Goal: Task Accomplishment & Management: Use online tool/utility

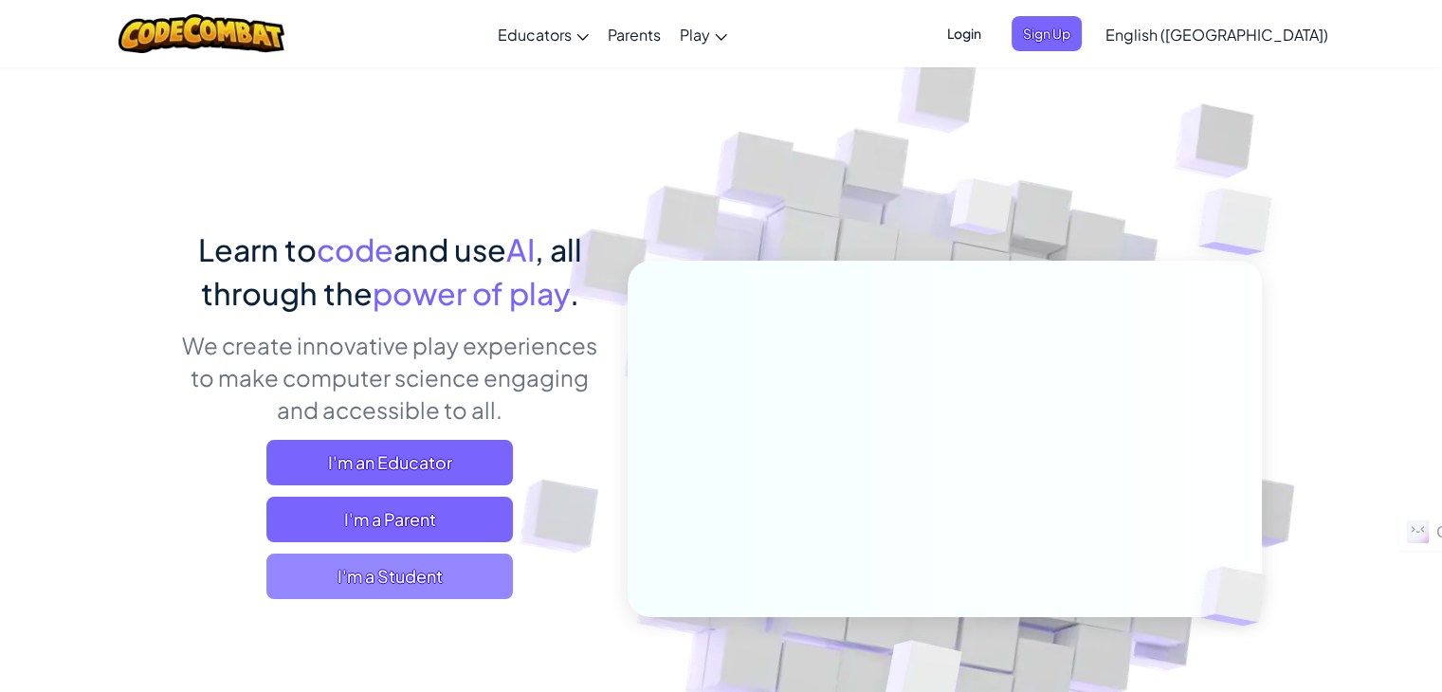
click at [434, 578] on span "I'm a Student" at bounding box center [389, 575] width 246 height 45
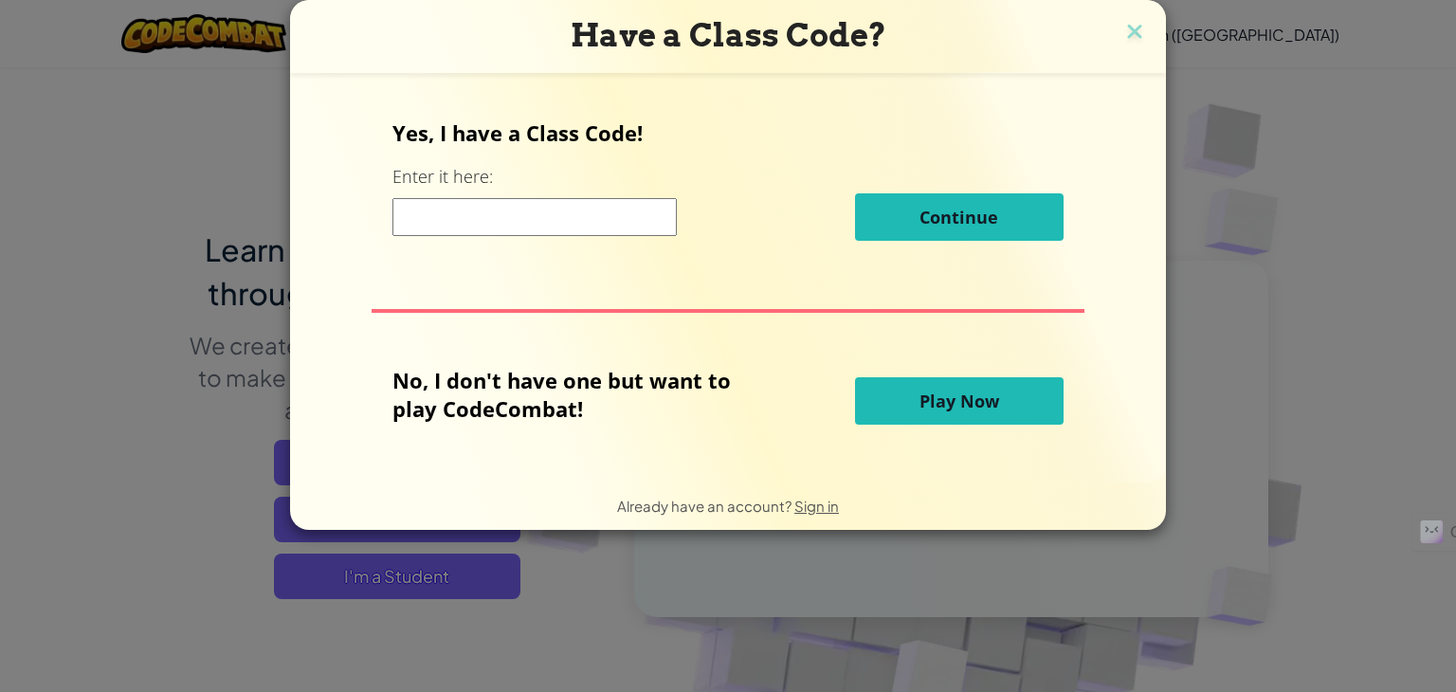
click at [989, 410] on span "Play Now" at bounding box center [959, 401] width 80 height 23
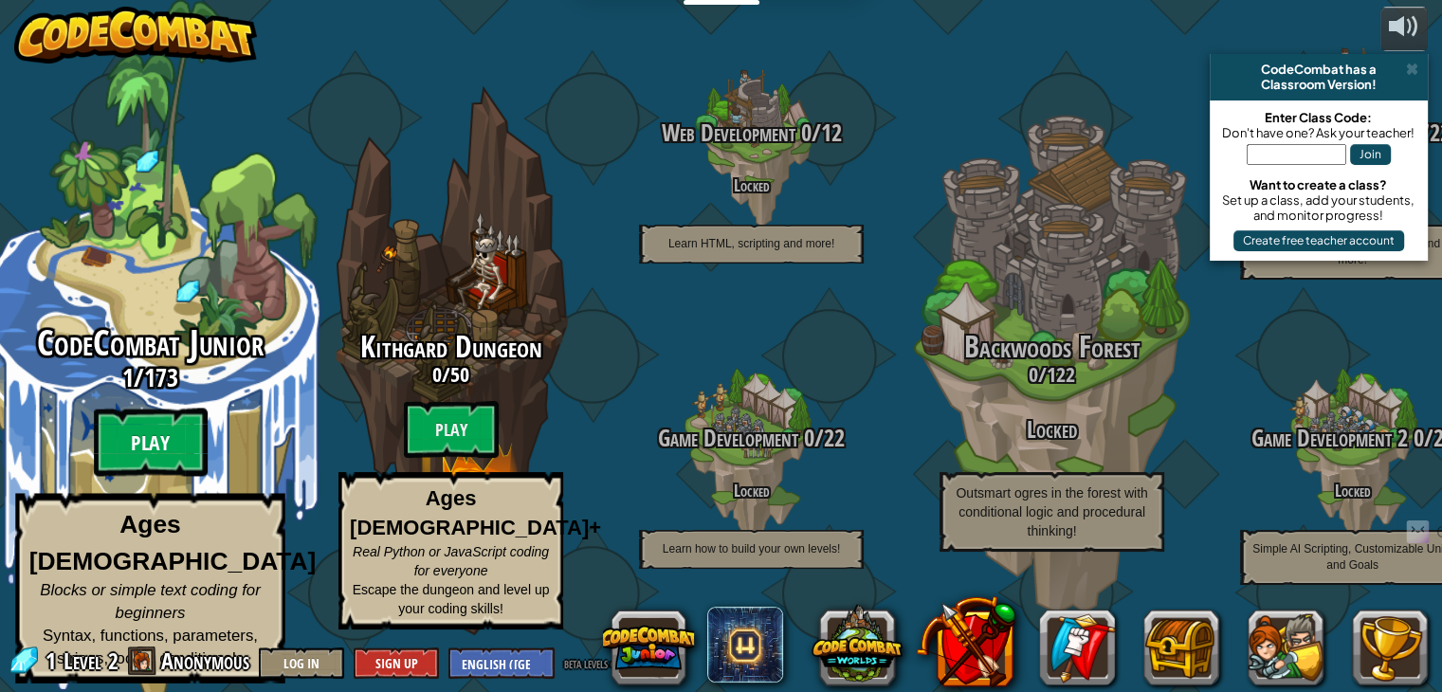
click at [155, 467] on btn "Play" at bounding box center [151, 442] width 114 height 68
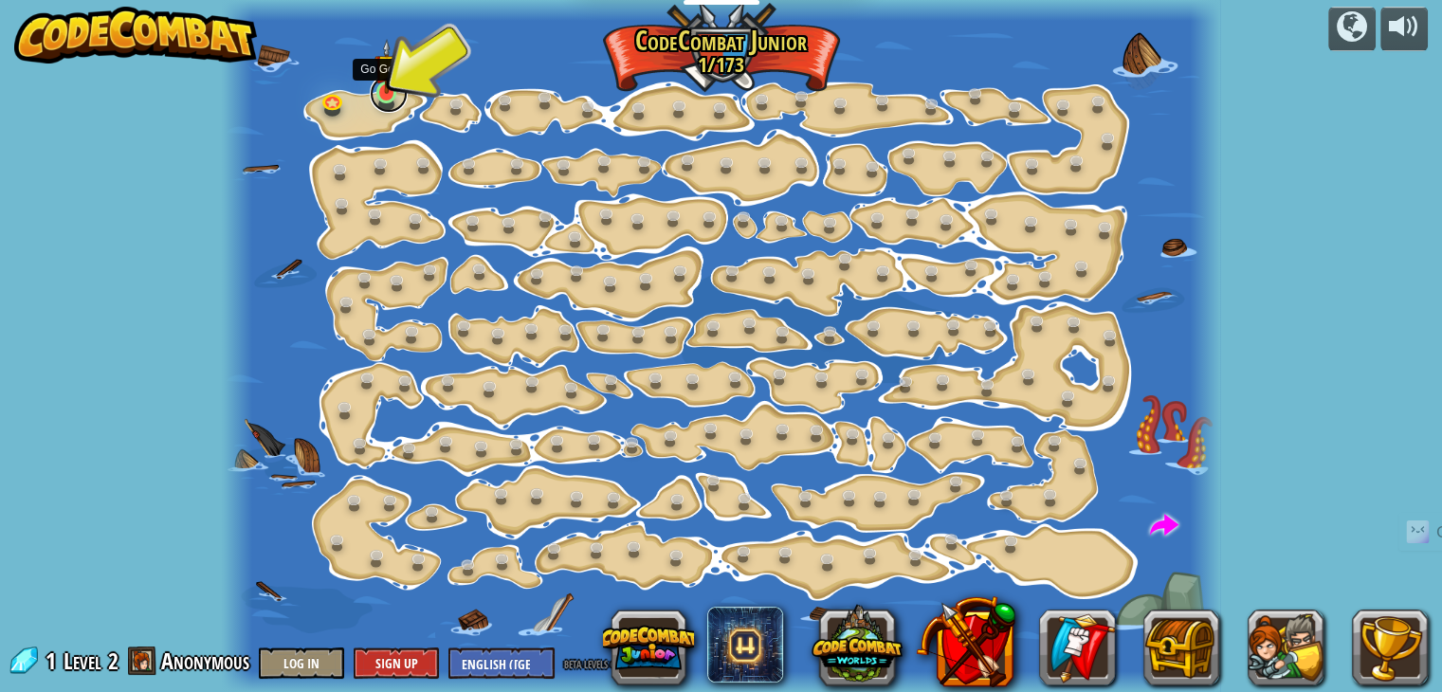
click at [392, 94] on link at bounding box center [389, 94] width 38 height 38
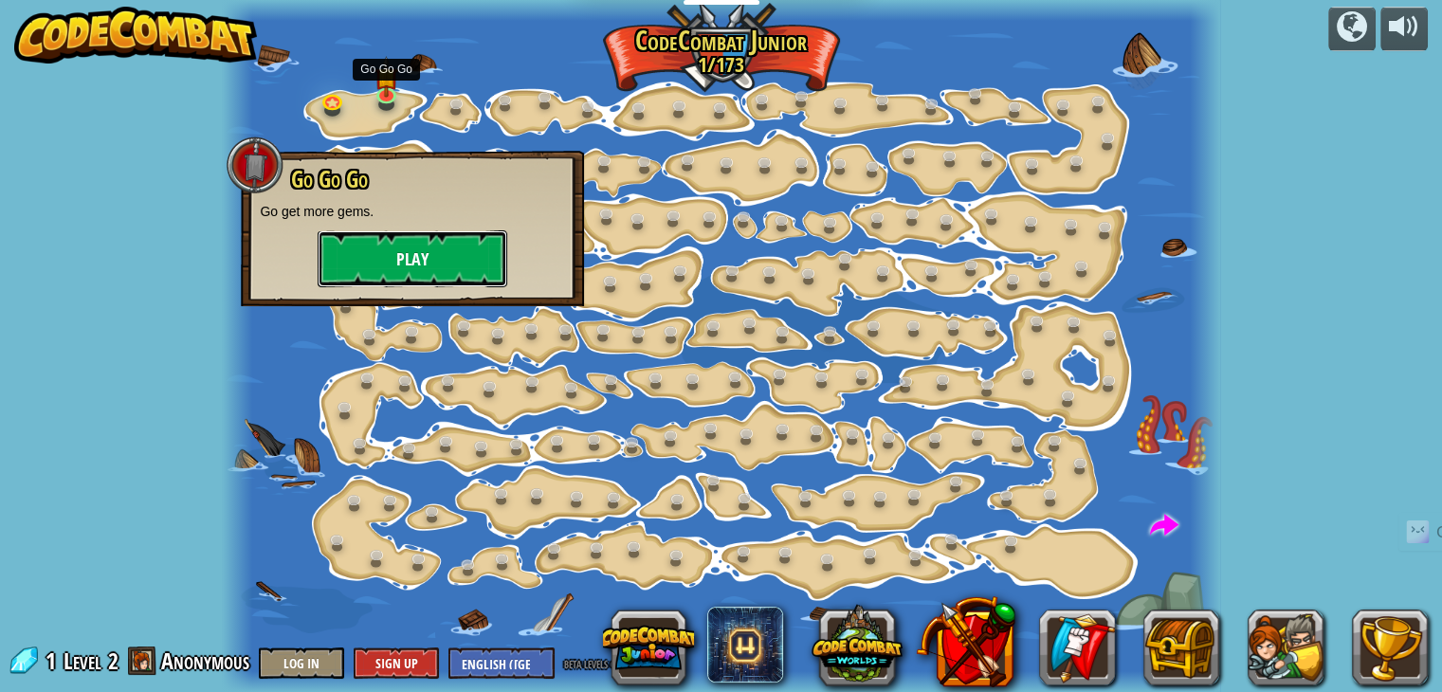
click at [404, 258] on button "Play" at bounding box center [412, 258] width 190 height 57
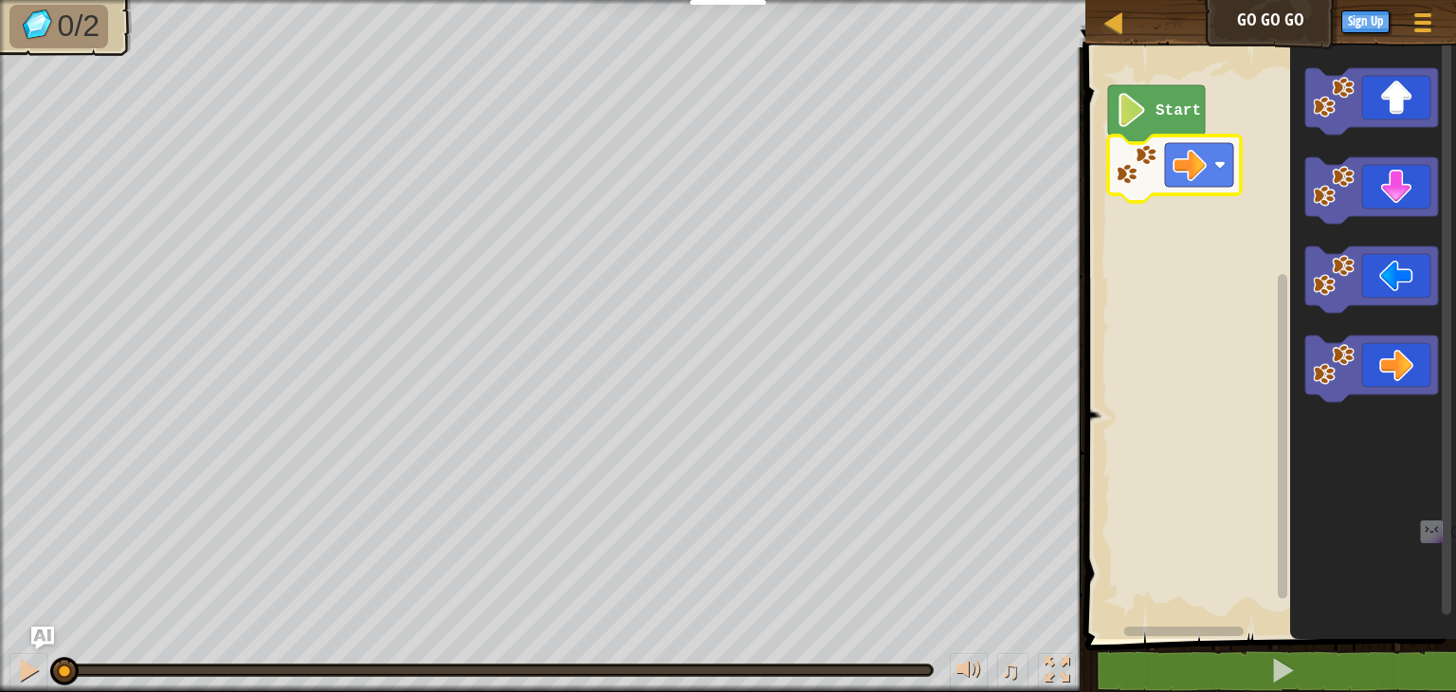
click at [1262, 159] on rect "Blockly Workspace" at bounding box center [1267, 338] width 376 height 601
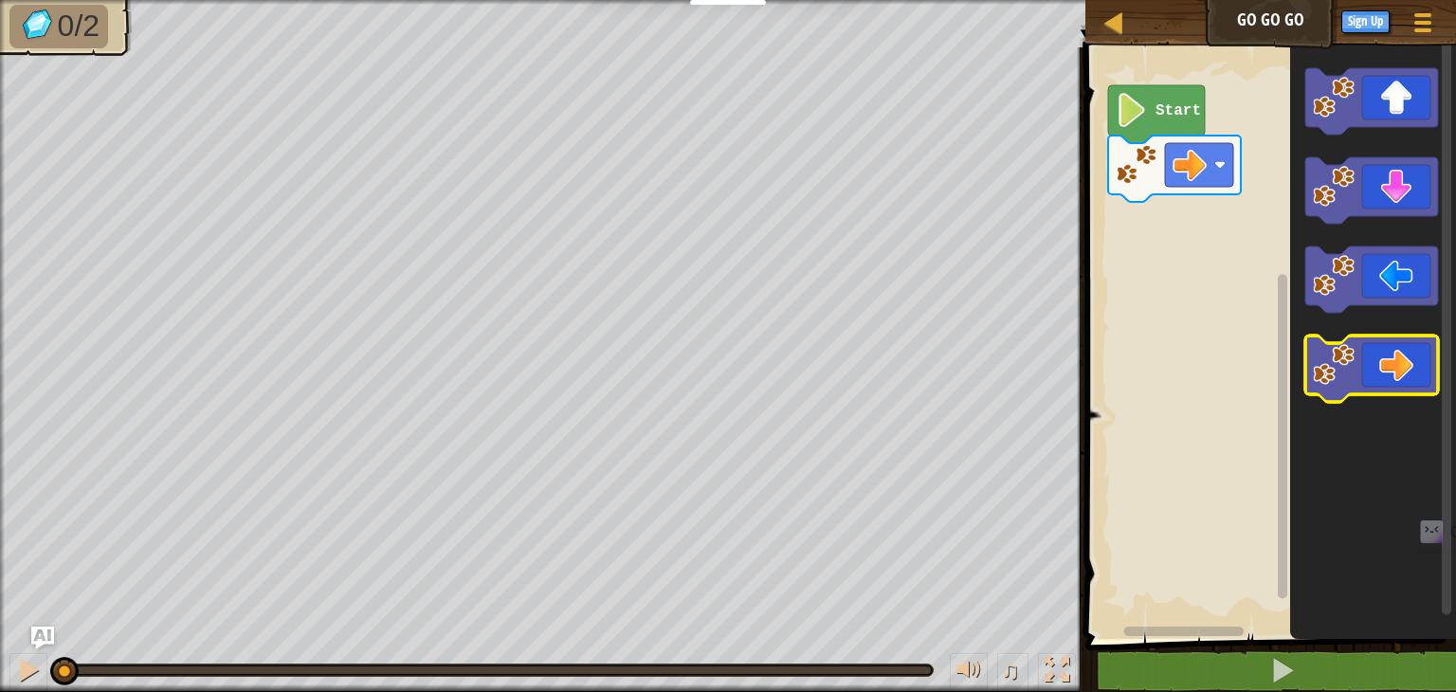
click at [1389, 355] on icon "Blockly Workspace" at bounding box center [1371, 368] width 133 height 66
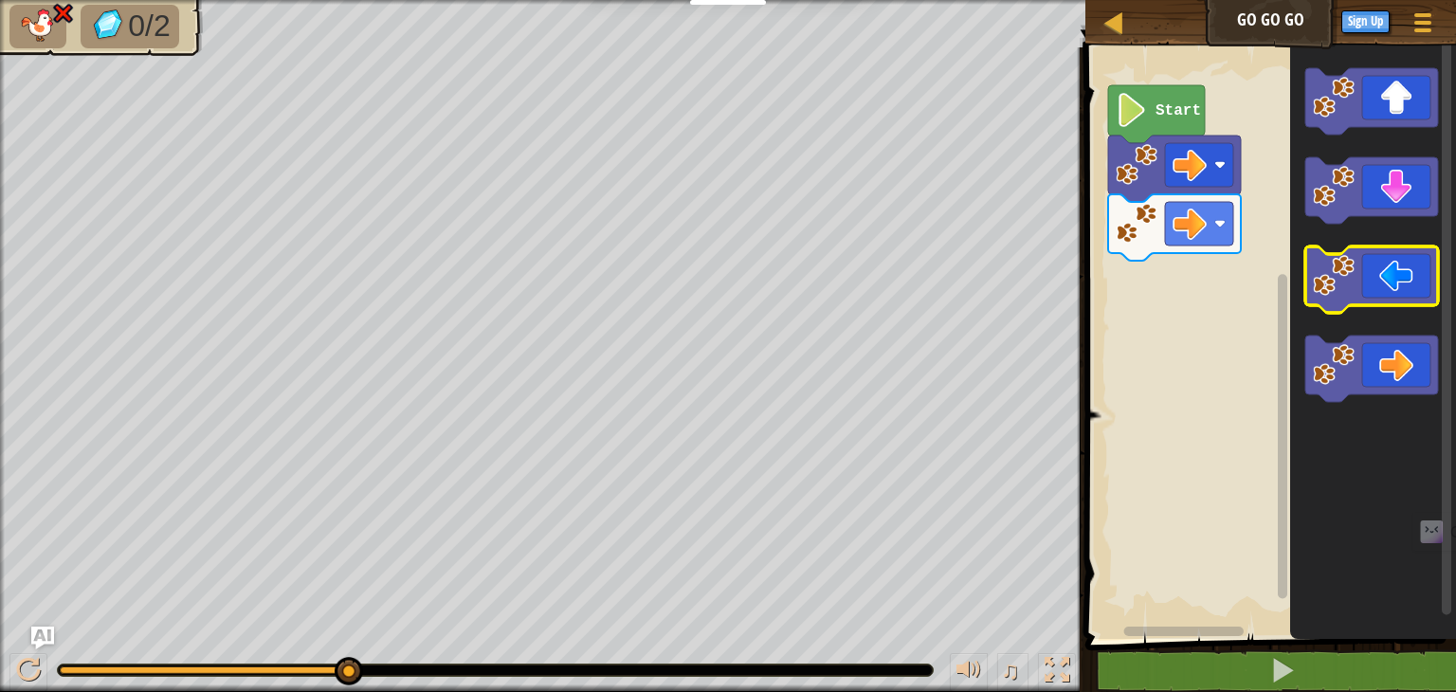
click at [1358, 300] on icon "Blockly Workspace" at bounding box center [1371, 279] width 133 height 66
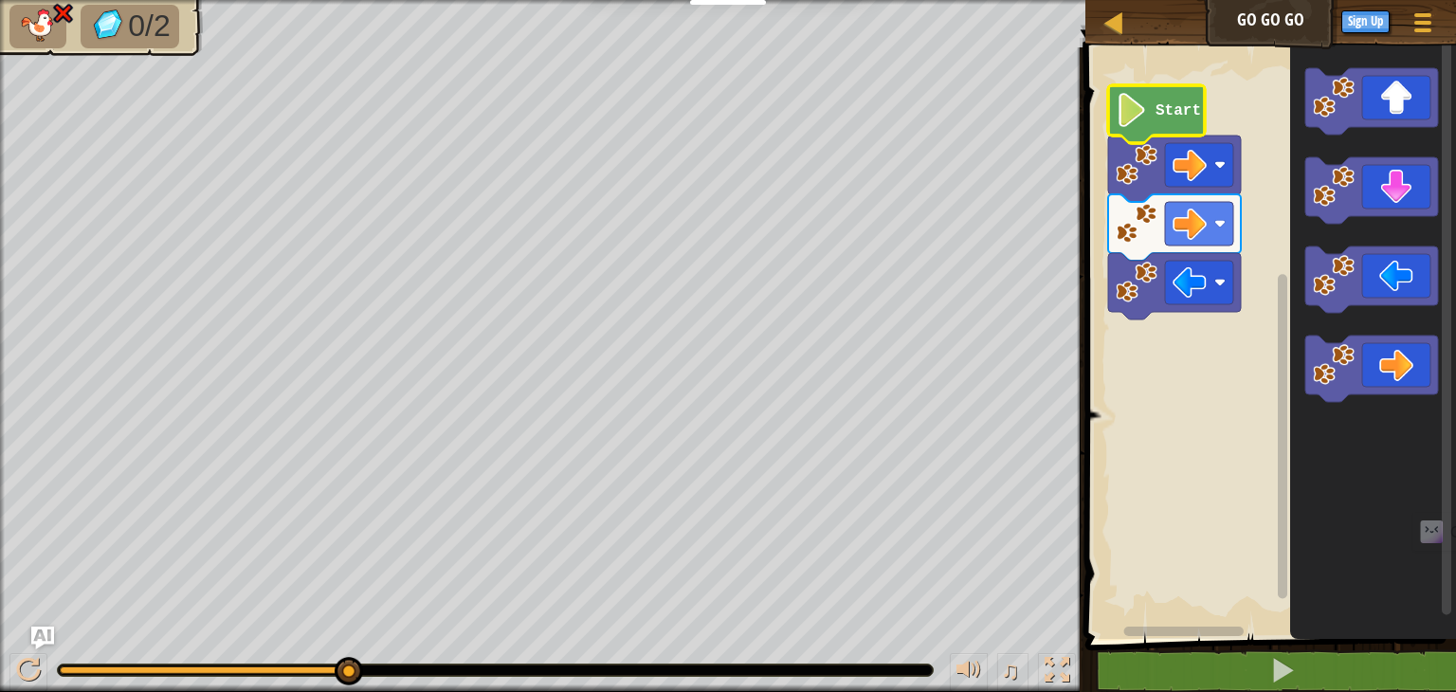
click at [1138, 136] on icon "Blockly Workspace" at bounding box center [1156, 114] width 97 height 58
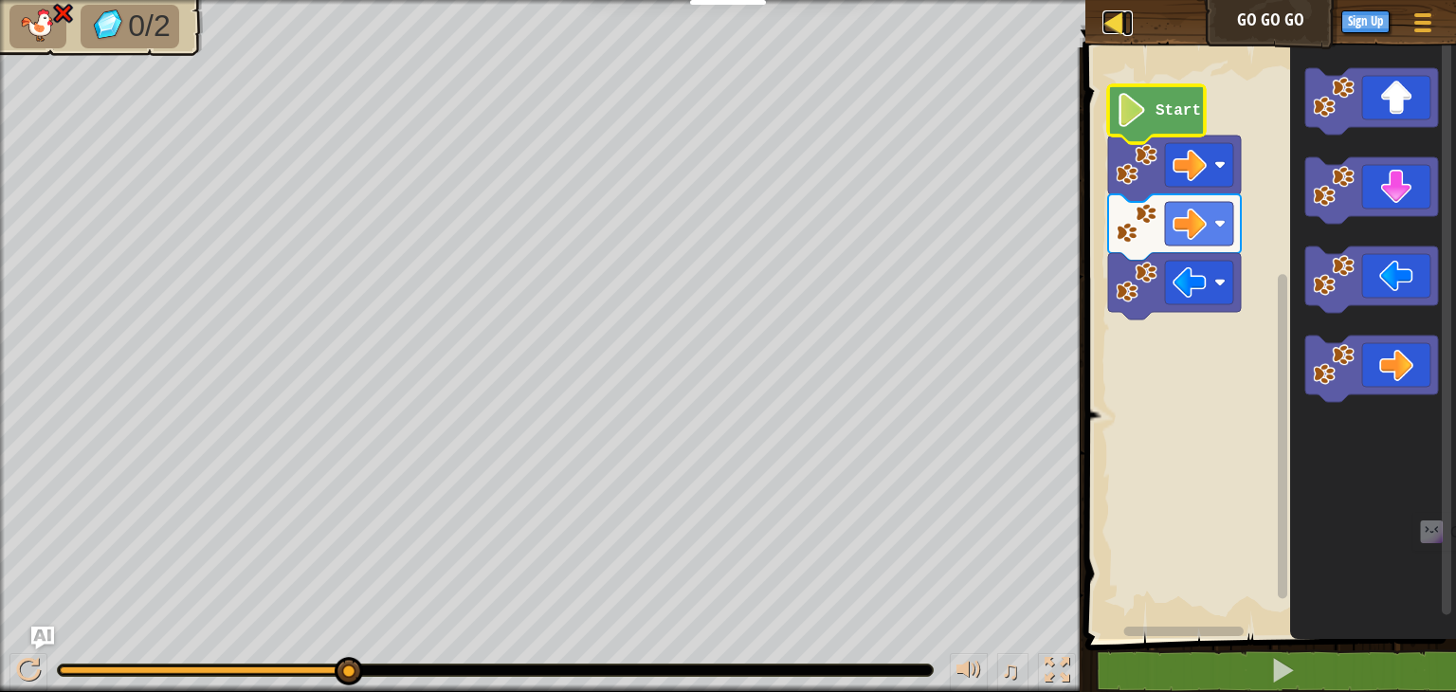
click at [1115, 24] on div at bounding box center [1114, 22] width 24 height 24
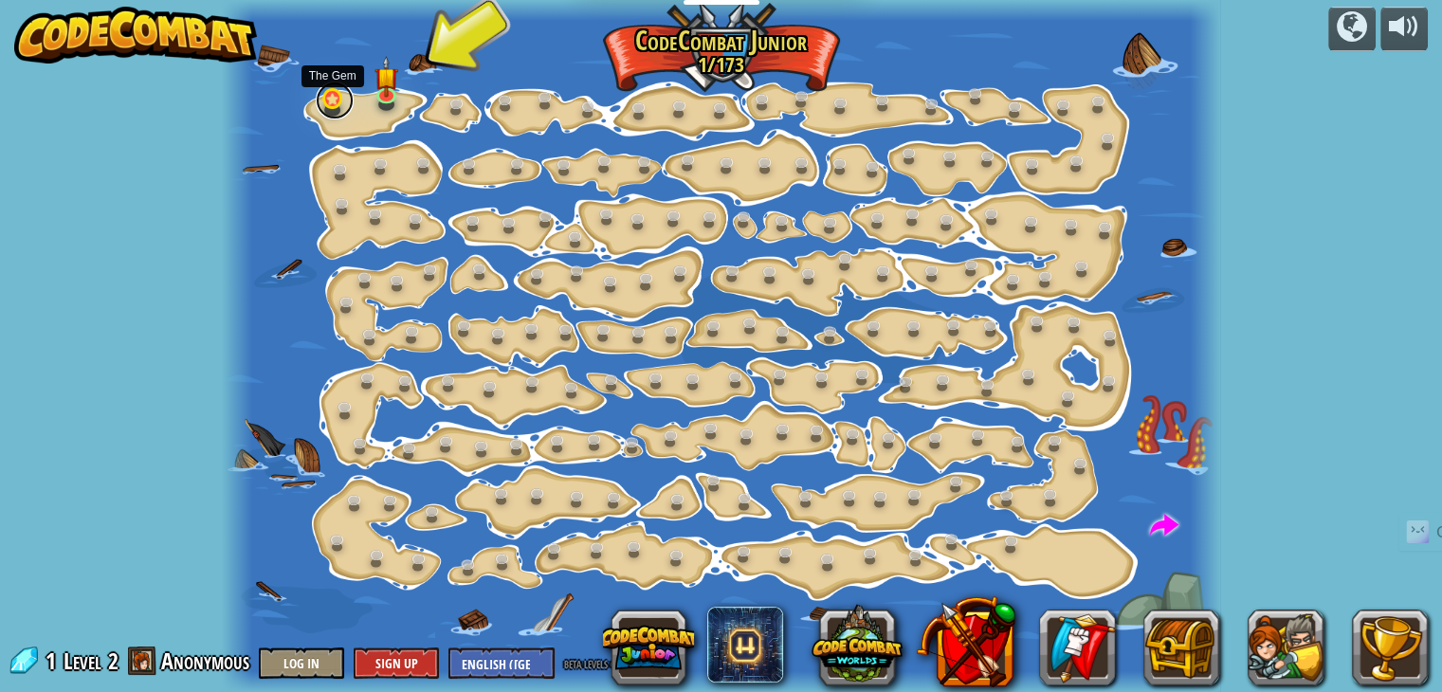
click at [349, 103] on link at bounding box center [335, 101] width 38 height 38
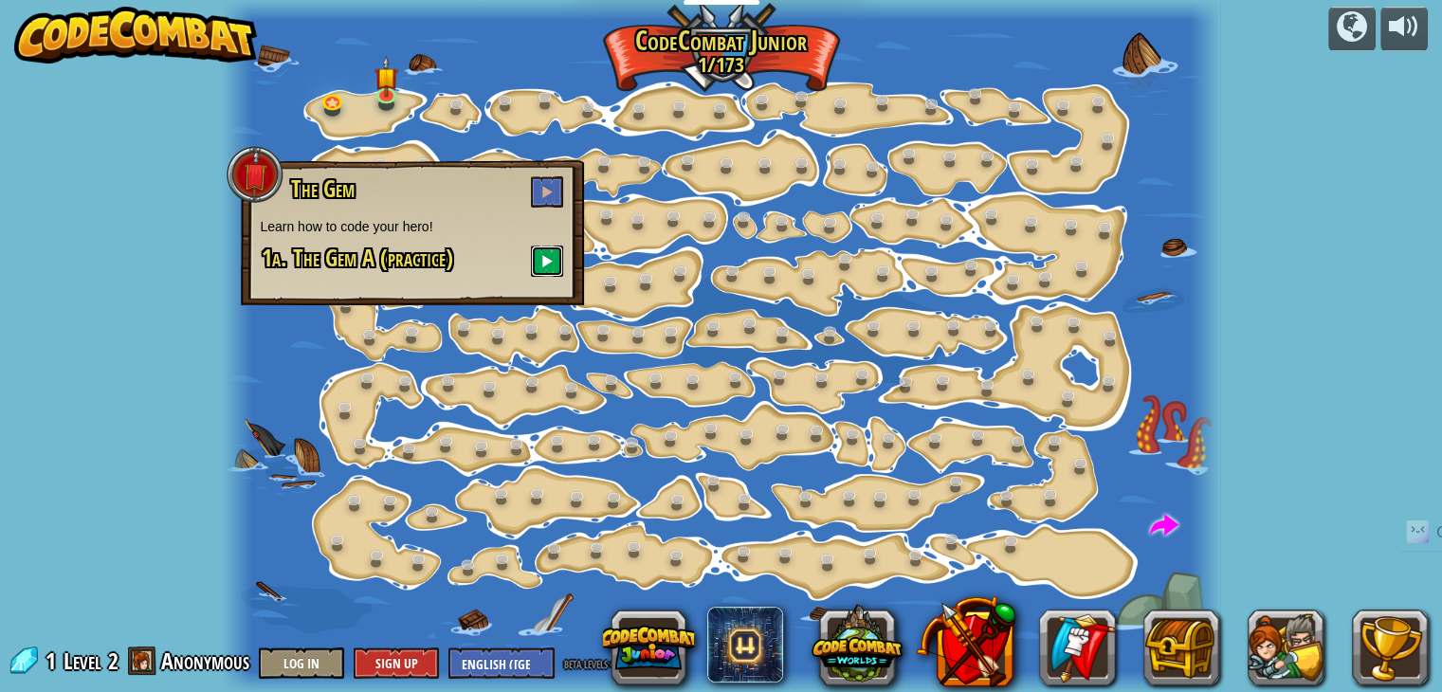
click at [560, 259] on button at bounding box center [547, 260] width 32 height 31
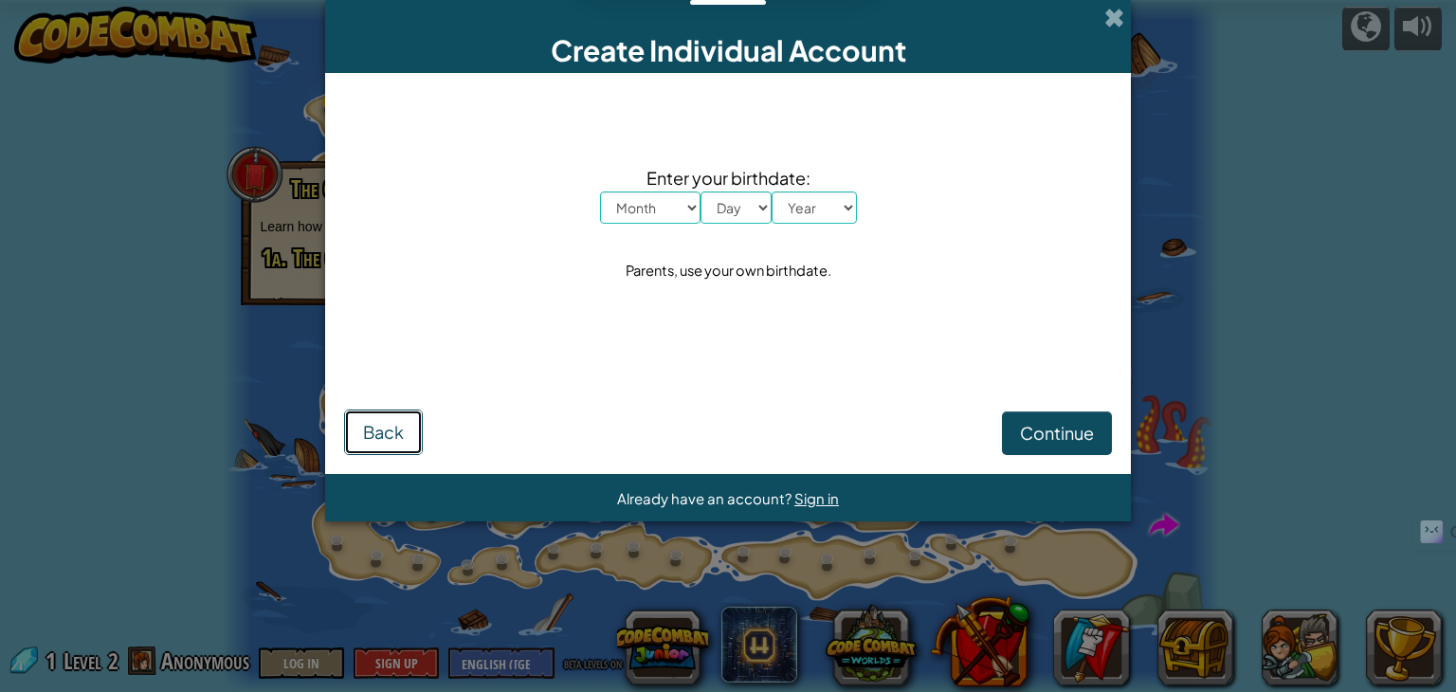
click at [371, 424] on span "Back" at bounding box center [383, 432] width 41 height 22
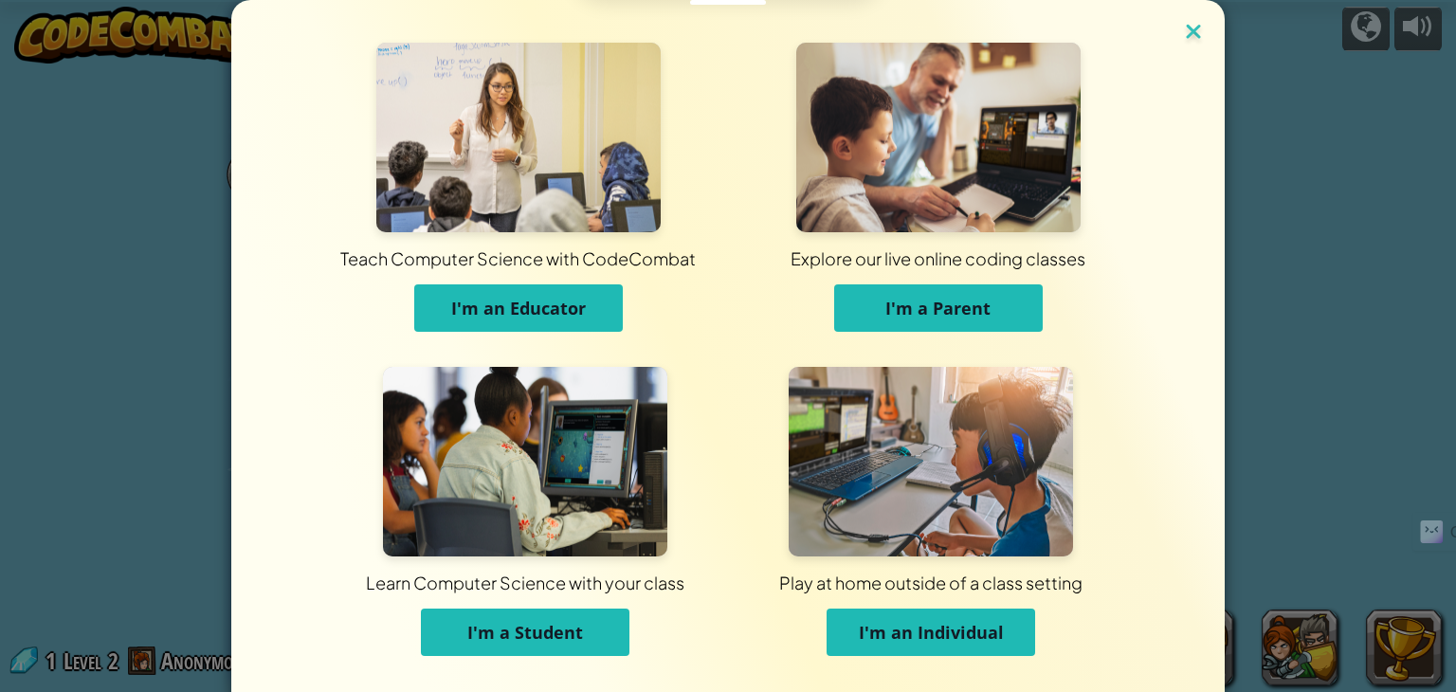
click at [1187, 35] on img at bounding box center [1193, 33] width 25 height 28
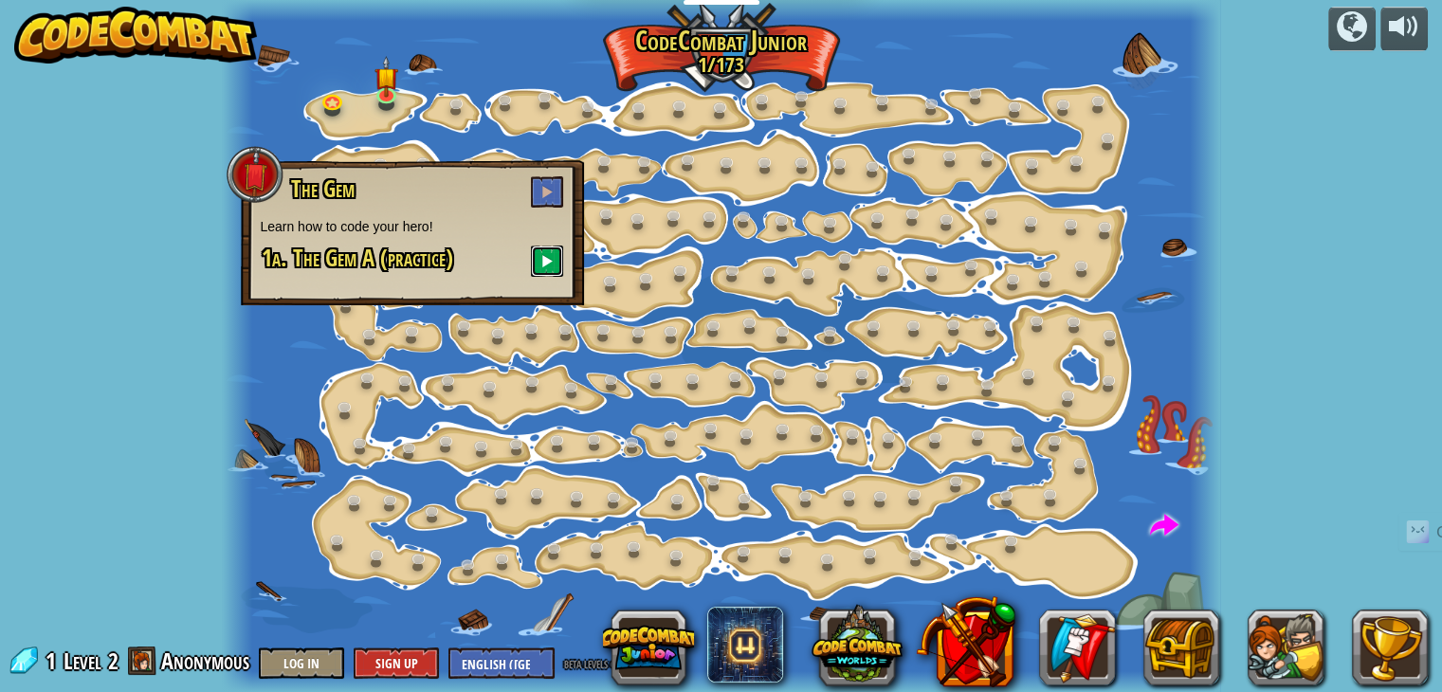
click at [553, 255] on span at bounding box center [546, 260] width 13 height 13
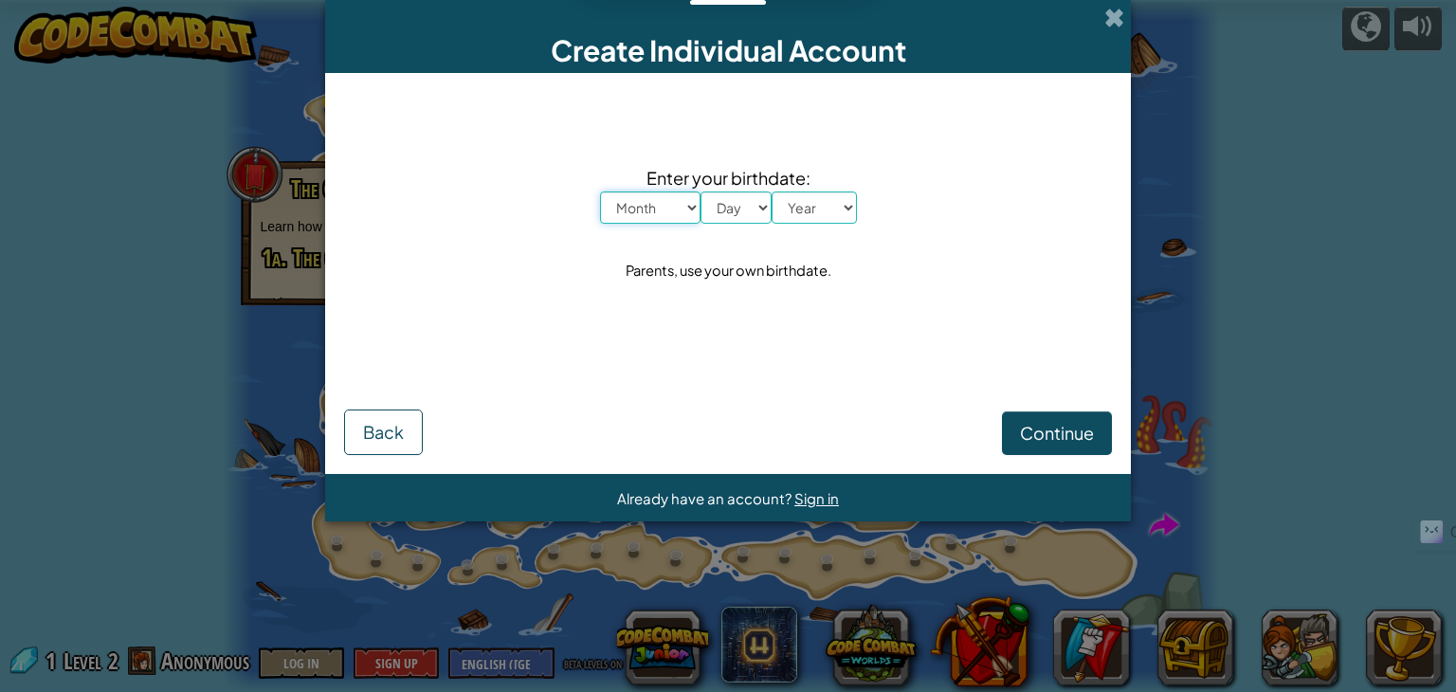
click at [682, 213] on select "Month January February March April May June July August September October Novem…" at bounding box center [650, 207] width 100 height 32
select select "8"
click at [600, 191] on select "Month January February March April May June July August September October Novem…" at bounding box center [650, 207] width 100 height 32
click at [755, 198] on select "Day 1 2 3 4 5 6 7 8 9 10 11 12 13 14 15 16 17 18 19 20 21 22 23 24 25 26 27 28 …" at bounding box center [735, 207] width 71 height 32
select select "4"
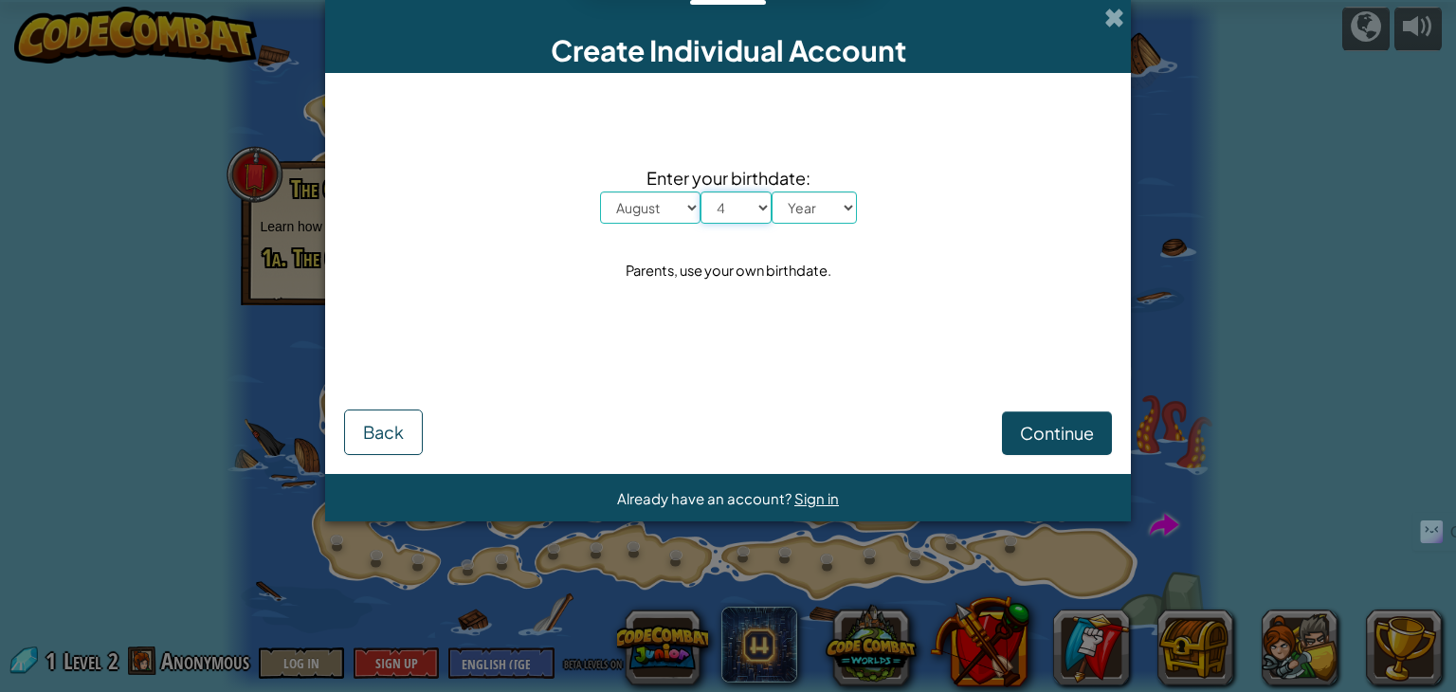
click at [700, 191] on select "Day 1 2 3 4 5 6 7 8 9 10 11 12 13 14 15 16 17 18 19 20 21 22 23 24 25 26 27 28 …" at bounding box center [735, 207] width 71 height 32
click at [829, 209] on select "Year 2025 2024 2023 2022 2021 2020 2019 2018 2017 2016 2015 2014 2013 2012 2011…" at bounding box center [813, 207] width 85 height 32
select select "2004"
click at [771, 191] on select "Year 2025 2024 2023 2022 2021 2020 2019 2018 2017 2016 2015 2014 2013 2012 2011…" at bounding box center [813, 207] width 85 height 32
click at [1080, 426] on span "Continue" at bounding box center [1057, 433] width 74 height 22
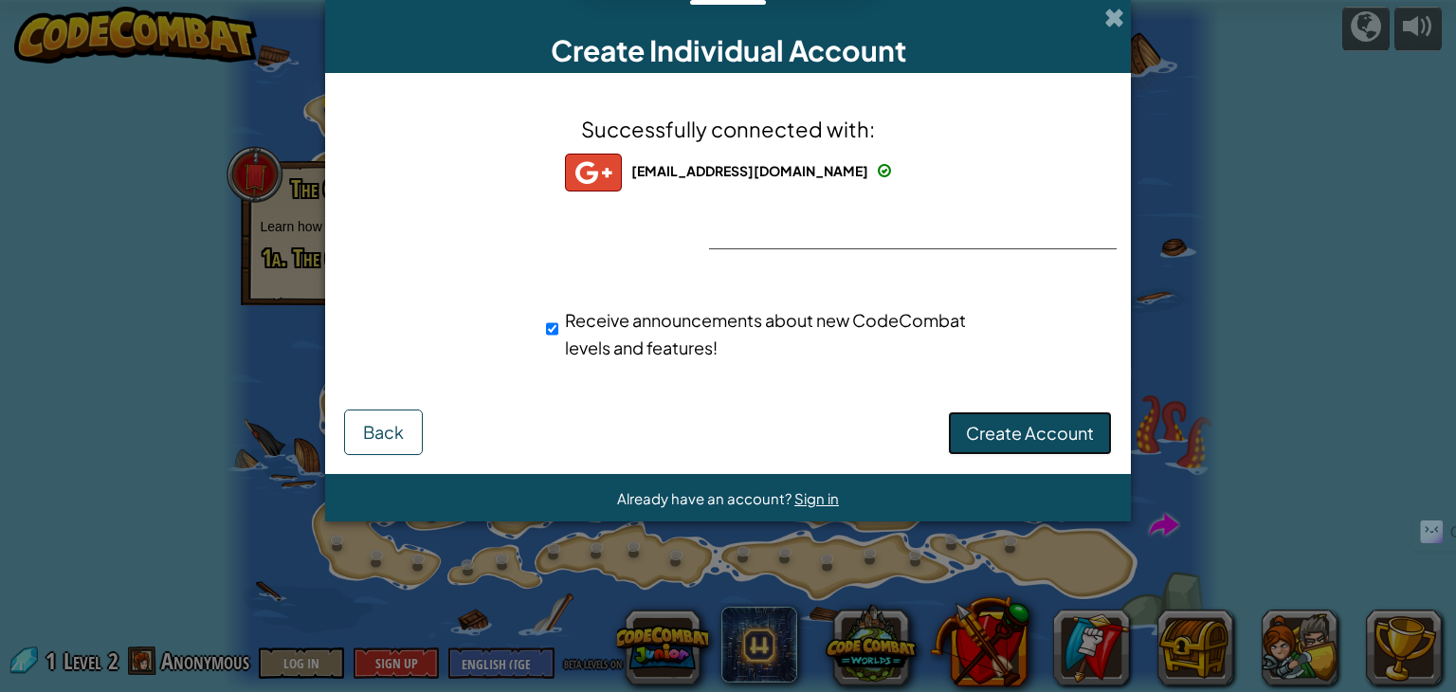
click at [1027, 433] on span "Create Account" at bounding box center [1030, 433] width 128 height 22
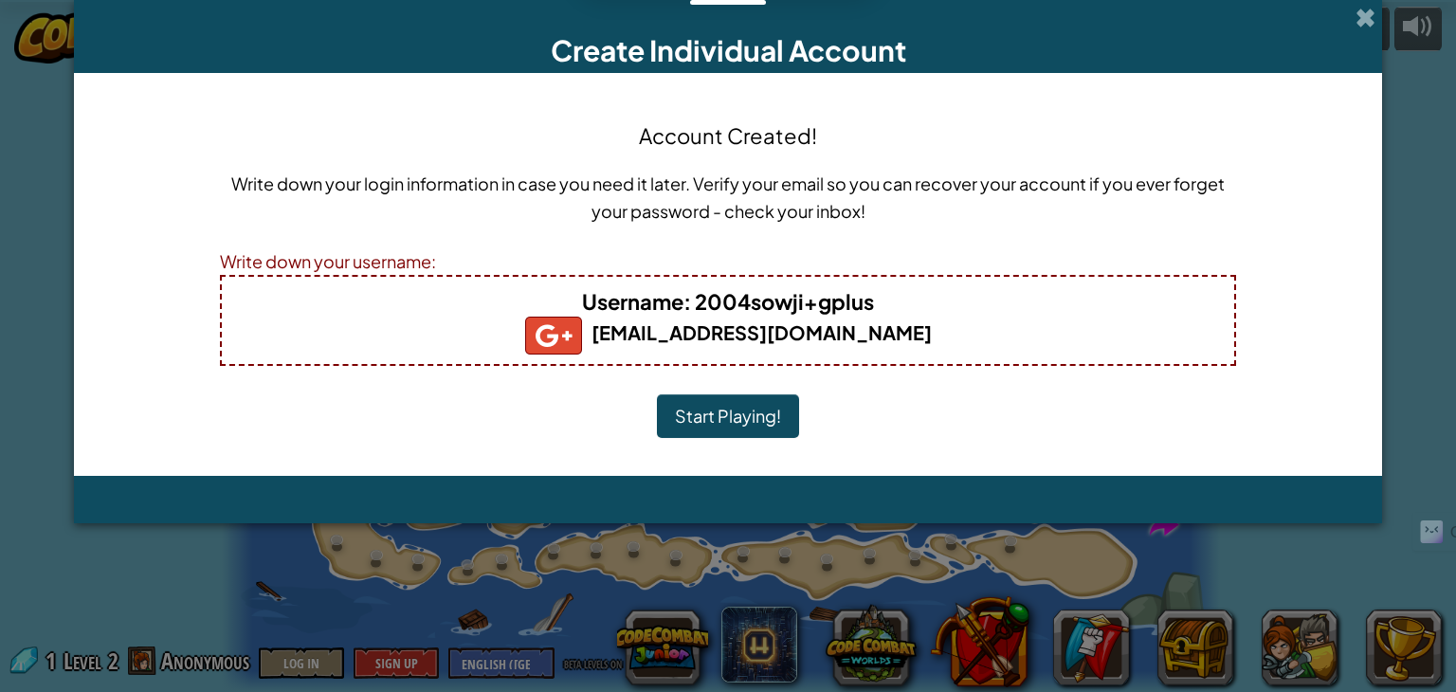
click at [1027, 433] on div "Account Created! Write down your login information in case you need it later. V…" at bounding box center [728, 274] width 1016 height 365
click at [754, 421] on button "Start Playing!" at bounding box center [728, 416] width 142 height 44
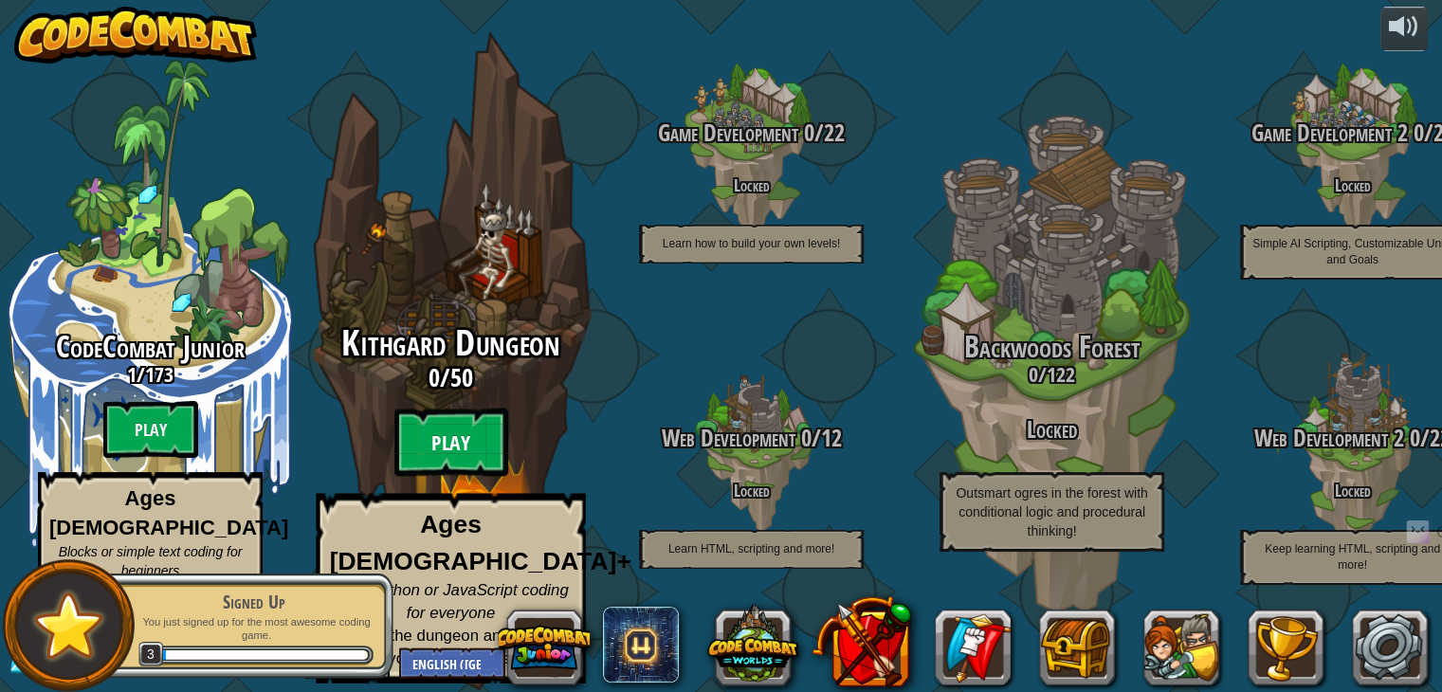
click at [459, 454] on btn "Play" at bounding box center [451, 442] width 114 height 68
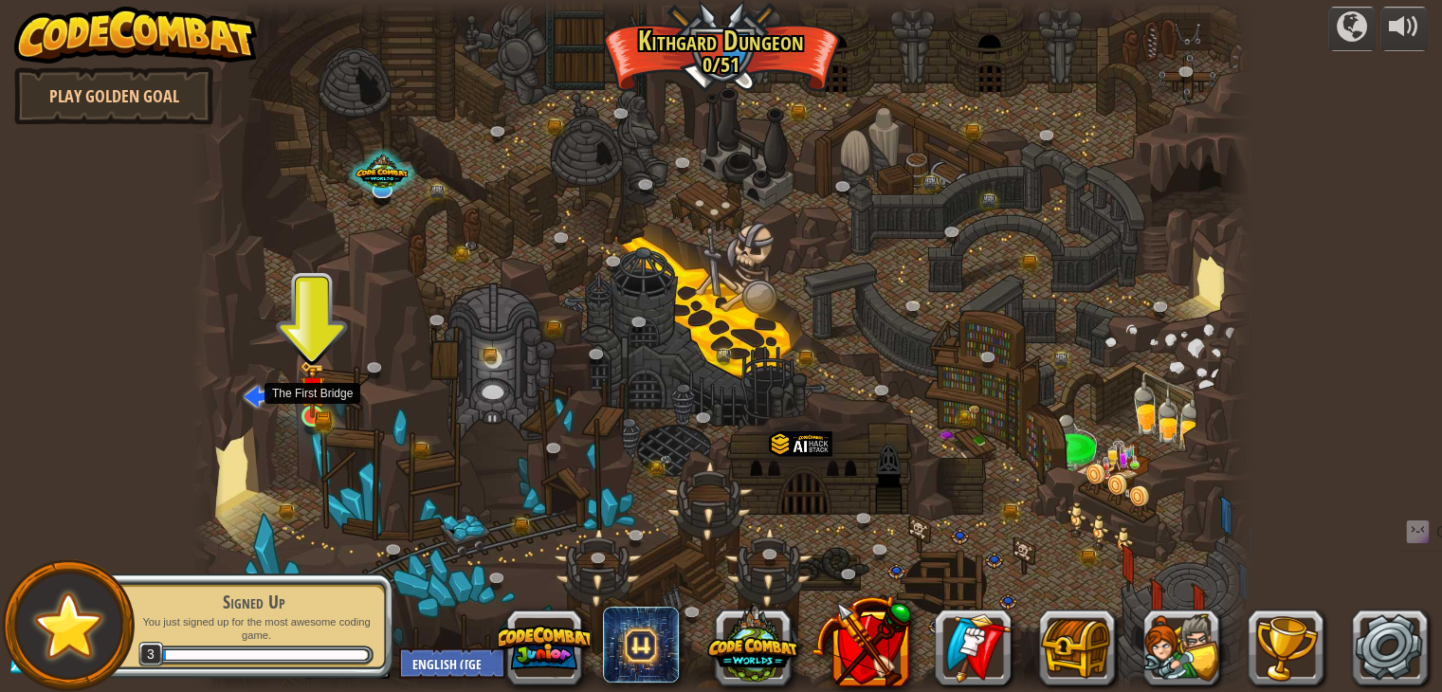
click at [315, 413] on img at bounding box center [312, 389] width 27 height 58
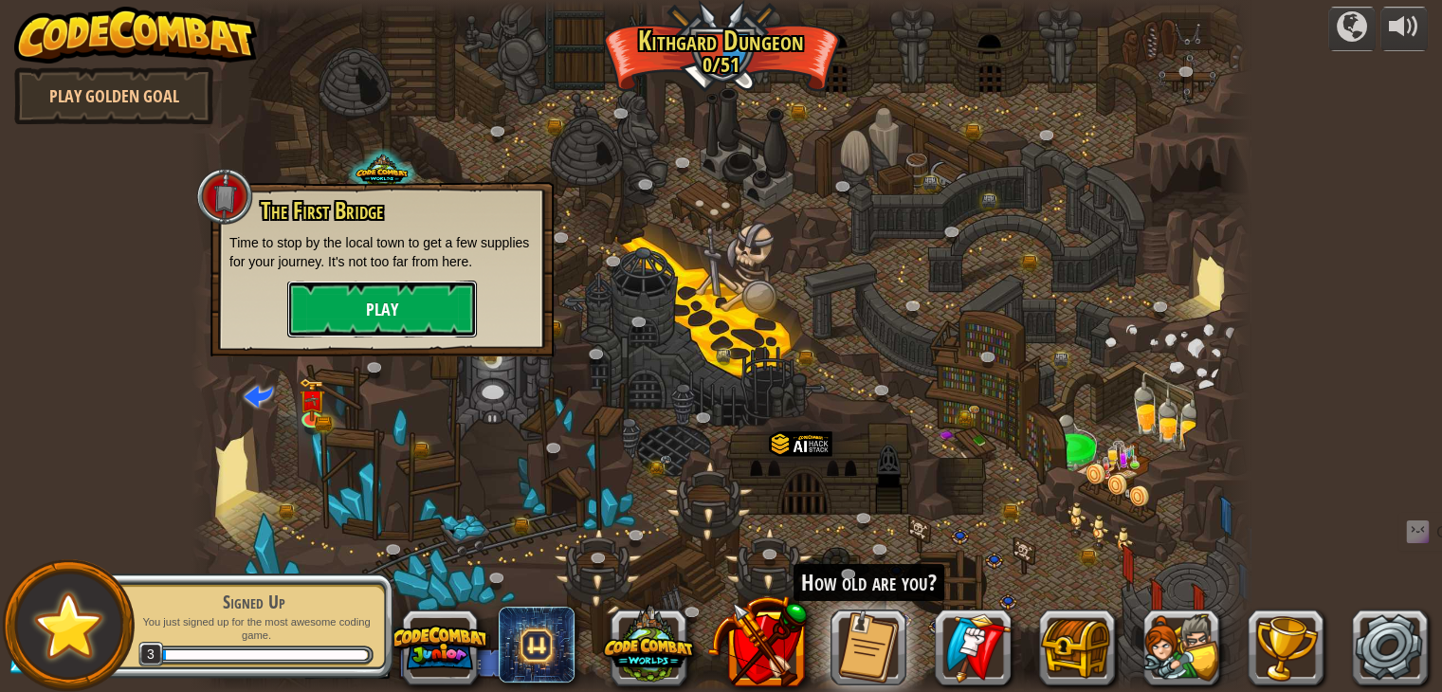
click at [409, 315] on button "Play" at bounding box center [382, 309] width 190 height 57
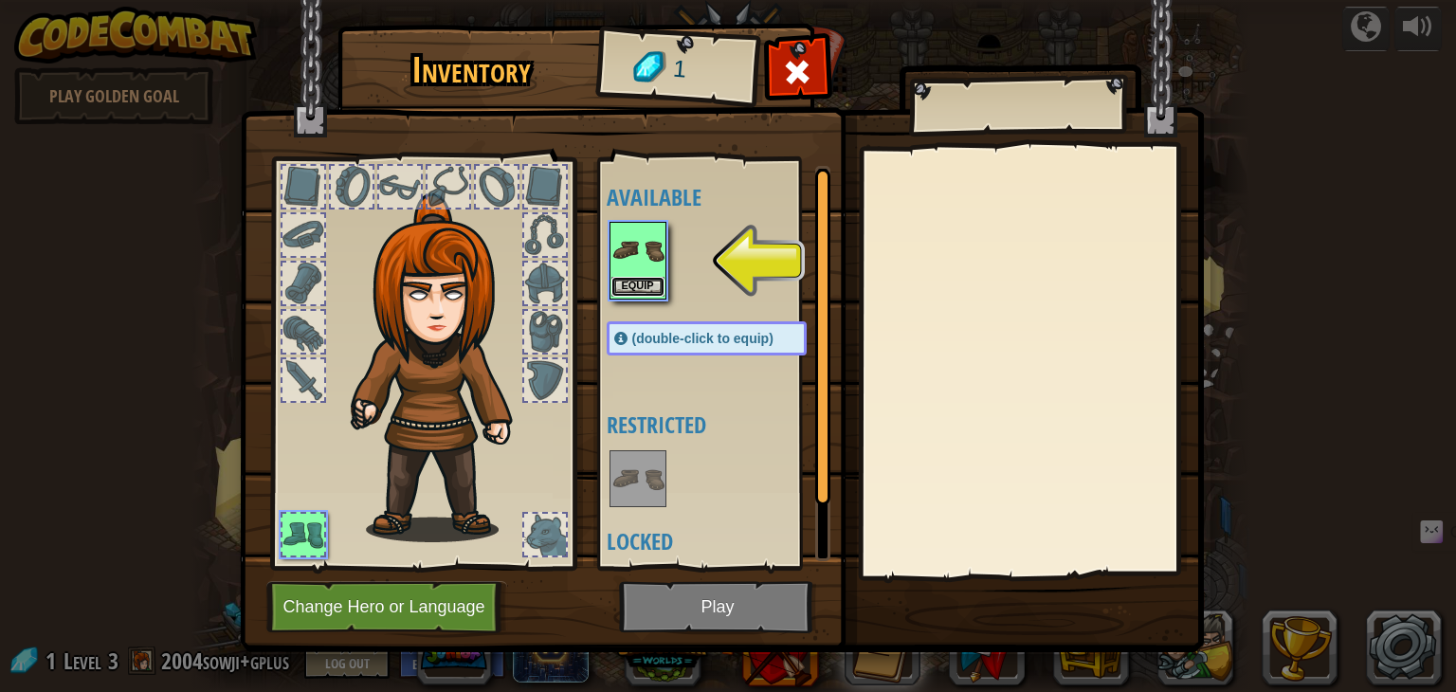
click at [648, 280] on button "Equip" at bounding box center [637, 287] width 53 height 20
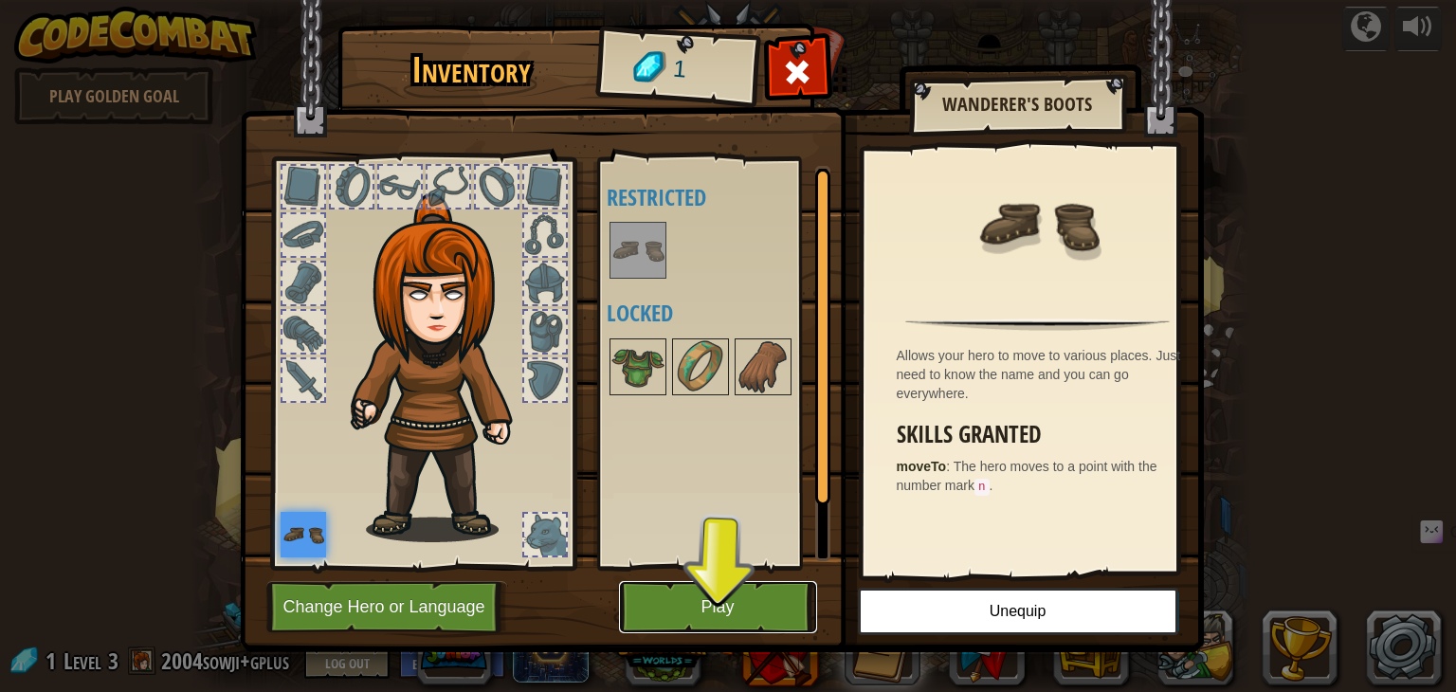
click at [694, 596] on button "Play" at bounding box center [718, 607] width 198 height 52
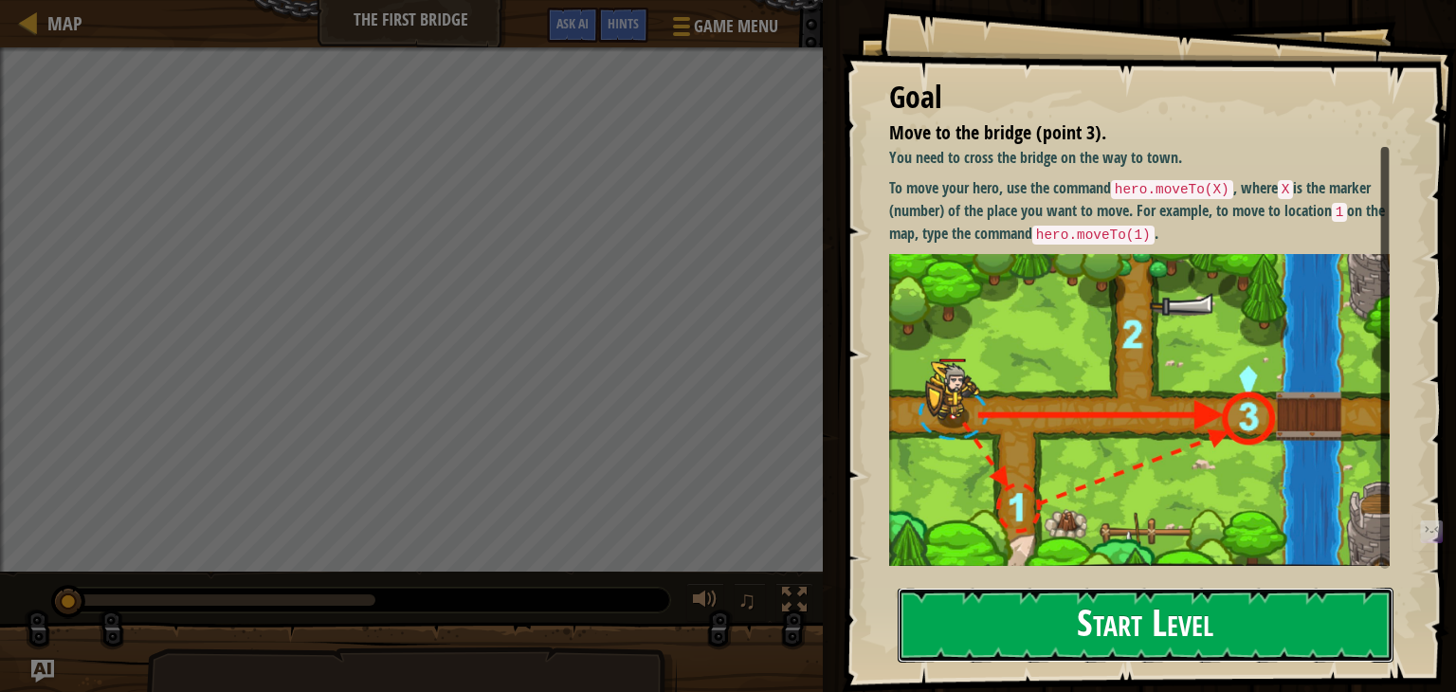
click at [1040, 604] on button "Start Level" at bounding box center [1146, 625] width 496 height 75
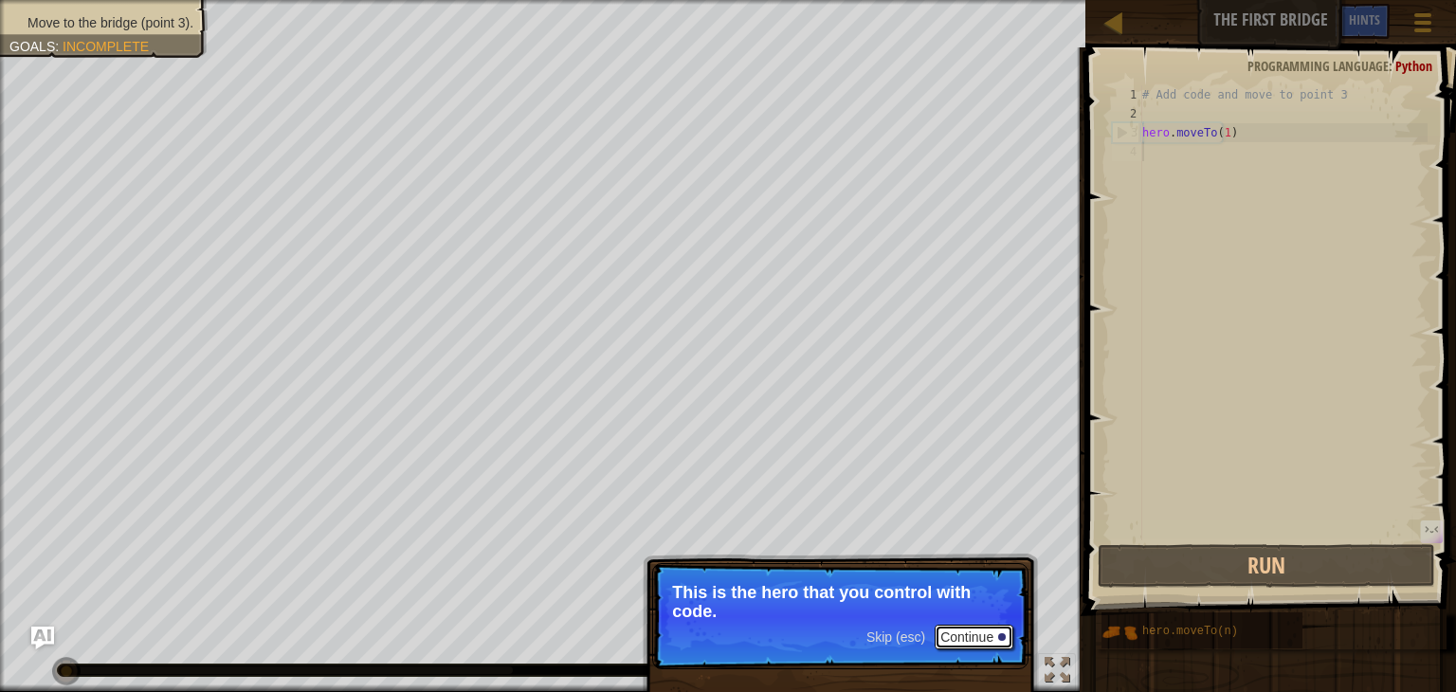
click at [991, 644] on button "Continue" at bounding box center [973, 637] width 79 height 25
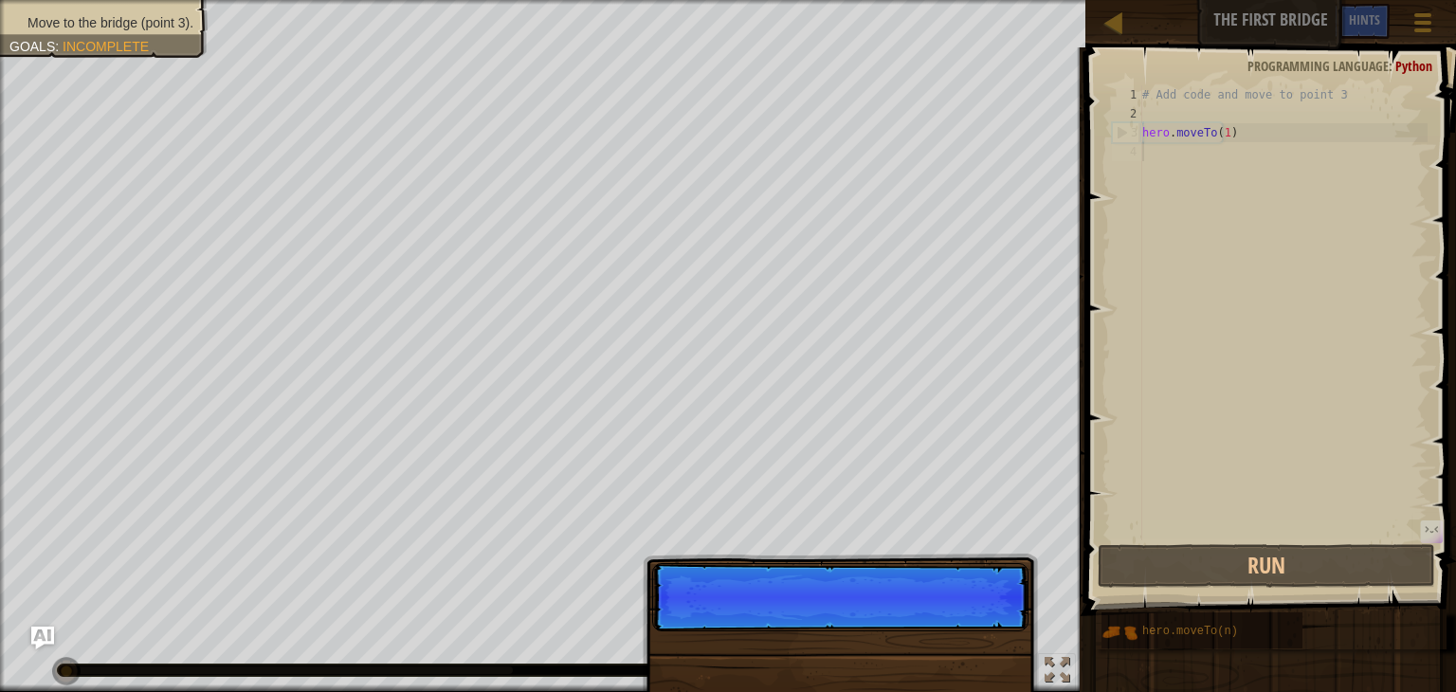
scroll to position [9, 0]
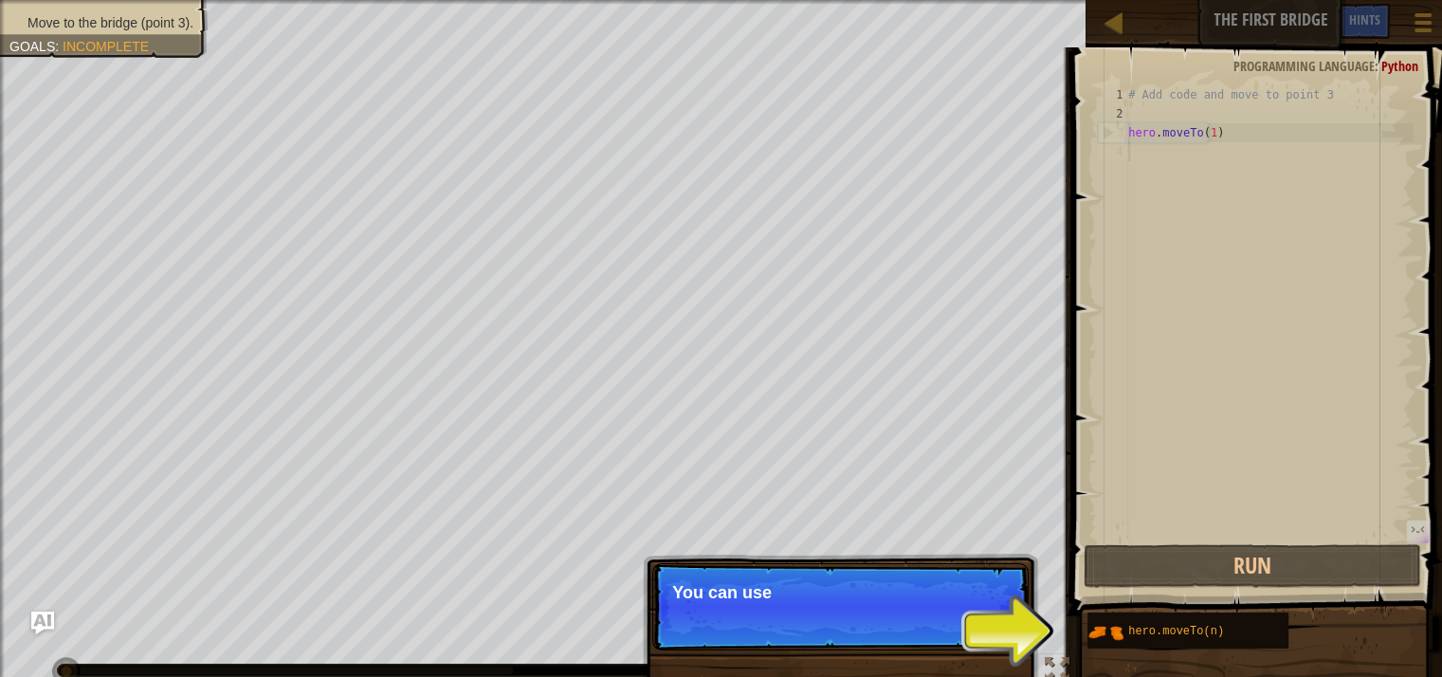
click at [977, 638] on p "Skip (esc) Continue You can use" at bounding box center [840, 606] width 376 height 87
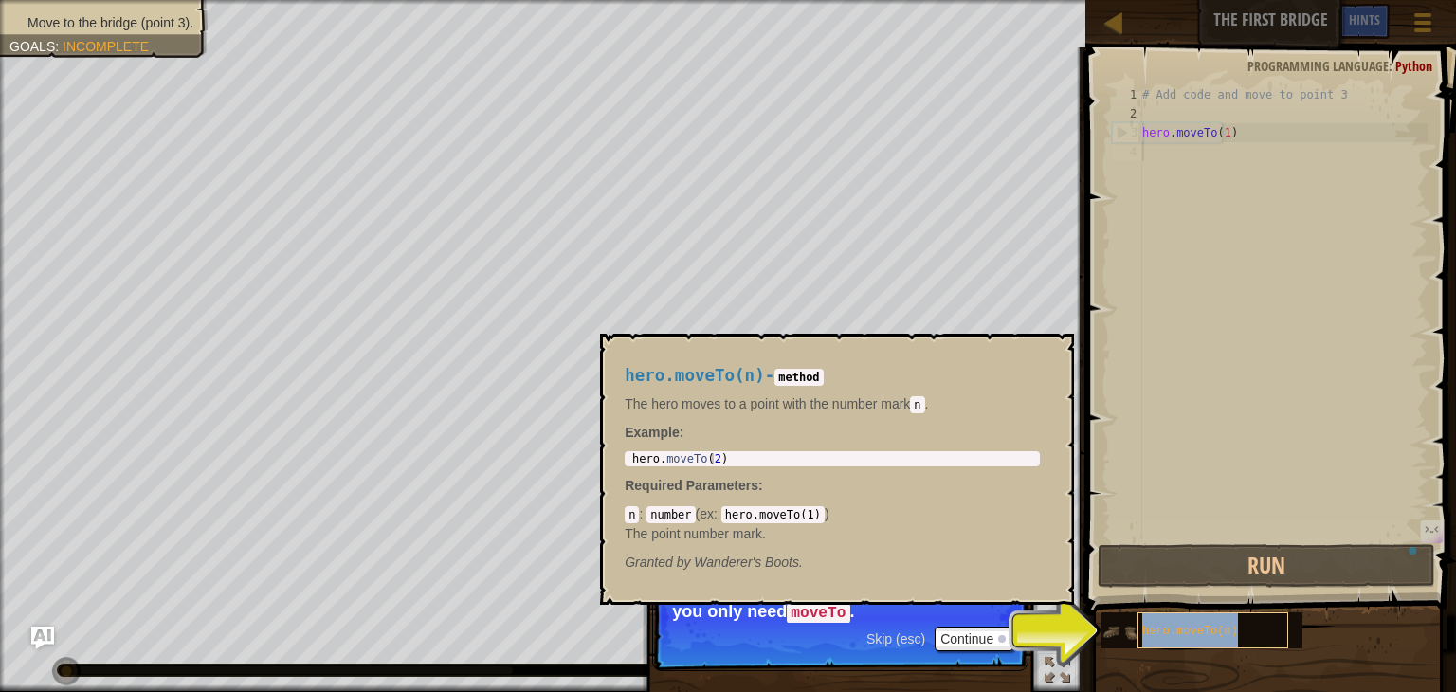
click at [1203, 641] on div "hero.moveTo(n)" at bounding box center [1212, 630] width 151 height 36
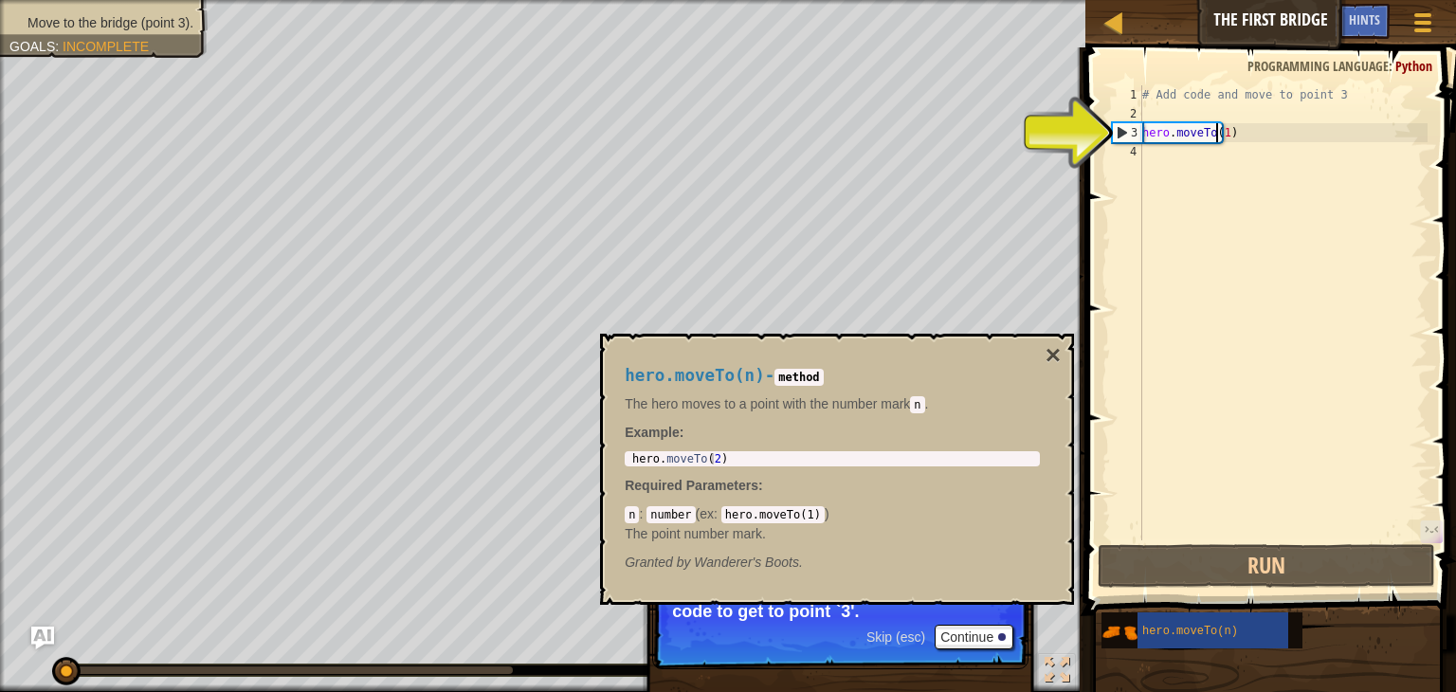
click at [1218, 127] on div "# Add code and move to point 3 hero . moveTo ( 1 )" at bounding box center [1282, 331] width 289 height 493
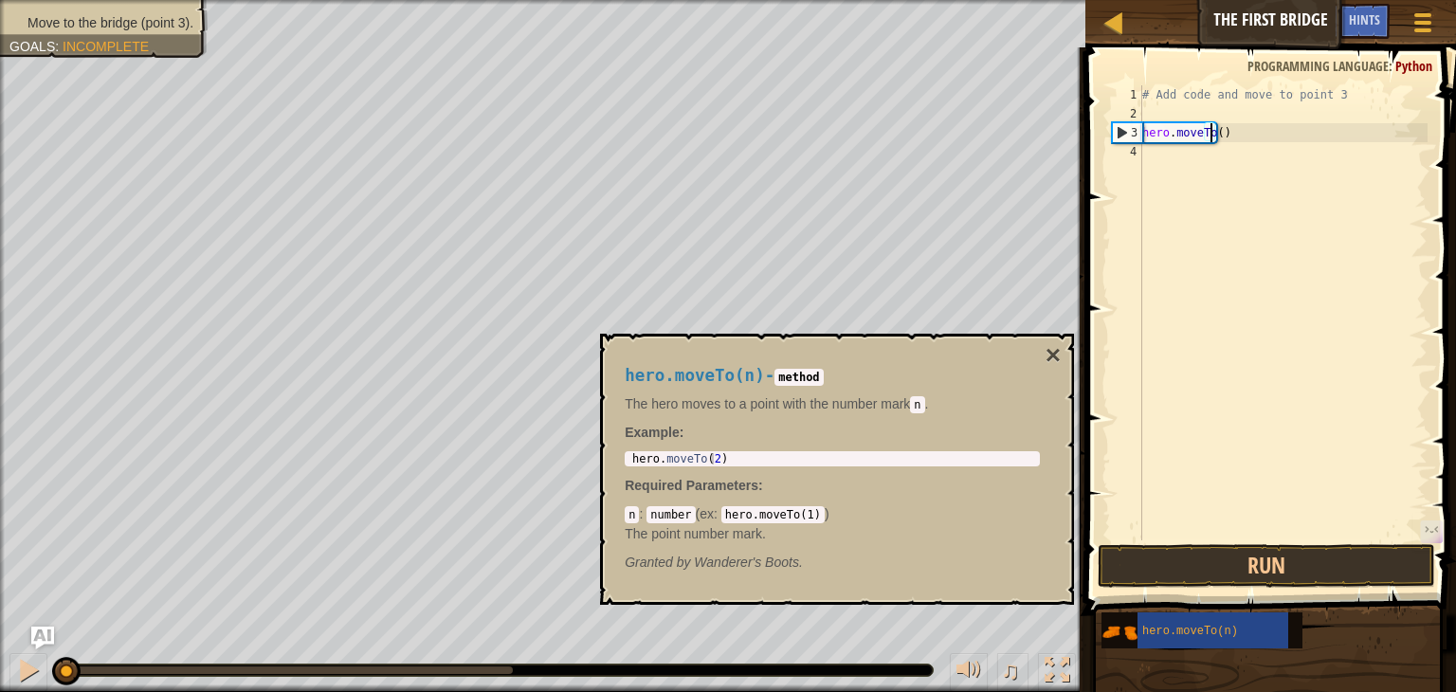
scroll to position [9, 5]
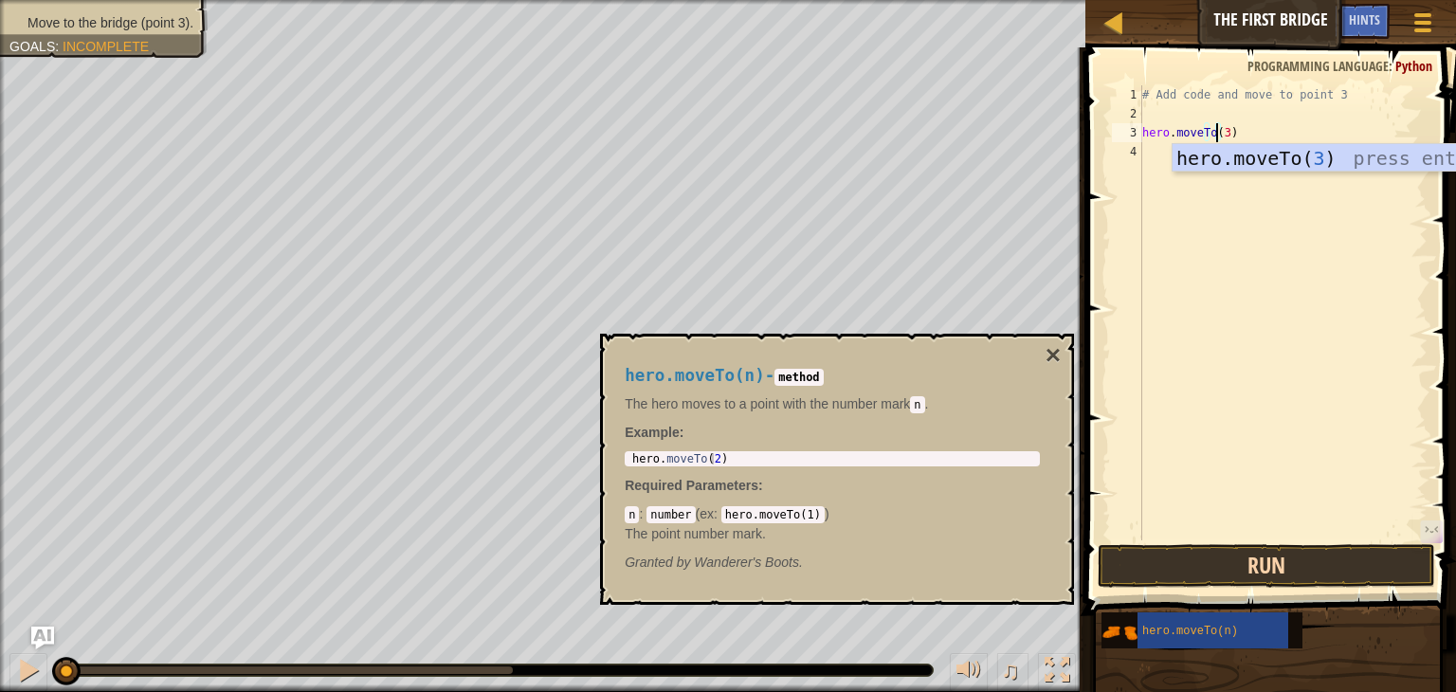
type textarea "hero.moveTo(3)"
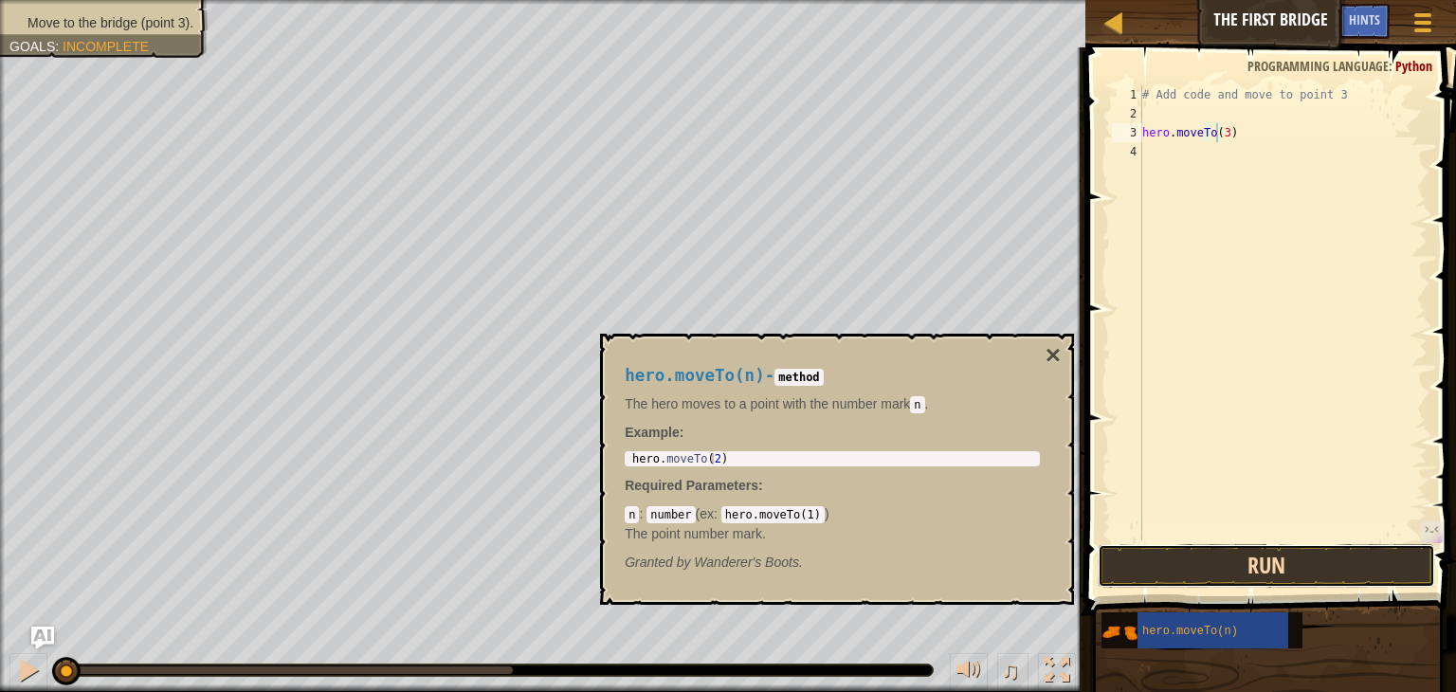
click at [1205, 559] on button "Run" at bounding box center [1265, 566] width 337 height 44
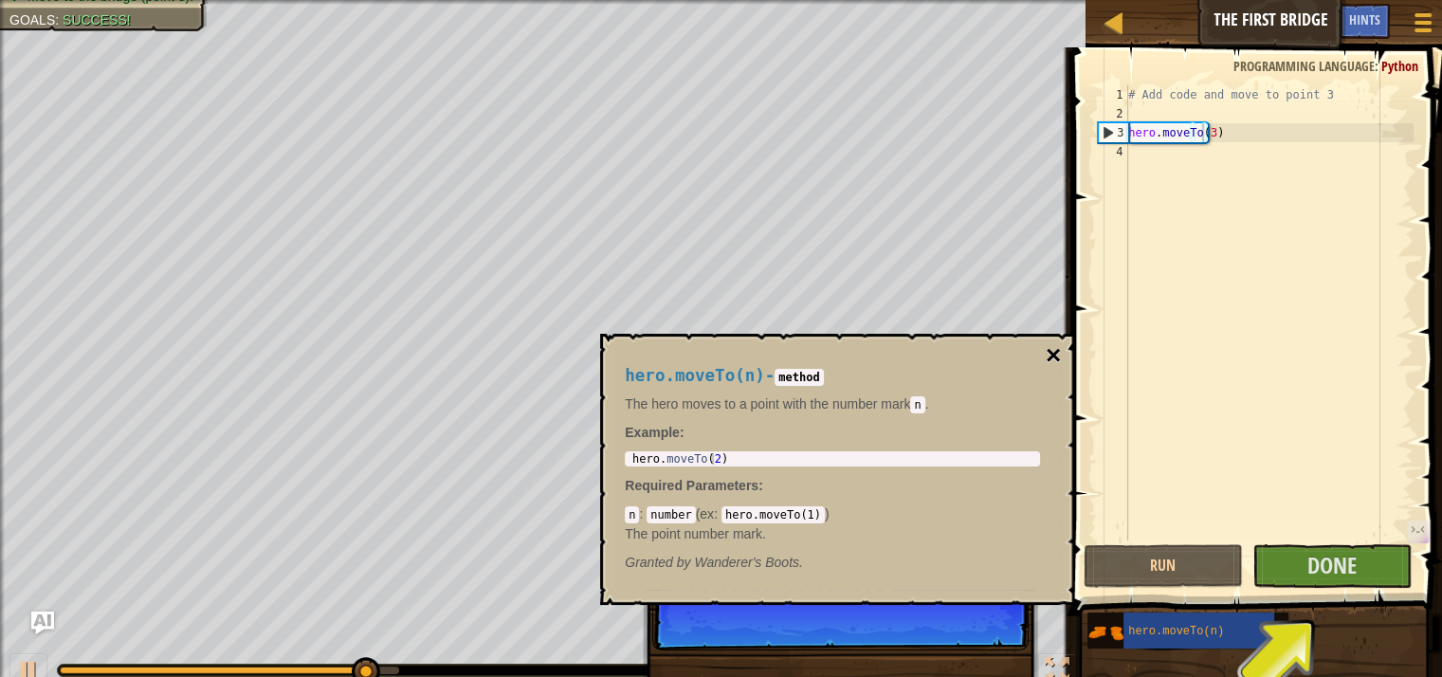
click at [1056, 349] on button "×" at bounding box center [1052, 355] width 15 height 27
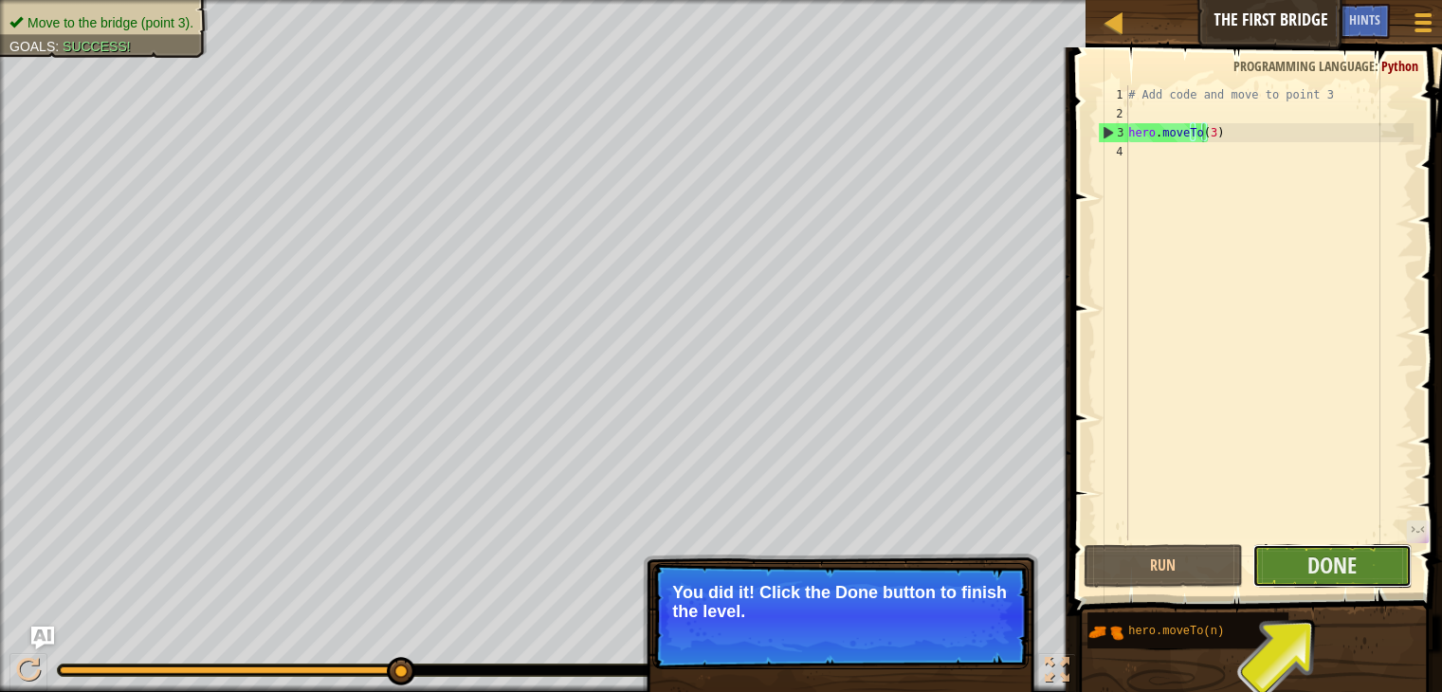
click at [1283, 558] on button "Done" at bounding box center [1331, 566] width 159 height 44
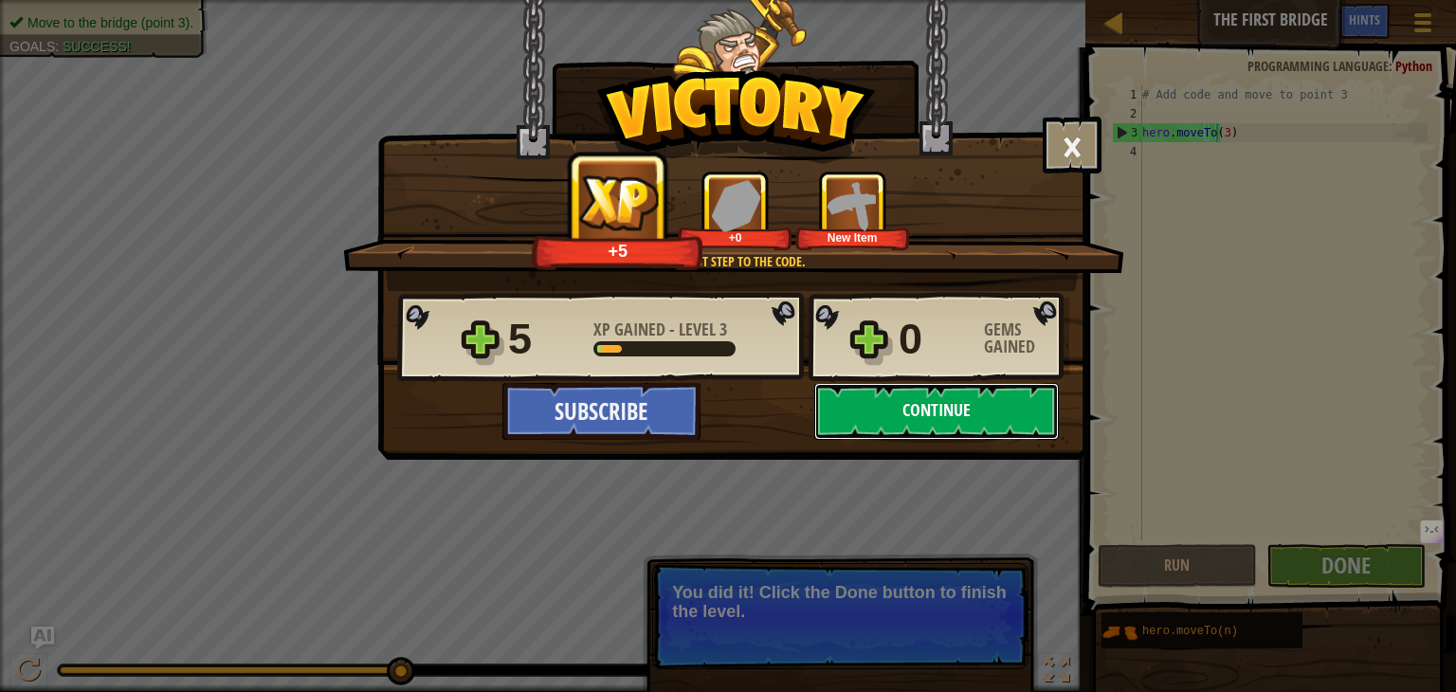
click at [877, 403] on button "Continue" at bounding box center [936, 411] width 245 height 57
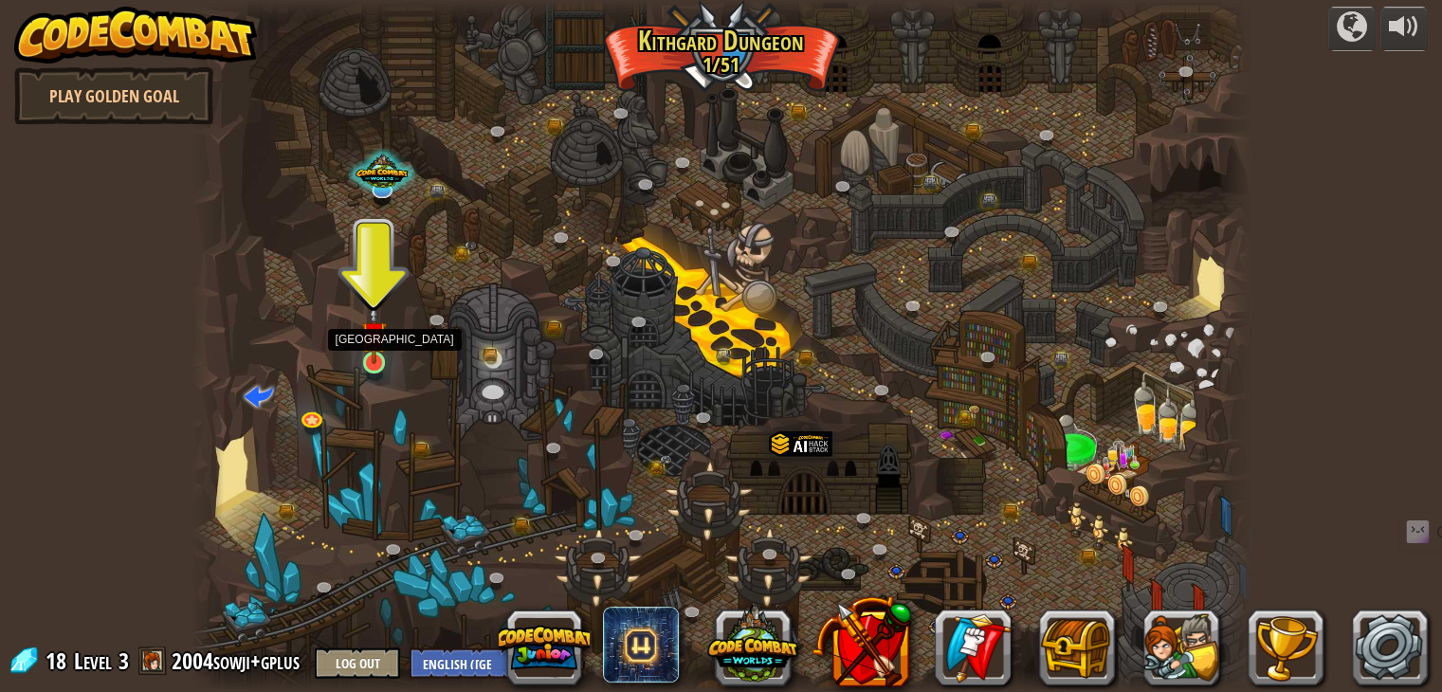
click at [370, 346] on img at bounding box center [374, 334] width 27 height 61
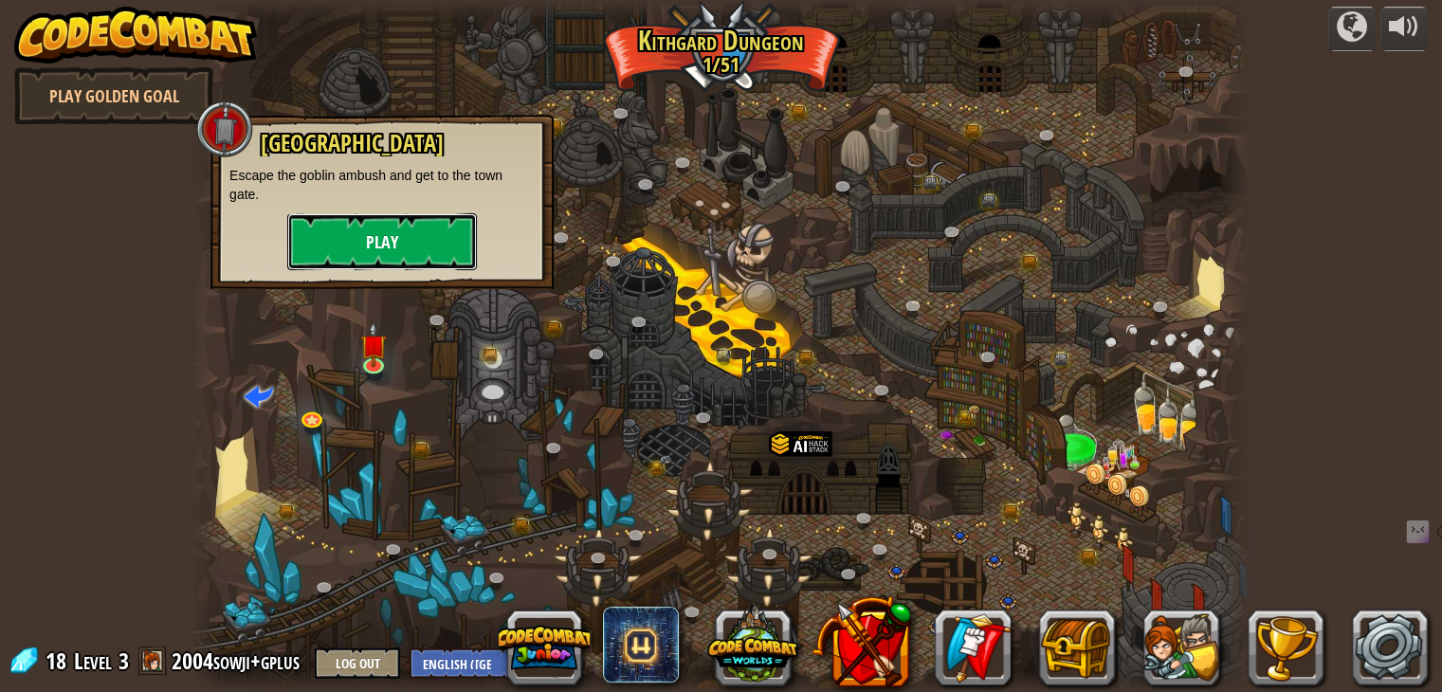
click at [398, 253] on button "Play" at bounding box center [382, 241] width 190 height 57
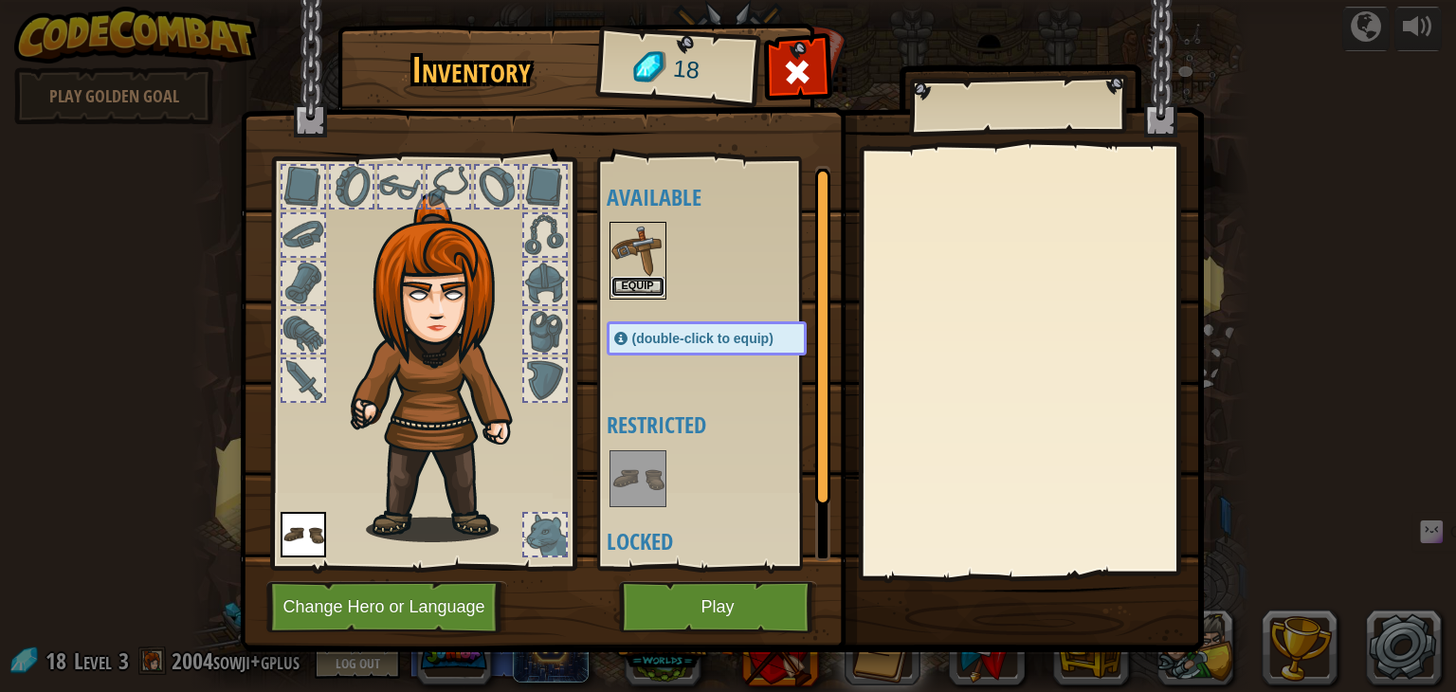
click at [634, 293] on button "Equip" at bounding box center [637, 287] width 53 height 20
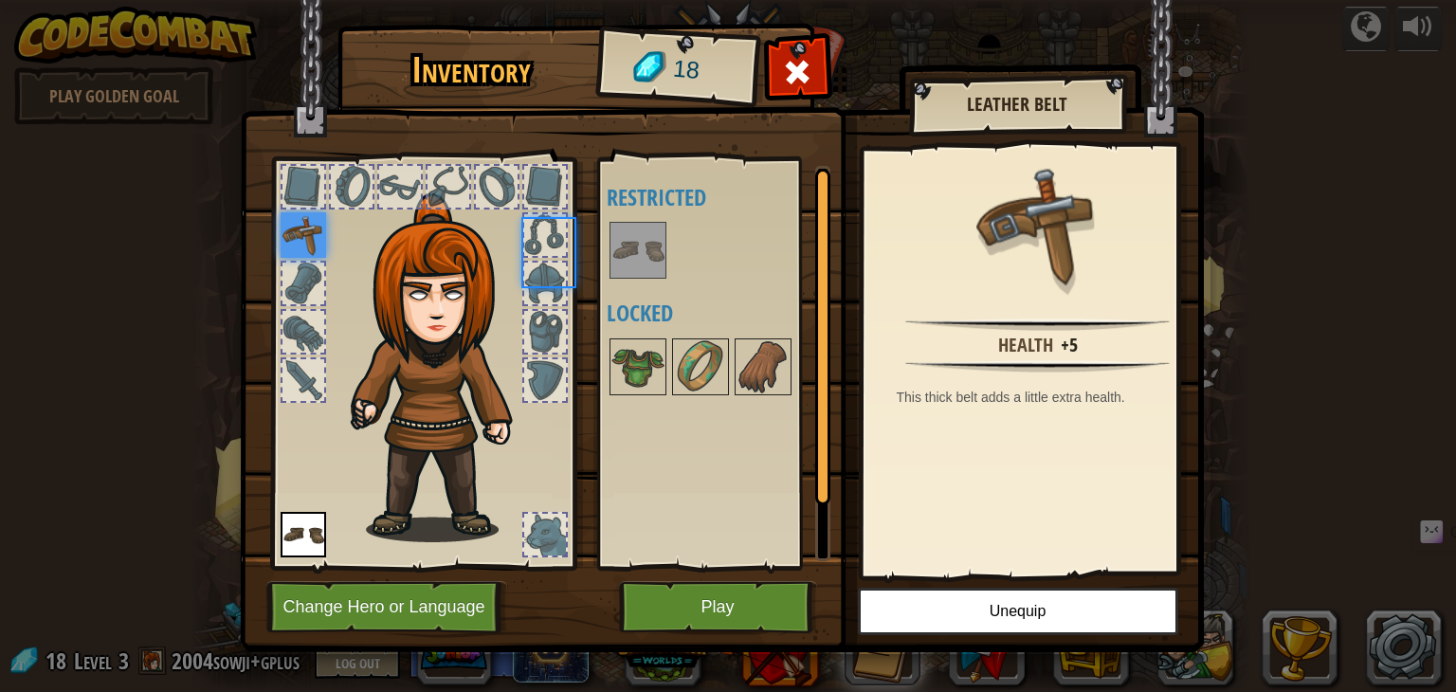
click at [634, 2] on body "powered by Play Golden Goal Twisted Canyon (Locked) Challenge: collect the most…" at bounding box center [728, 1] width 1456 height 2
click at [718, 606] on button "Play" at bounding box center [718, 607] width 198 height 52
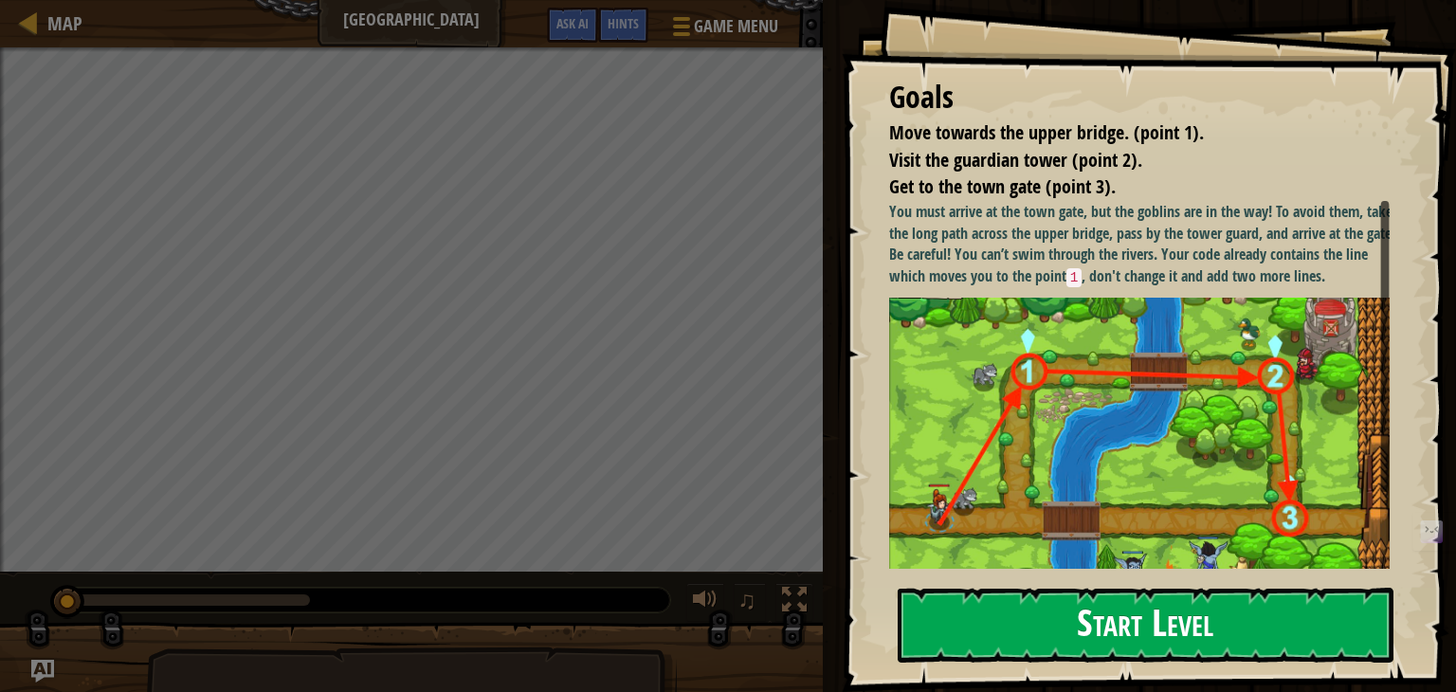
click at [1025, 602] on button "Start Level" at bounding box center [1146, 625] width 496 height 75
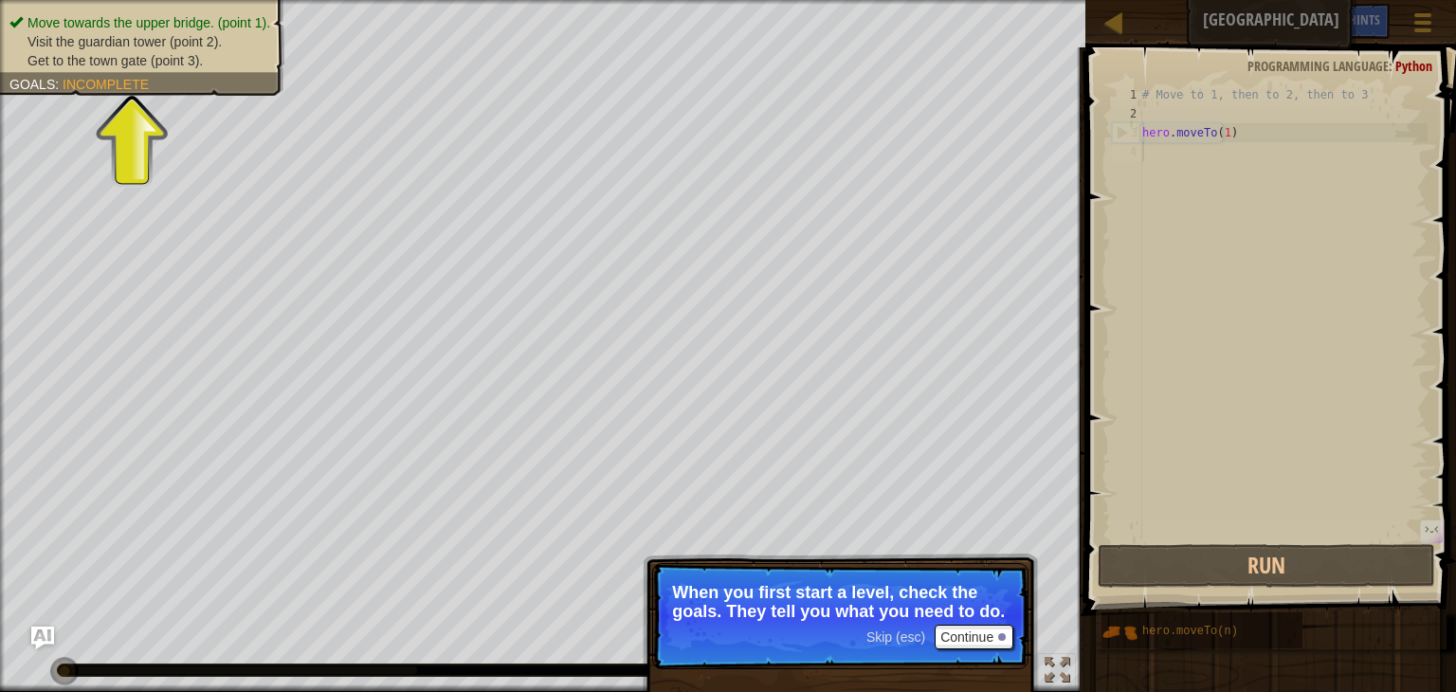
click at [898, 634] on span "Skip (esc)" at bounding box center [895, 636] width 59 height 15
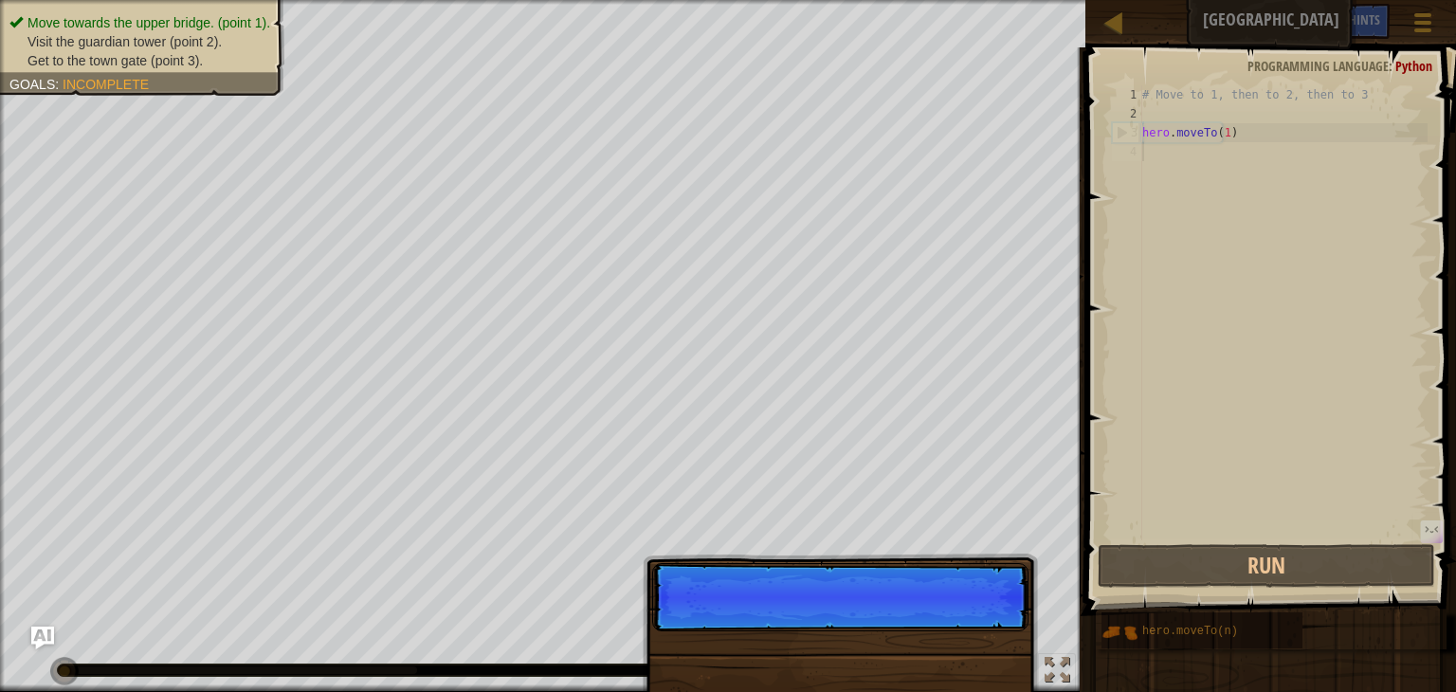
scroll to position [9, 0]
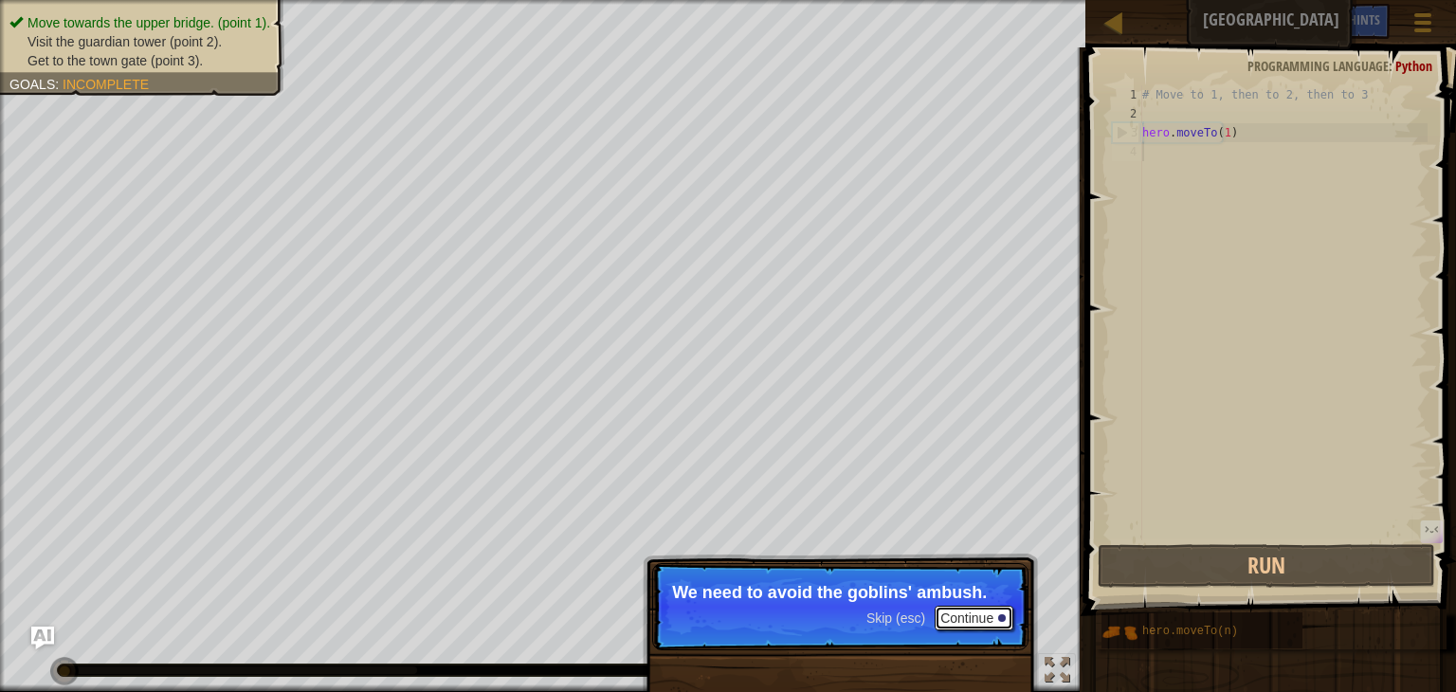
click at [963, 617] on button "Continue" at bounding box center [973, 618] width 79 height 25
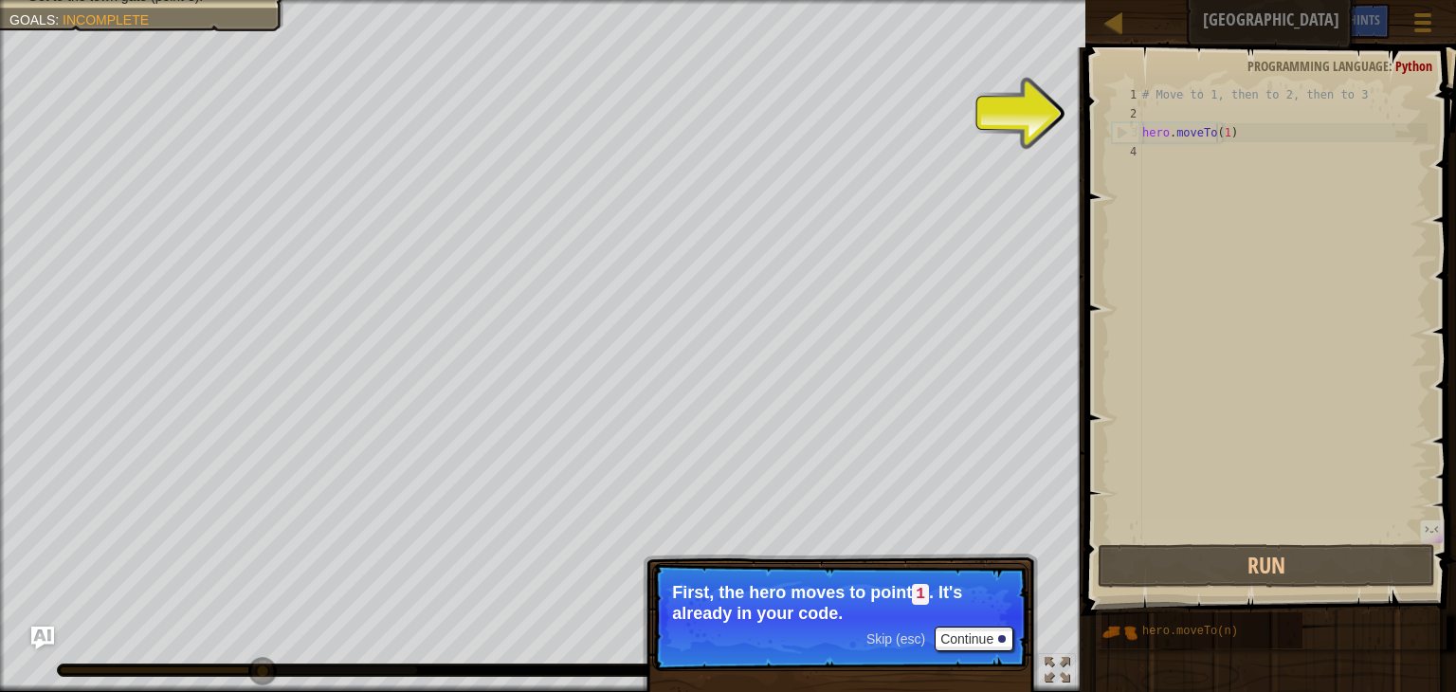
click at [1215, 131] on div "# Move to 1, then to 2, then to 3 hero . moveTo ( 1 )" at bounding box center [1282, 331] width 289 height 493
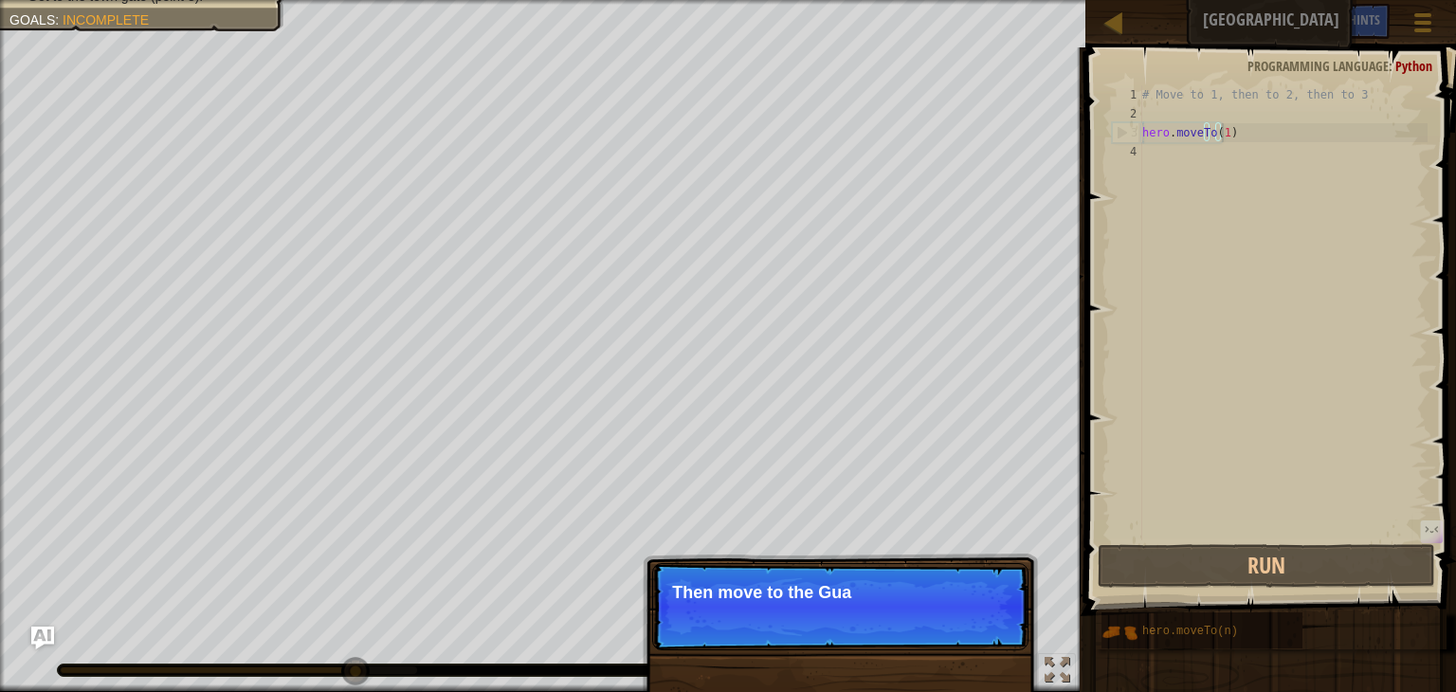
click at [1220, 132] on div "# Move to 1, then to 2, then to 3 hero . moveTo ( 1 )" at bounding box center [1282, 331] width 289 height 493
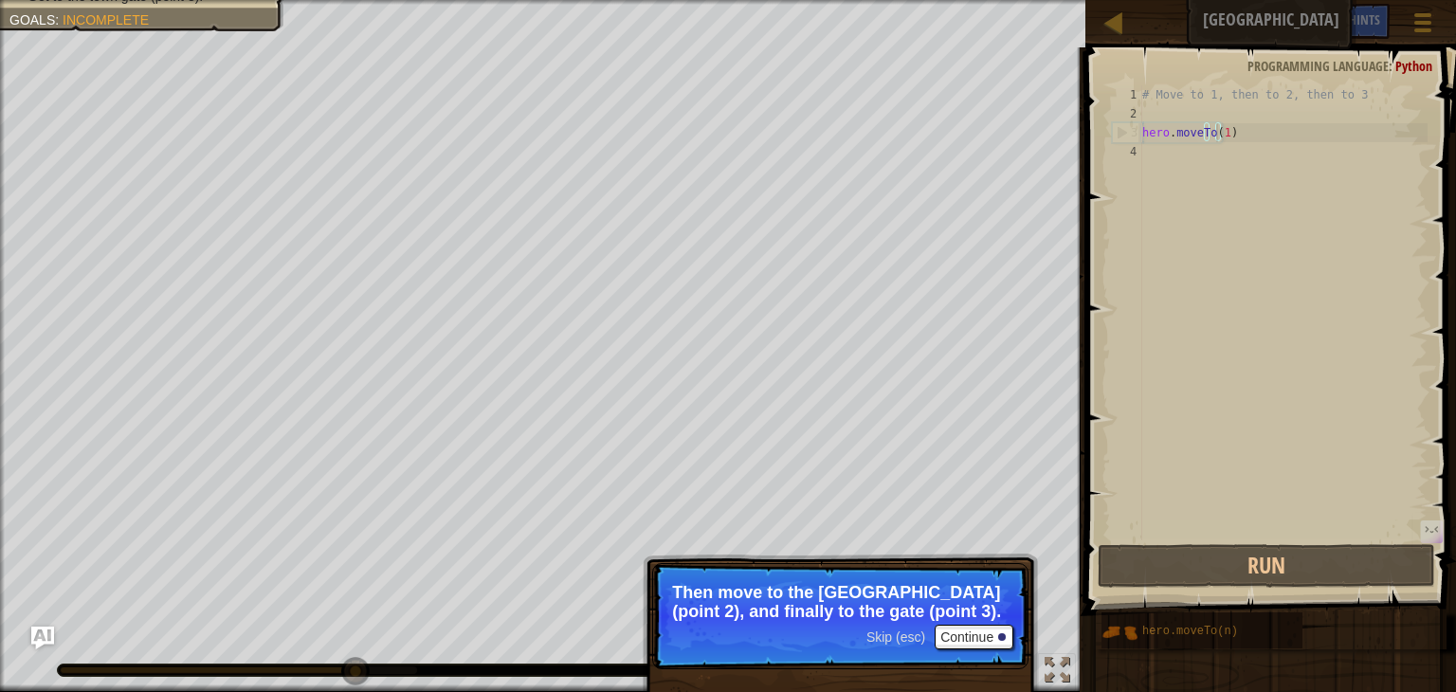
click at [1216, 135] on div "# Move to 1, then to 2, then to 3 hero . moveTo ( 1 )" at bounding box center [1282, 331] width 289 height 493
click at [966, 650] on p "Skip (esc) Continue Then move to the [GEOGRAPHIC_DATA] (point 2), and finally t…" at bounding box center [840, 616] width 376 height 106
click at [970, 644] on button "Continue" at bounding box center [973, 637] width 79 height 25
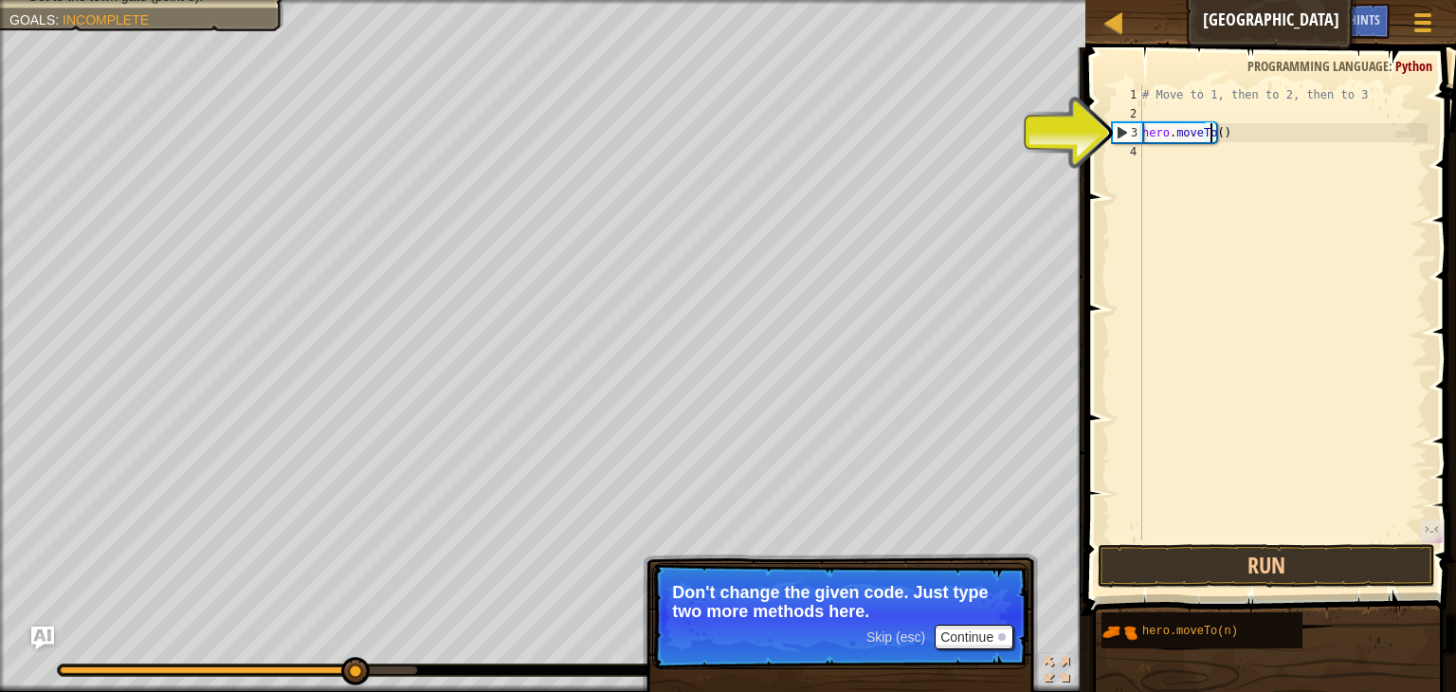
scroll to position [9, 5]
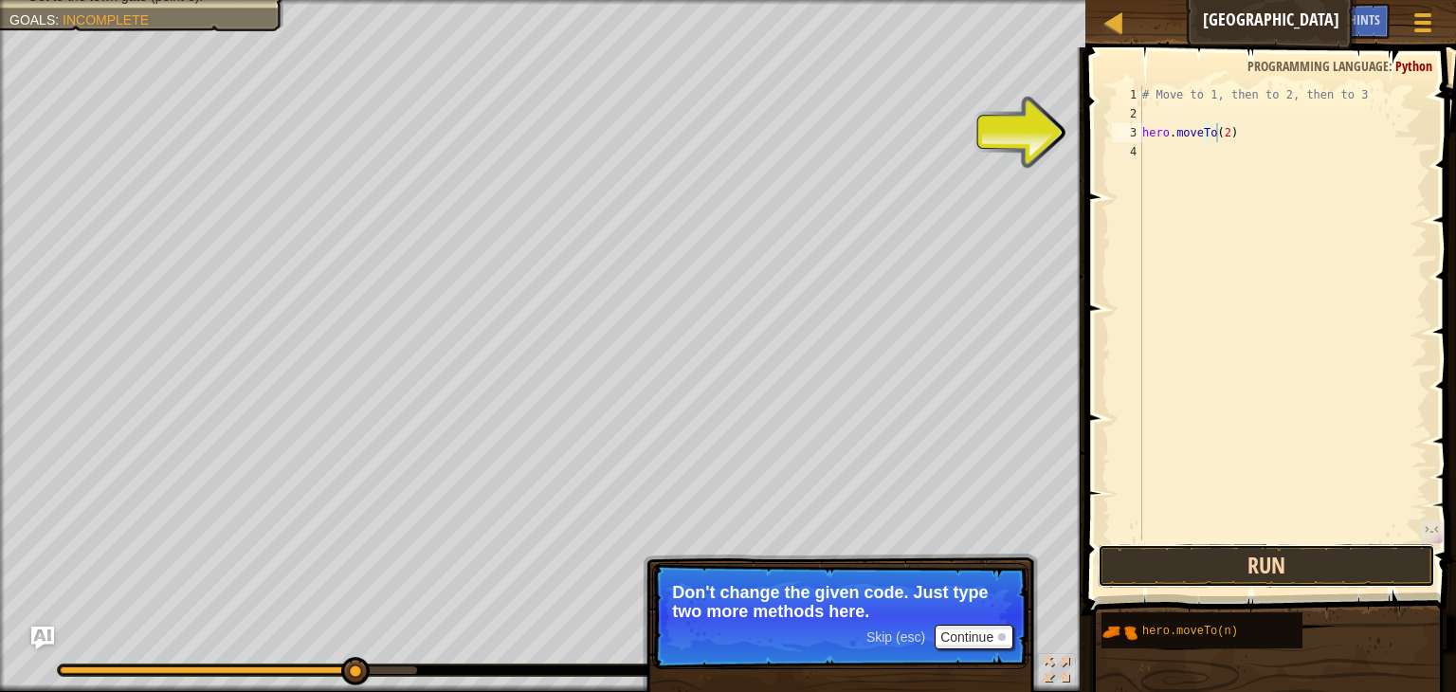
click at [1203, 581] on button "Run" at bounding box center [1265, 566] width 337 height 44
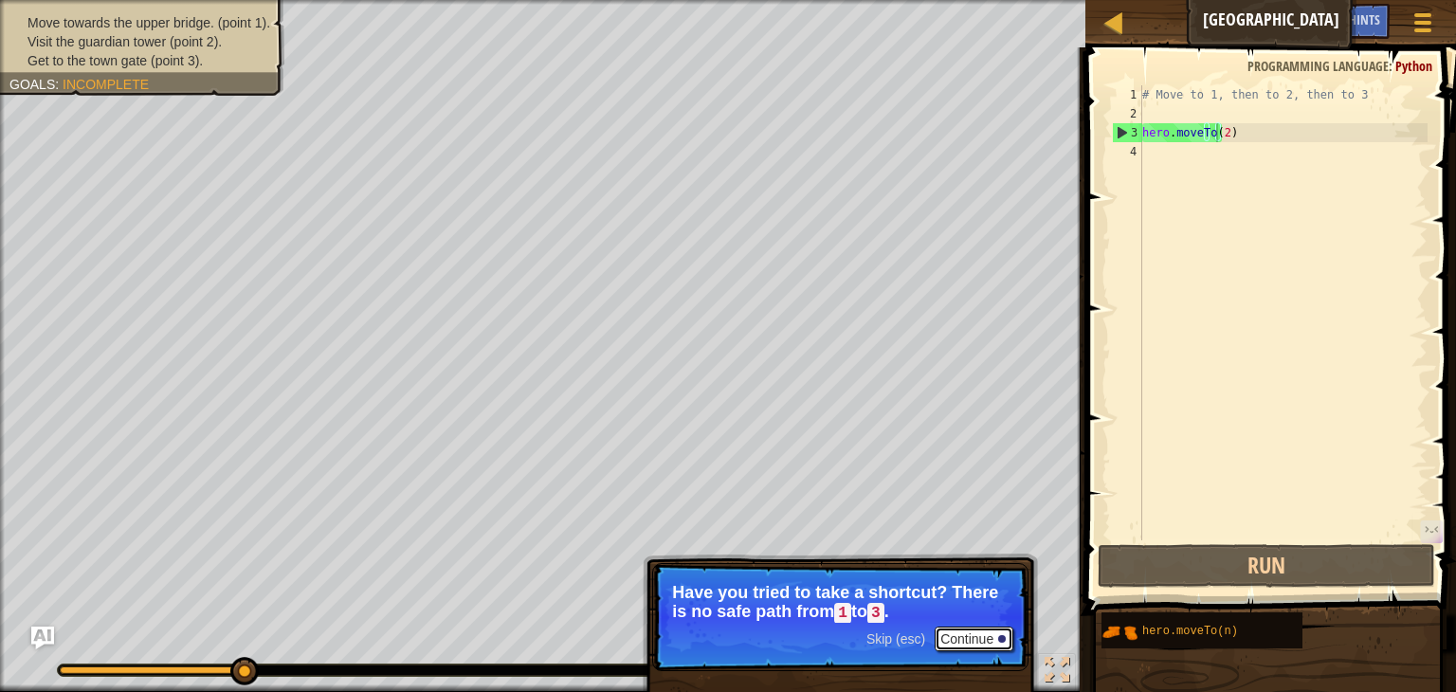
click at [986, 644] on button "Continue" at bounding box center [973, 638] width 79 height 25
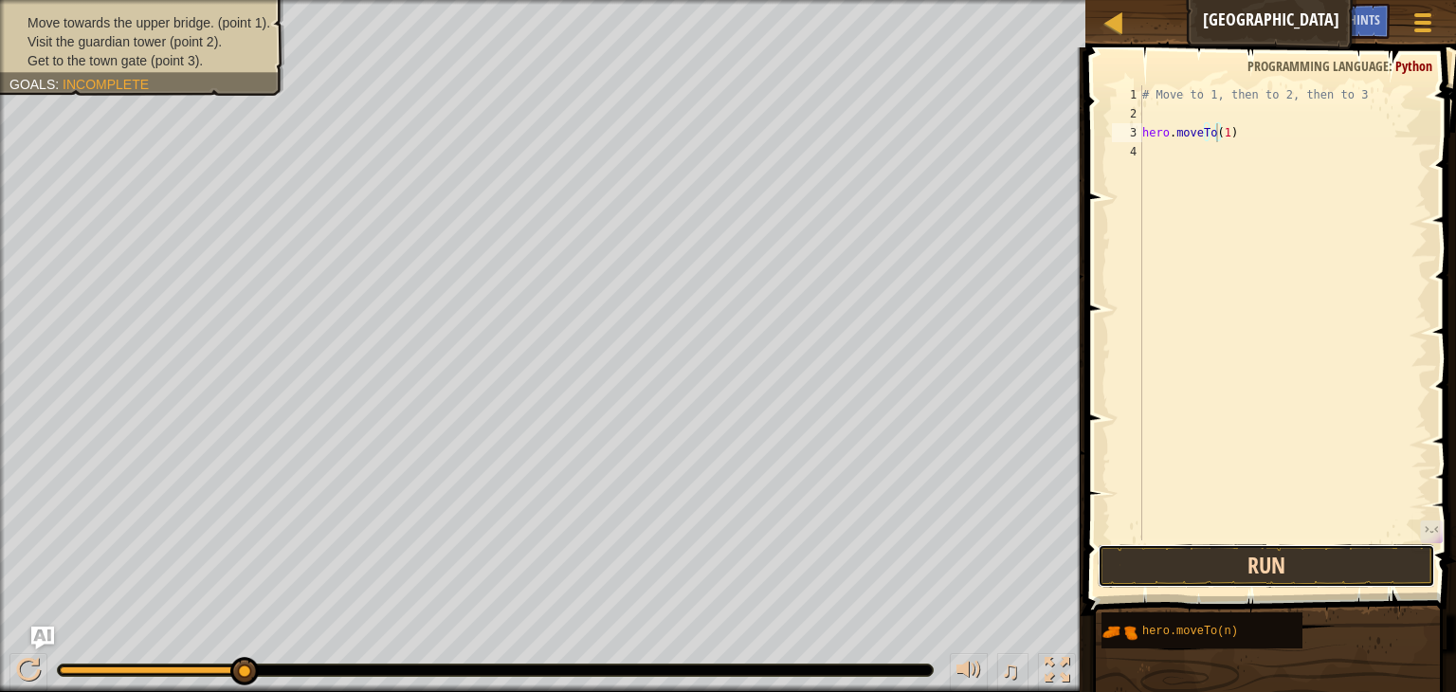
drag, startPoint x: 1192, startPoint y: 587, endPoint x: 1194, endPoint y: 571, distance: 15.3
click at [1194, 571] on button "Run" at bounding box center [1265, 566] width 337 height 44
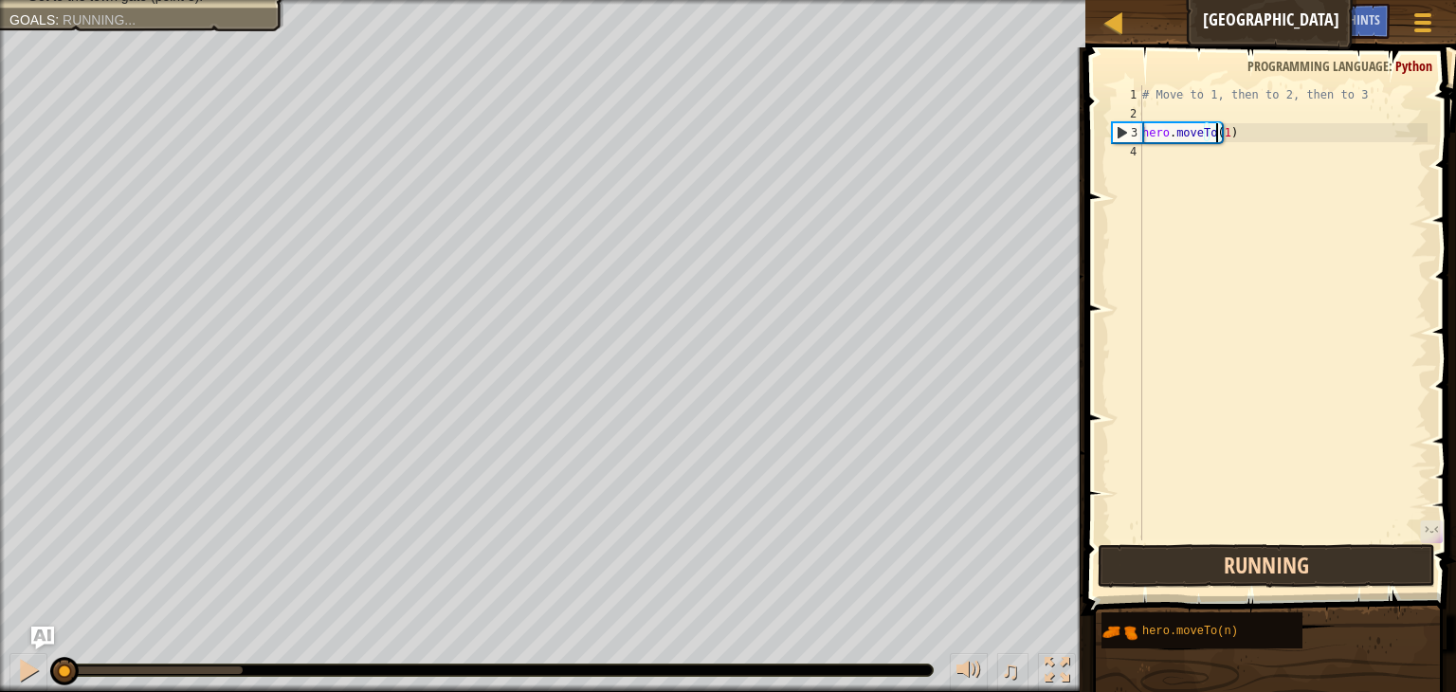
click at [1194, 571] on button "Running" at bounding box center [1265, 566] width 337 height 44
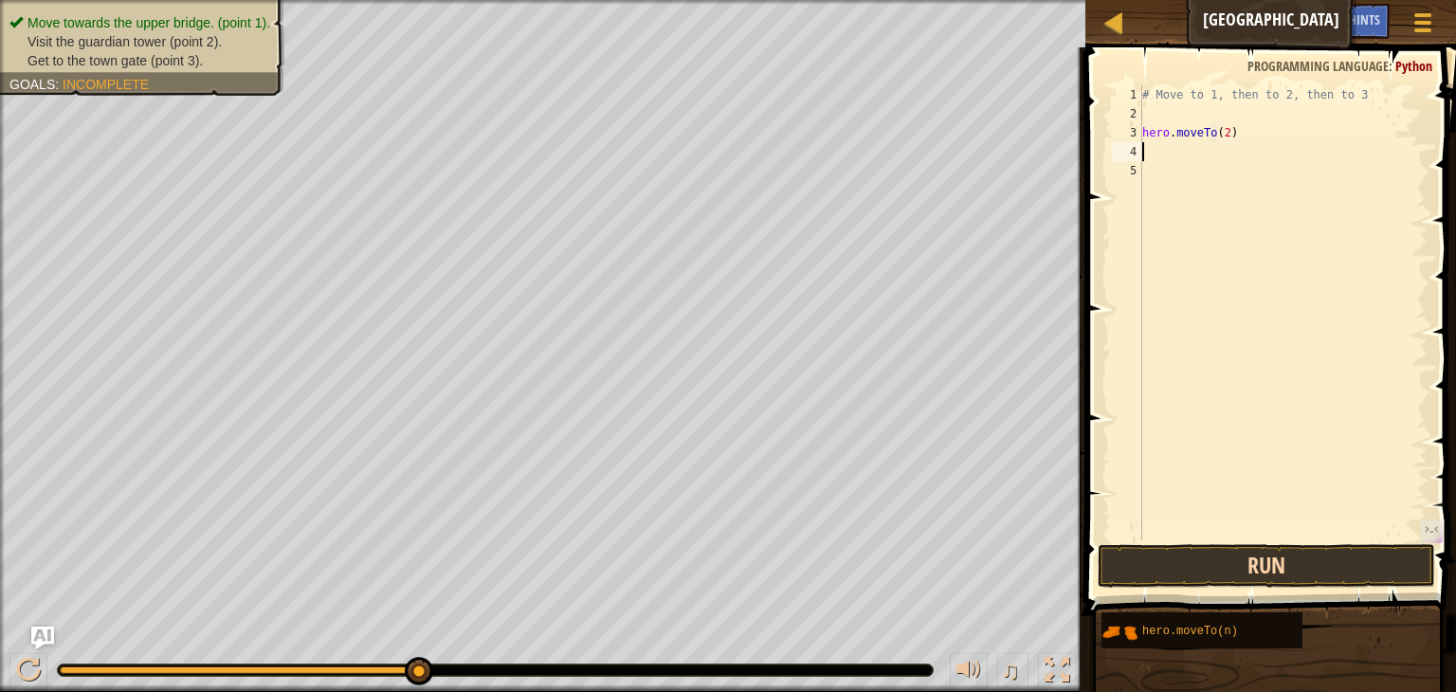
type textarea "hero.moveTo(2)"
click at [1290, 556] on button "Run" at bounding box center [1265, 566] width 337 height 44
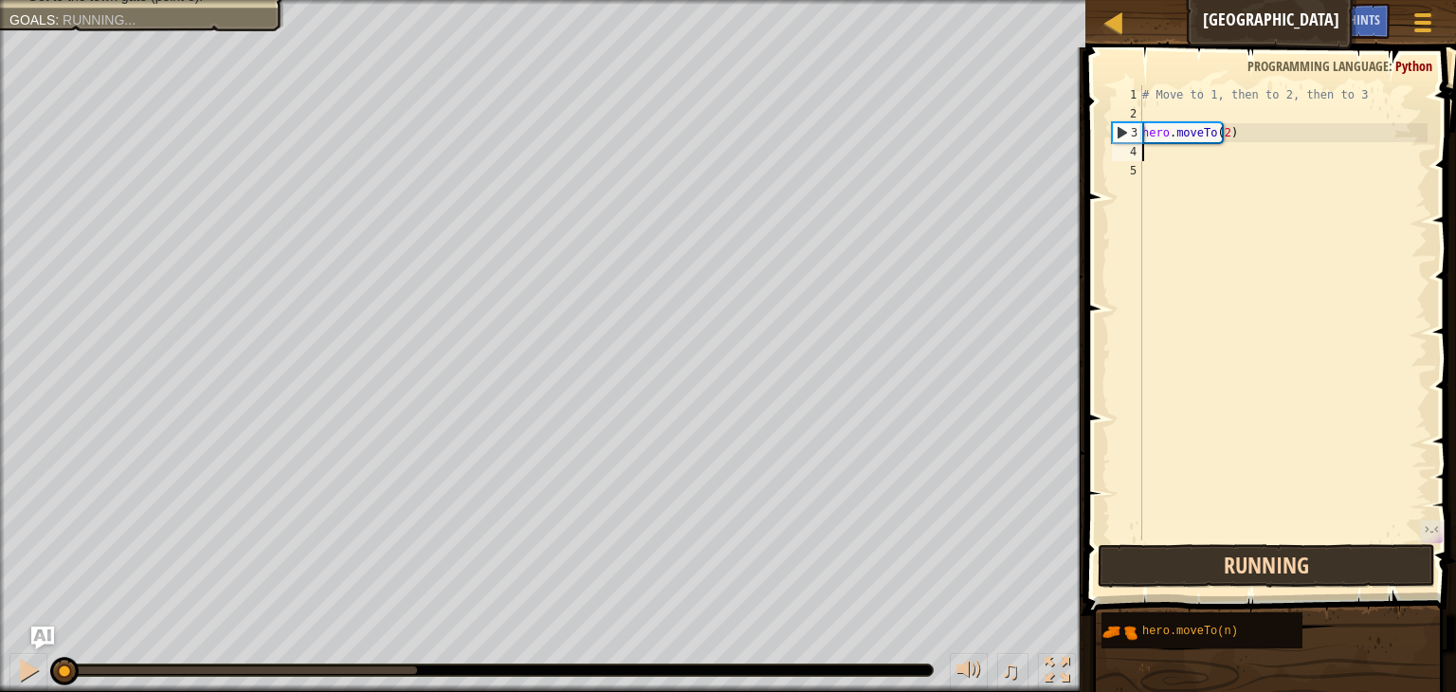
scroll to position [9, 0]
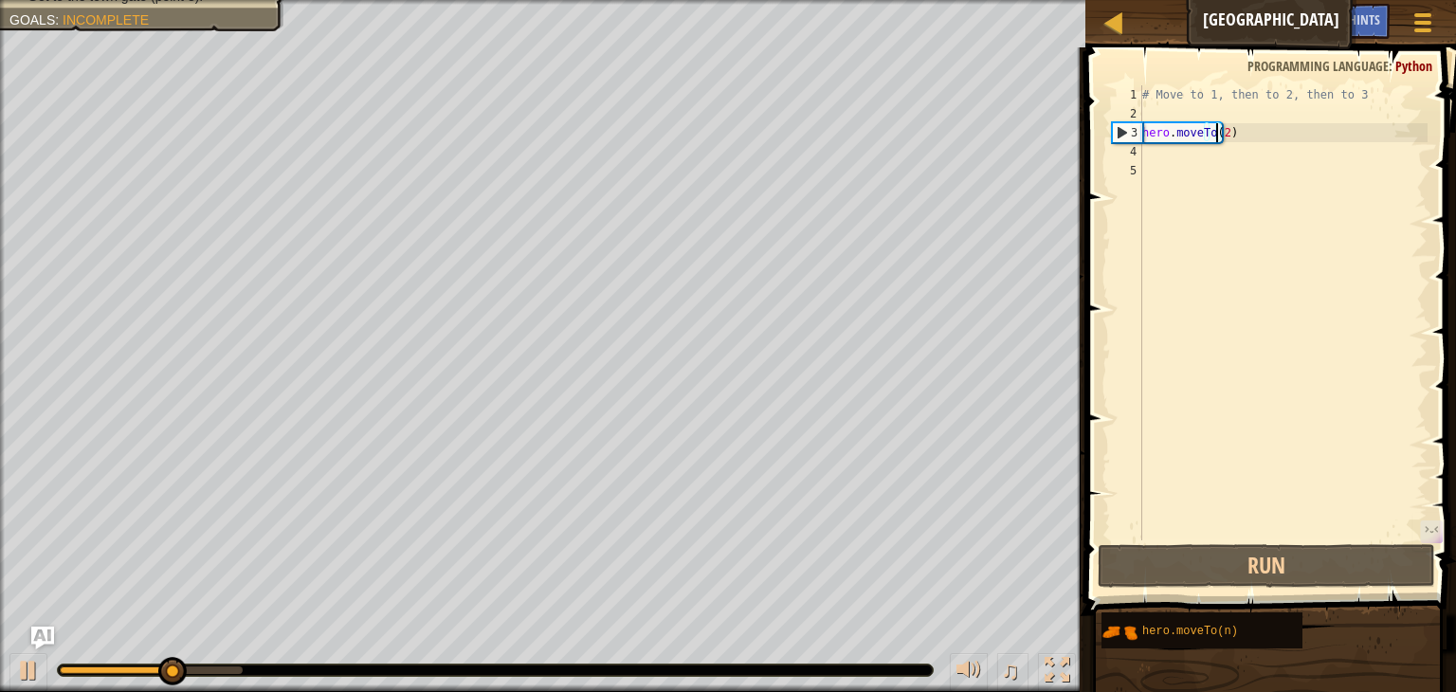
click at [1218, 137] on div "# Move to 1, then to 2, then to 3 hero . moveTo ( 2 )" at bounding box center [1282, 331] width 289 height 493
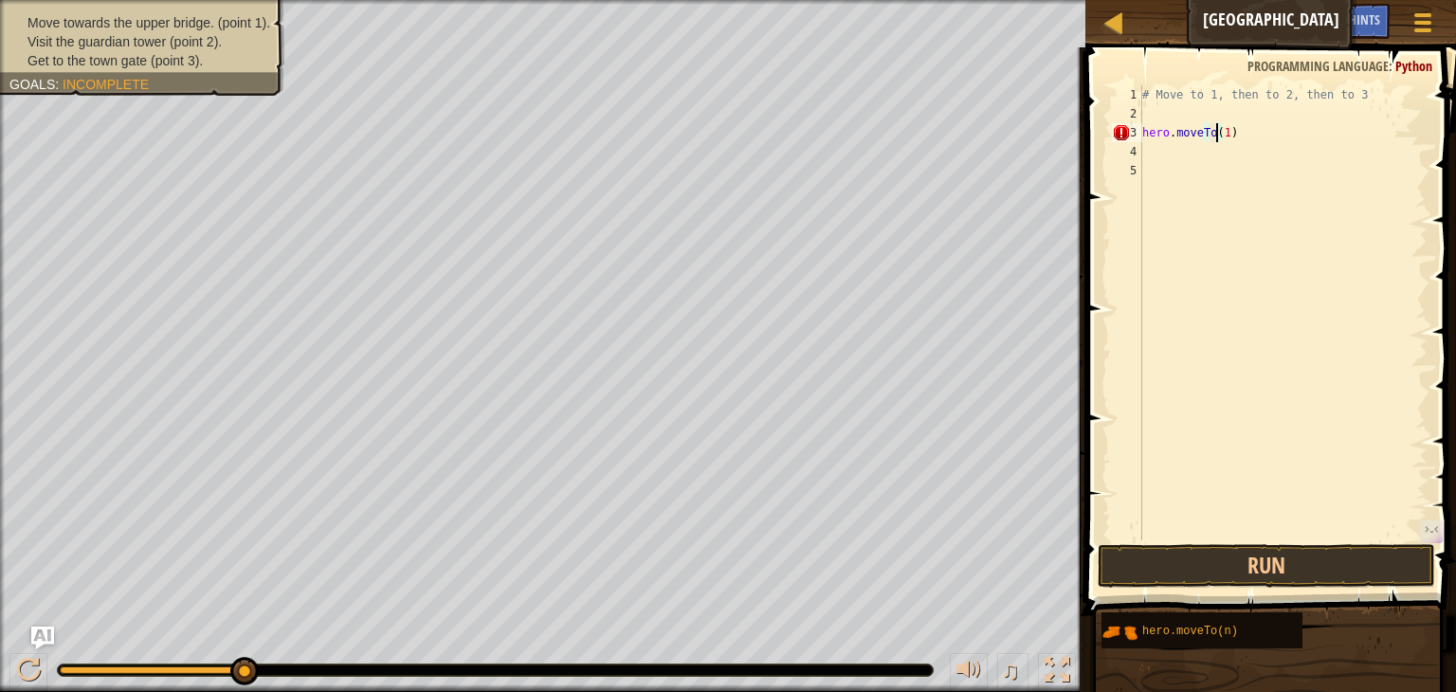
scroll to position [9, 4]
type textarea "hero.moveTo(1)"
click at [1230, 123] on div "# Move to 1, then to 2, then to 3 hero . moveTo ( 1 )" at bounding box center [1282, 331] width 289 height 493
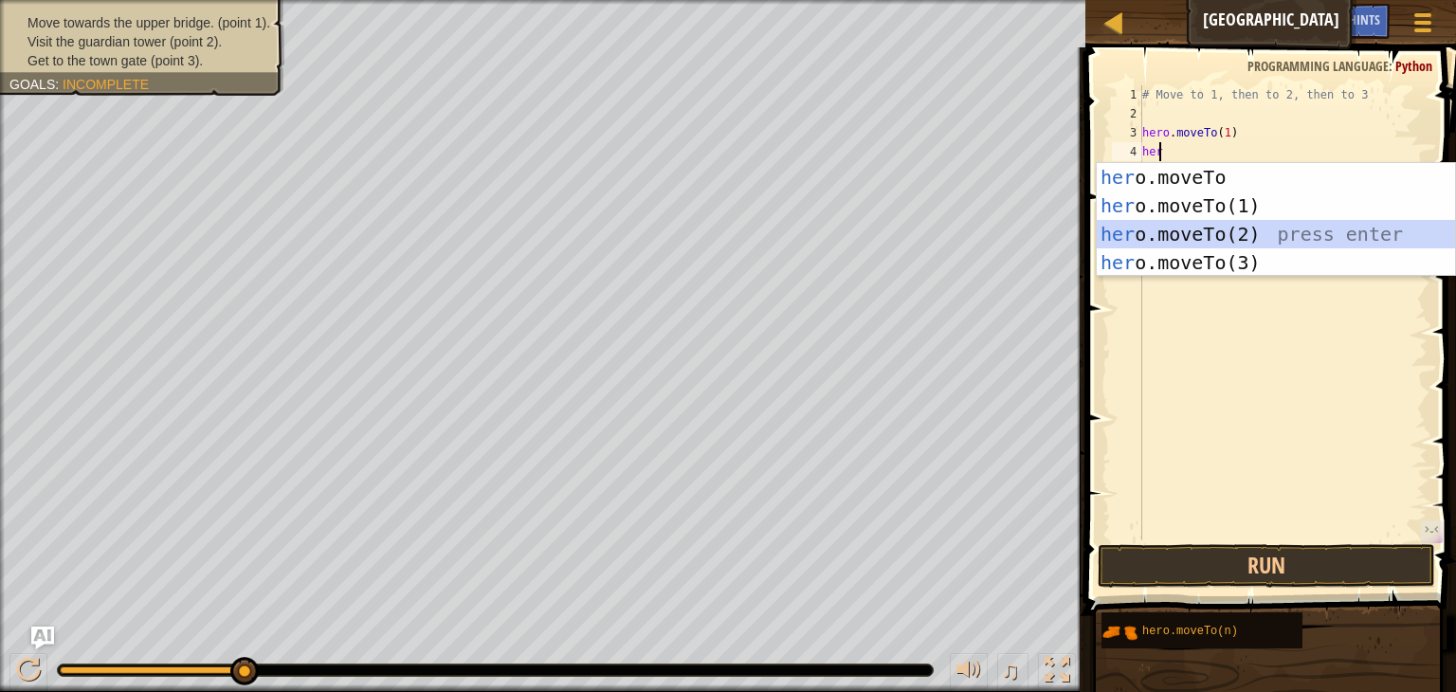
click at [1228, 227] on div "her o.moveTo press enter her o.moveTo(1) press enter her o.moveTo(2) press ente…" at bounding box center [1276, 248] width 358 height 171
type textarea "hero.moveTo(2)"
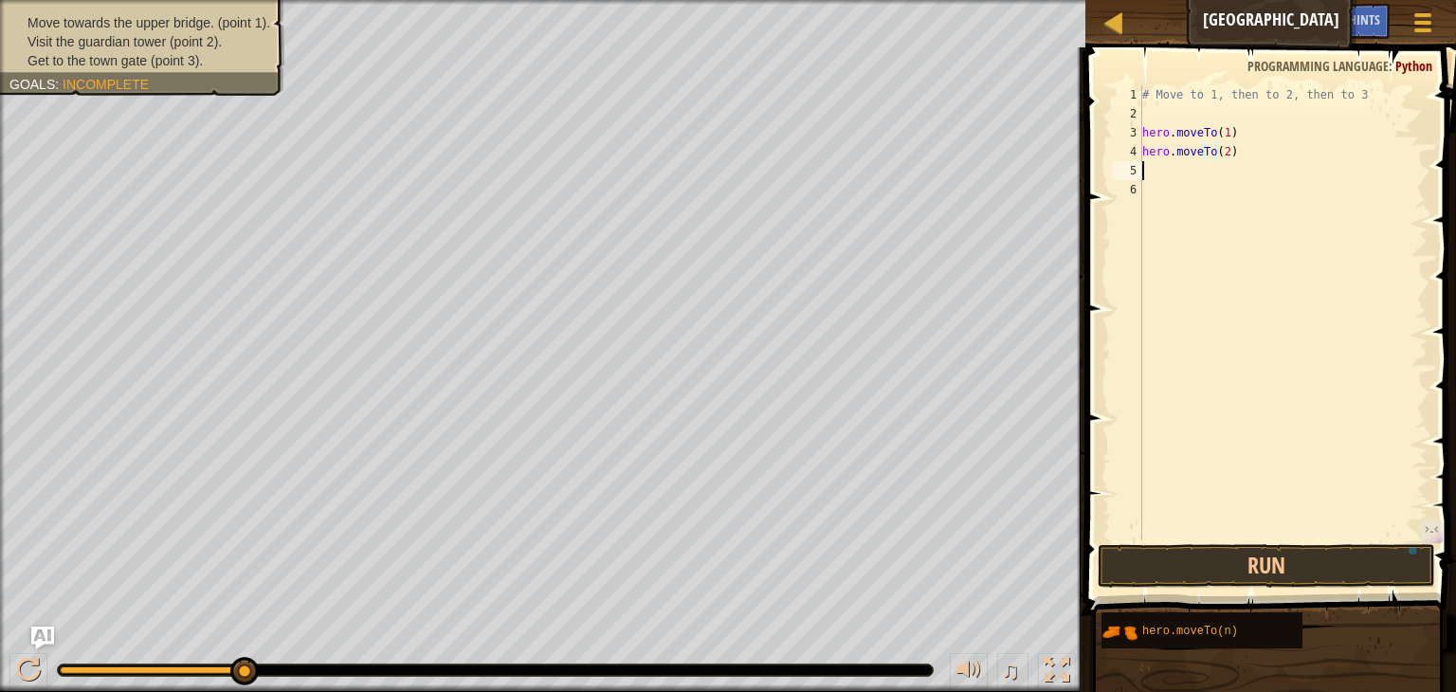
click at [1246, 161] on div "# Move to 1, then to 2, then to 3 hero . moveTo ( 1 ) hero . moveTo ( 2 )" at bounding box center [1282, 331] width 289 height 493
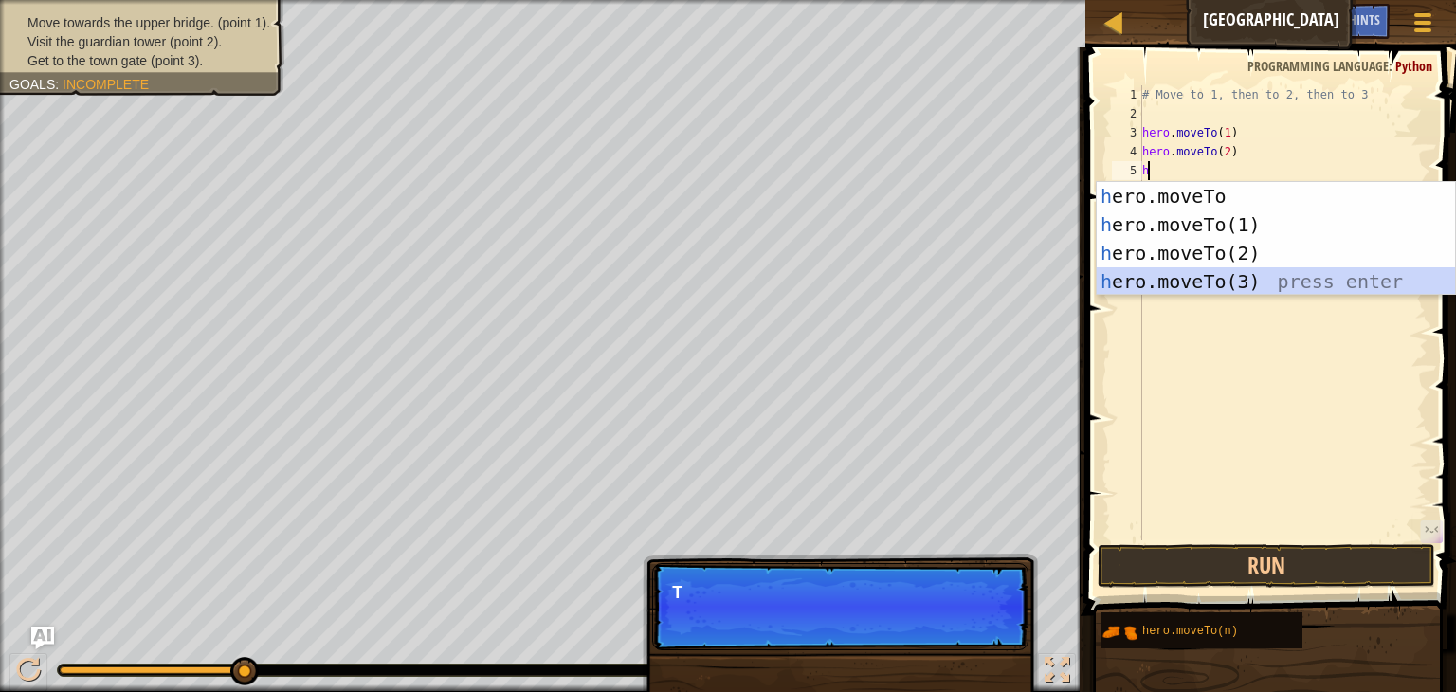
click at [1242, 281] on div "h ero.moveTo press enter h ero.moveTo(1) press enter h ero.moveTo(2) press ente…" at bounding box center [1276, 267] width 358 height 171
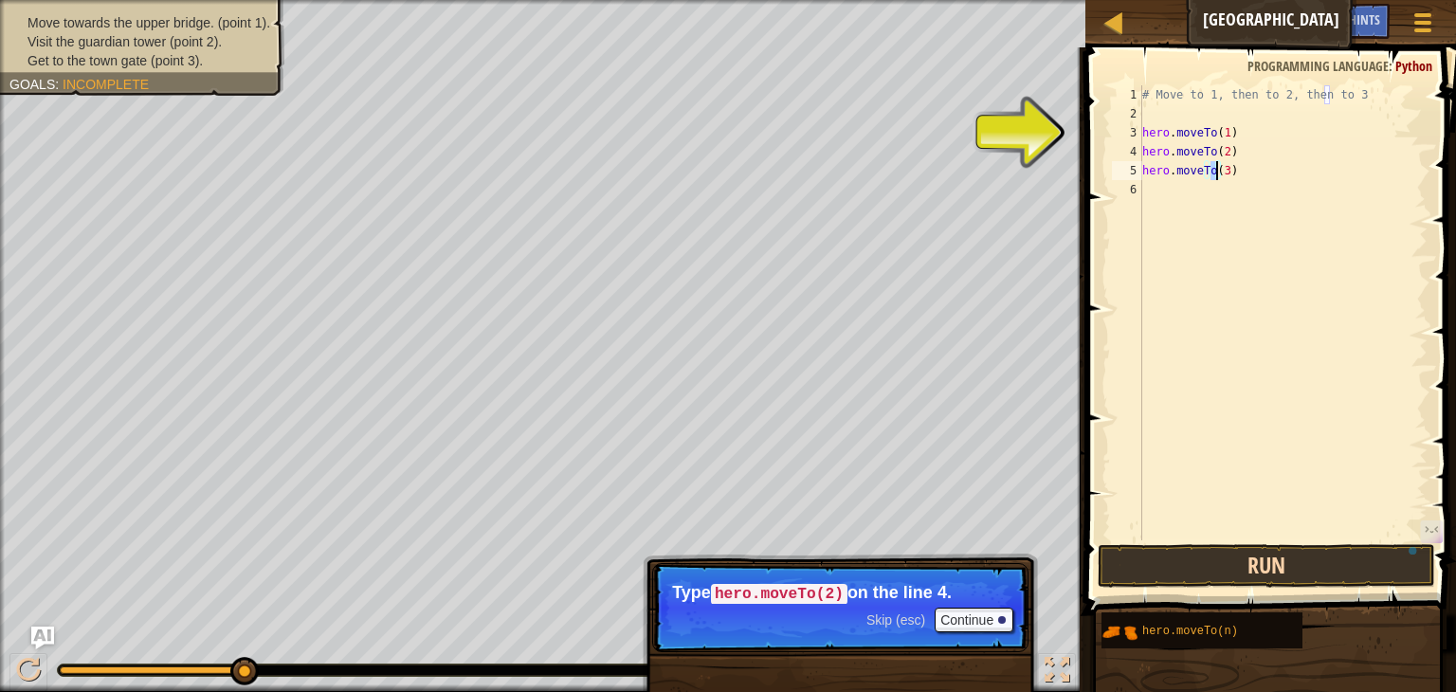
type textarea "hero.moveTo(3)"
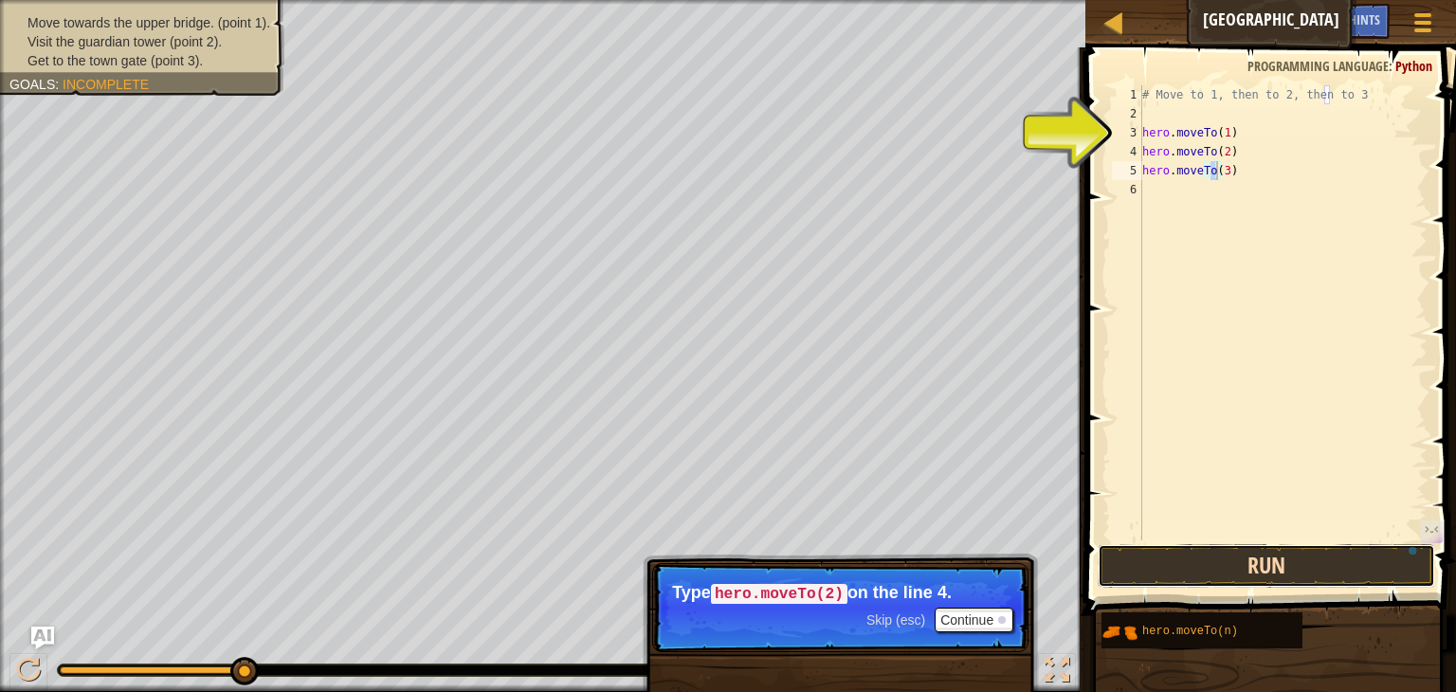
click at [1243, 566] on button "Run" at bounding box center [1265, 566] width 337 height 44
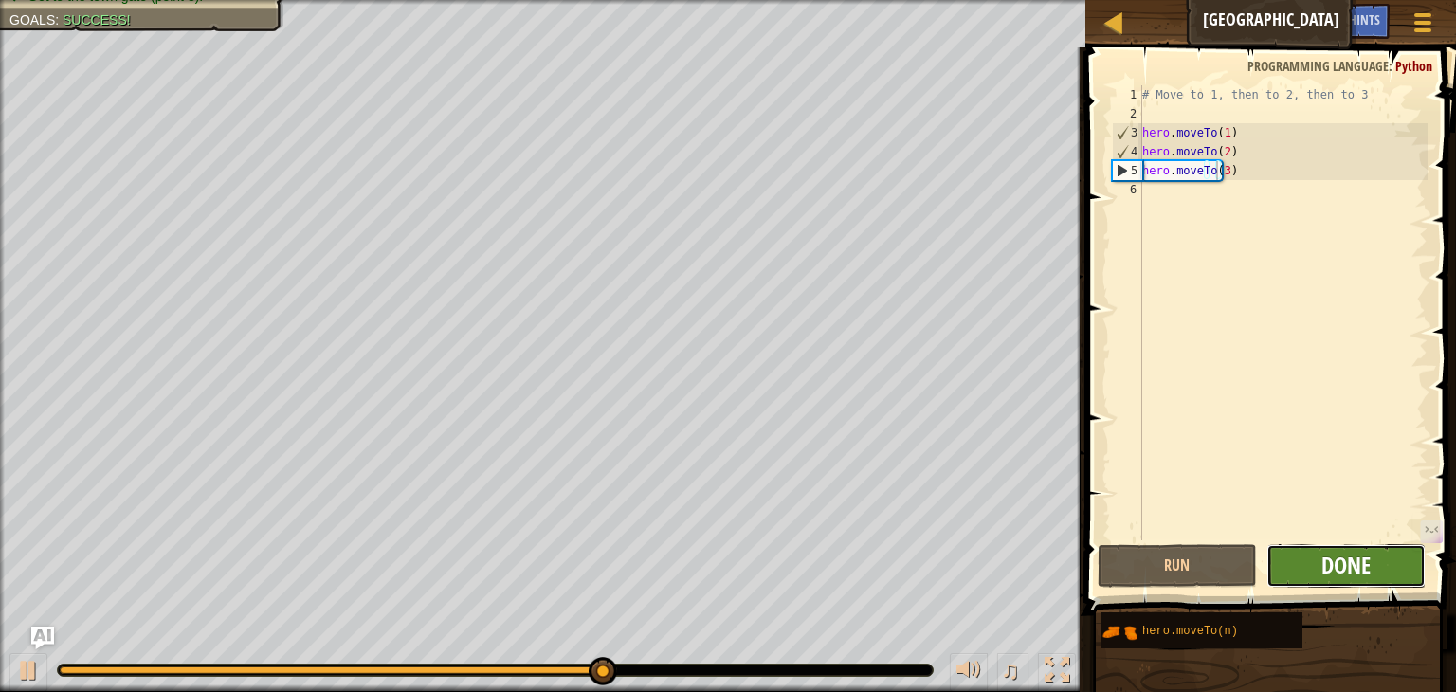
click at [1322, 558] on span "Done" at bounding box center [1345, 565] width 49 height 30
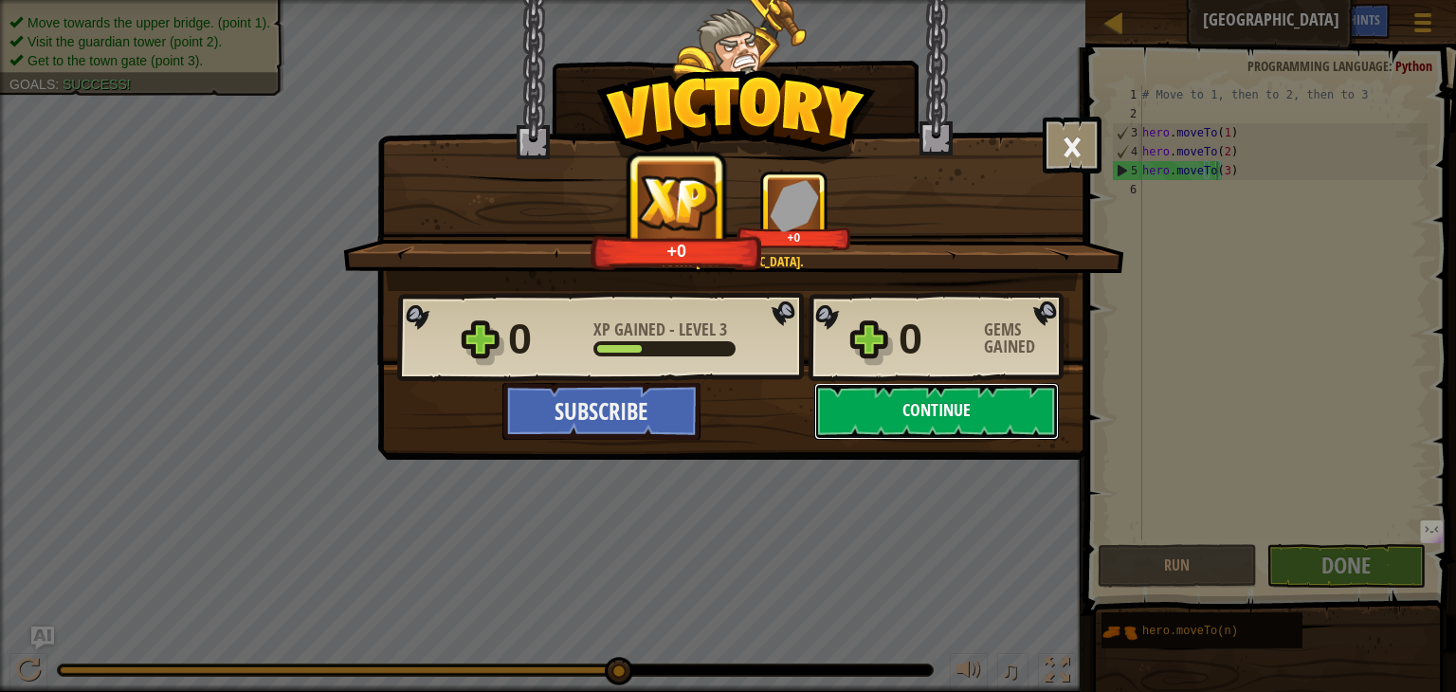
click at [871, 410] on button "Continue" at bounding box center [936, 411] width 245 height 57
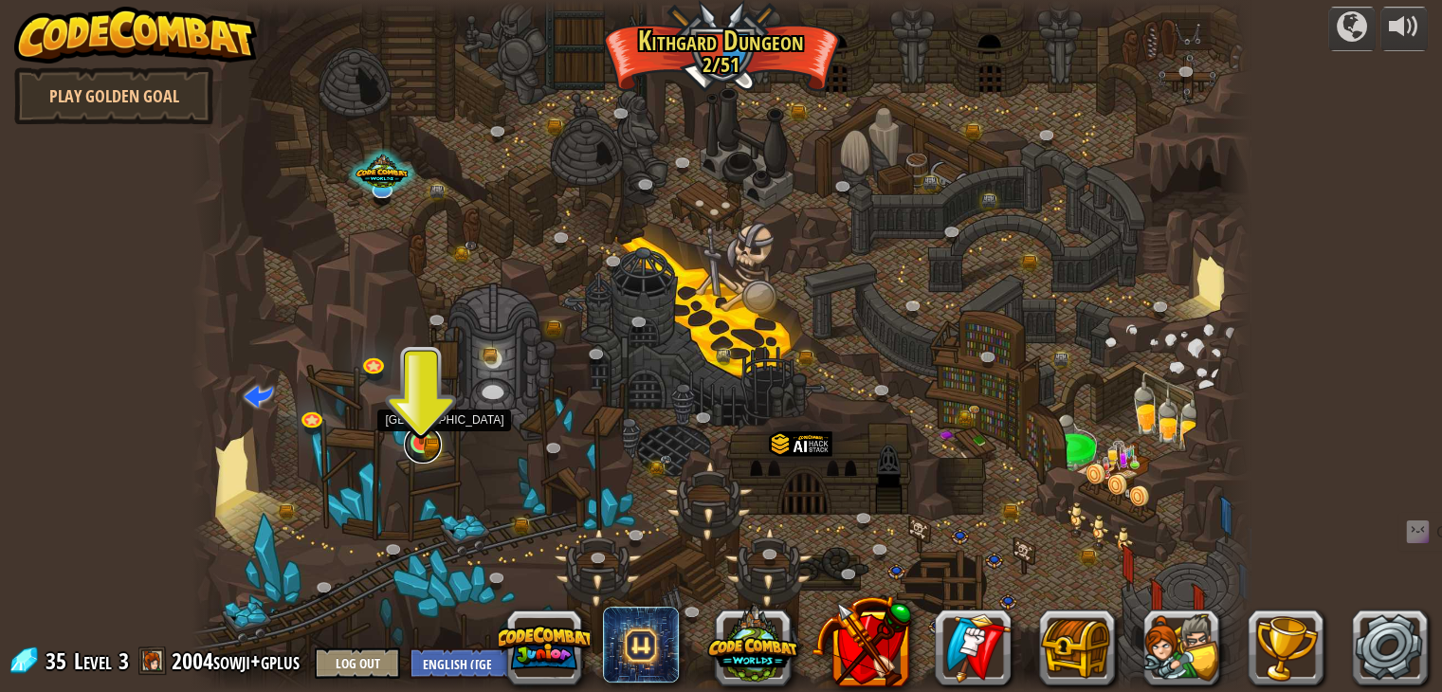
click at [434, 447] on link at bounding box center [423, 445] width 38 height 38
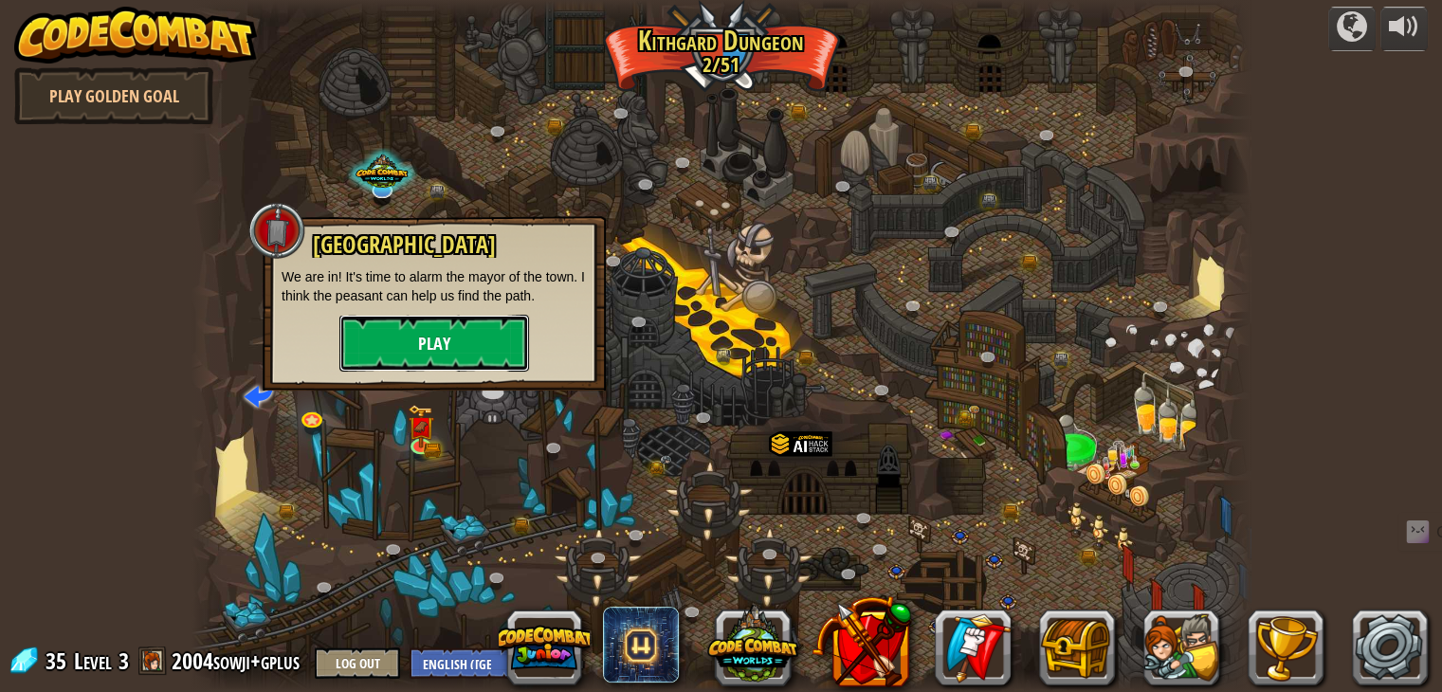
click at [455, 338] on button "Play" at bounding box center [434, 343] width 190 height 57
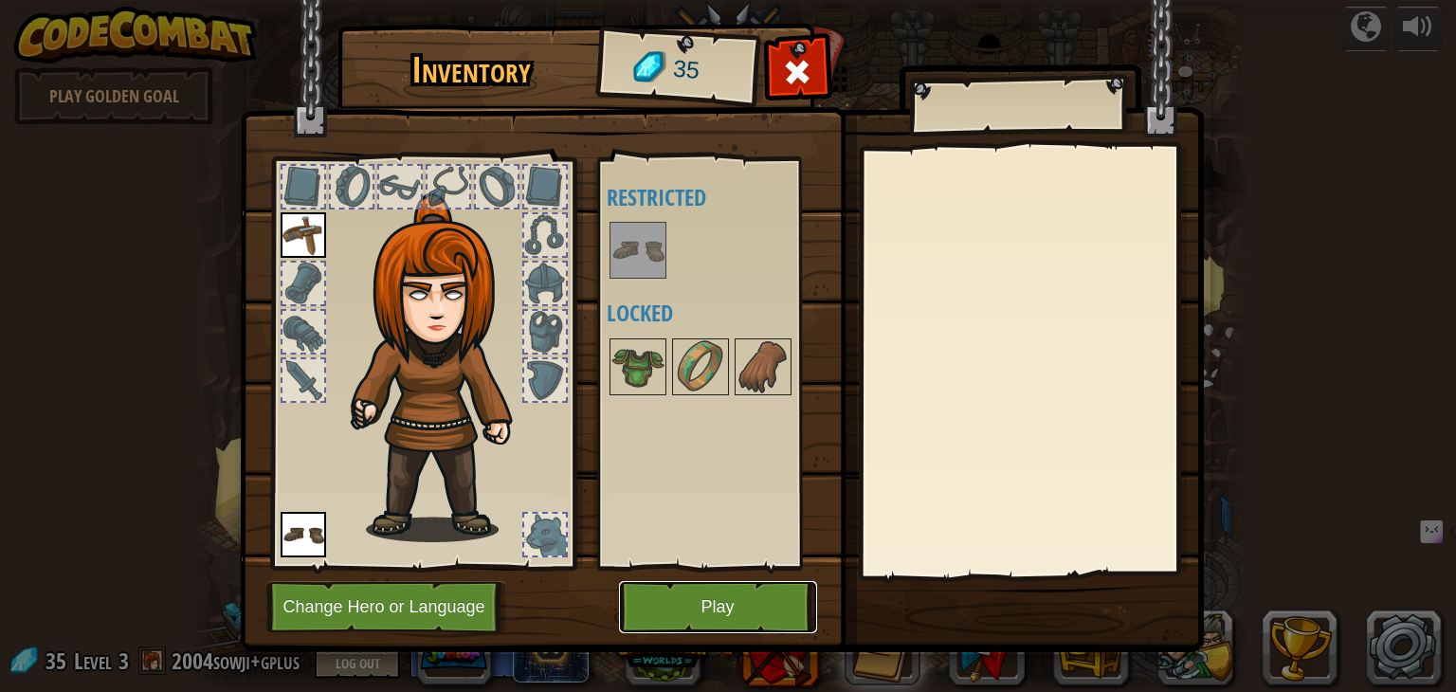
click at [705, 616] on button "Play" at bounding box center [718, 607] width 198 height 52
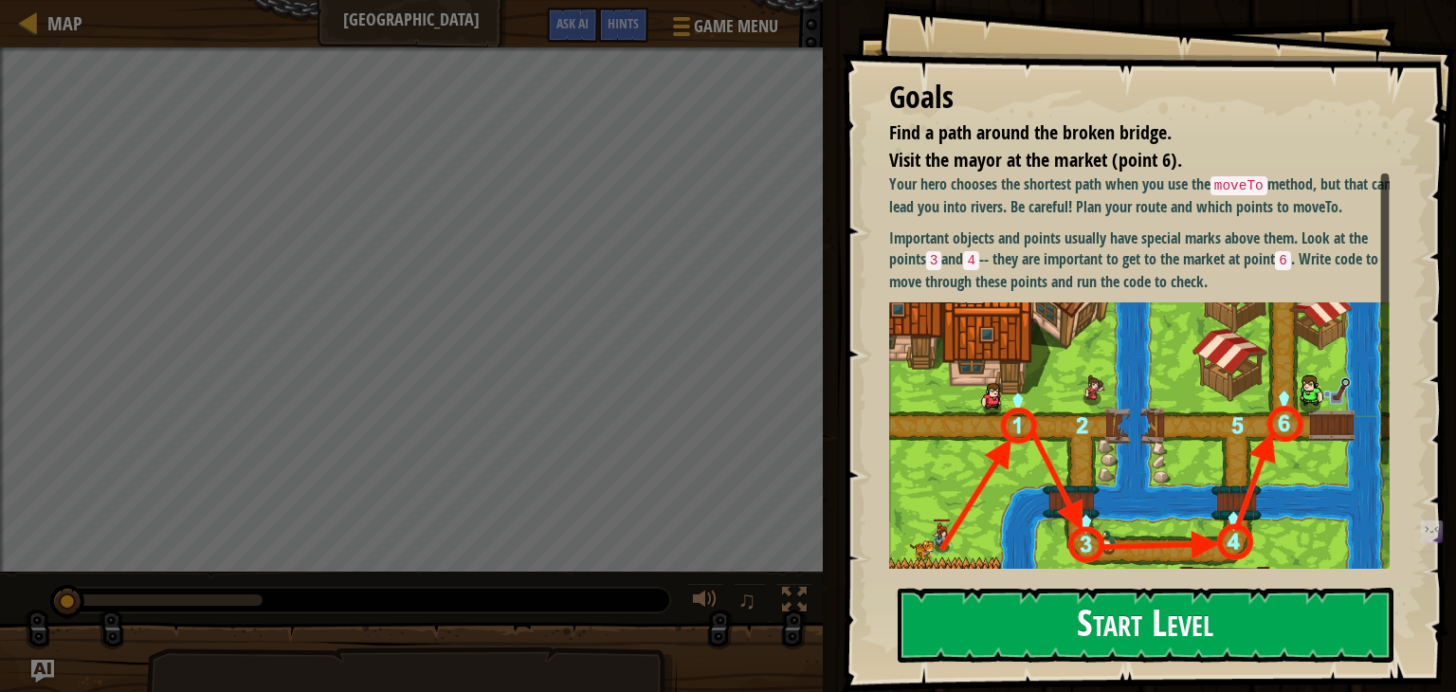
click at [1059, 641] on button "Start Level" at bounding box center [1146, 625] width 496 height 75
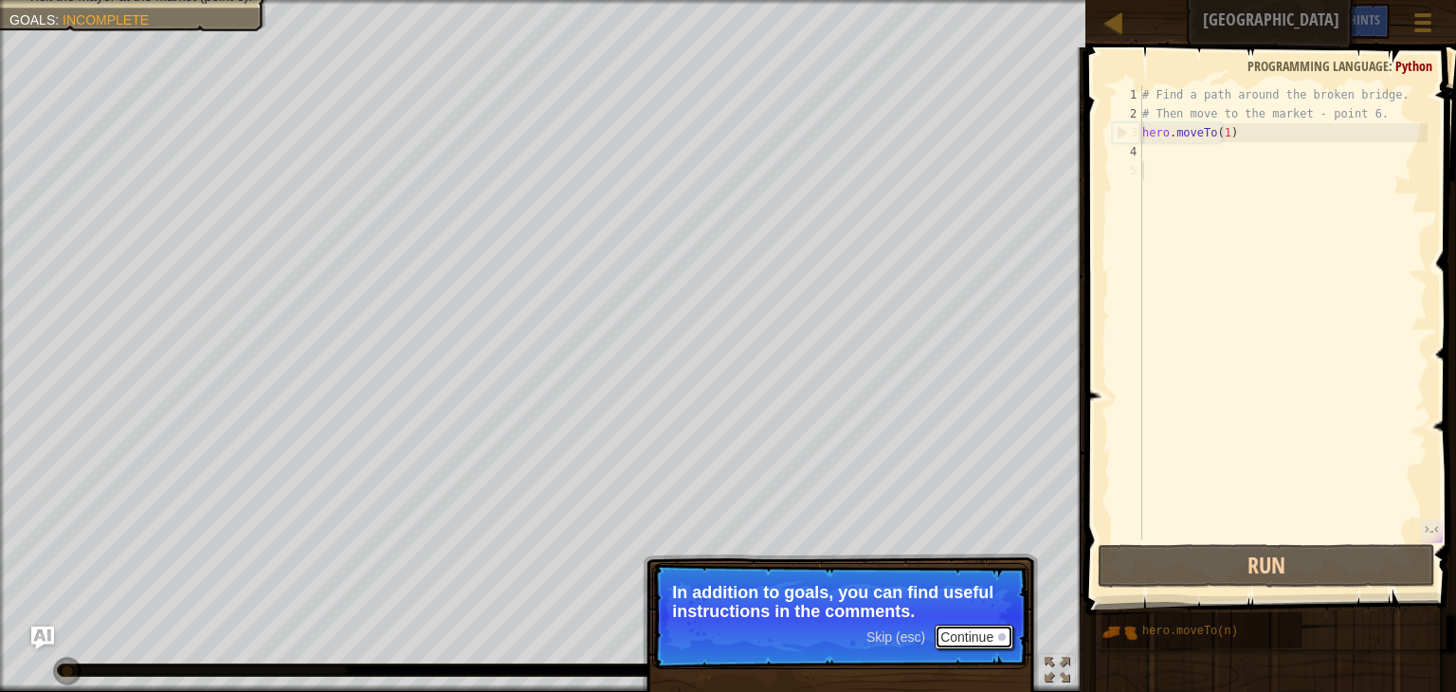
click at [964, 634] on button "Continue" at bounding box center [973, 637] width 79 height 25
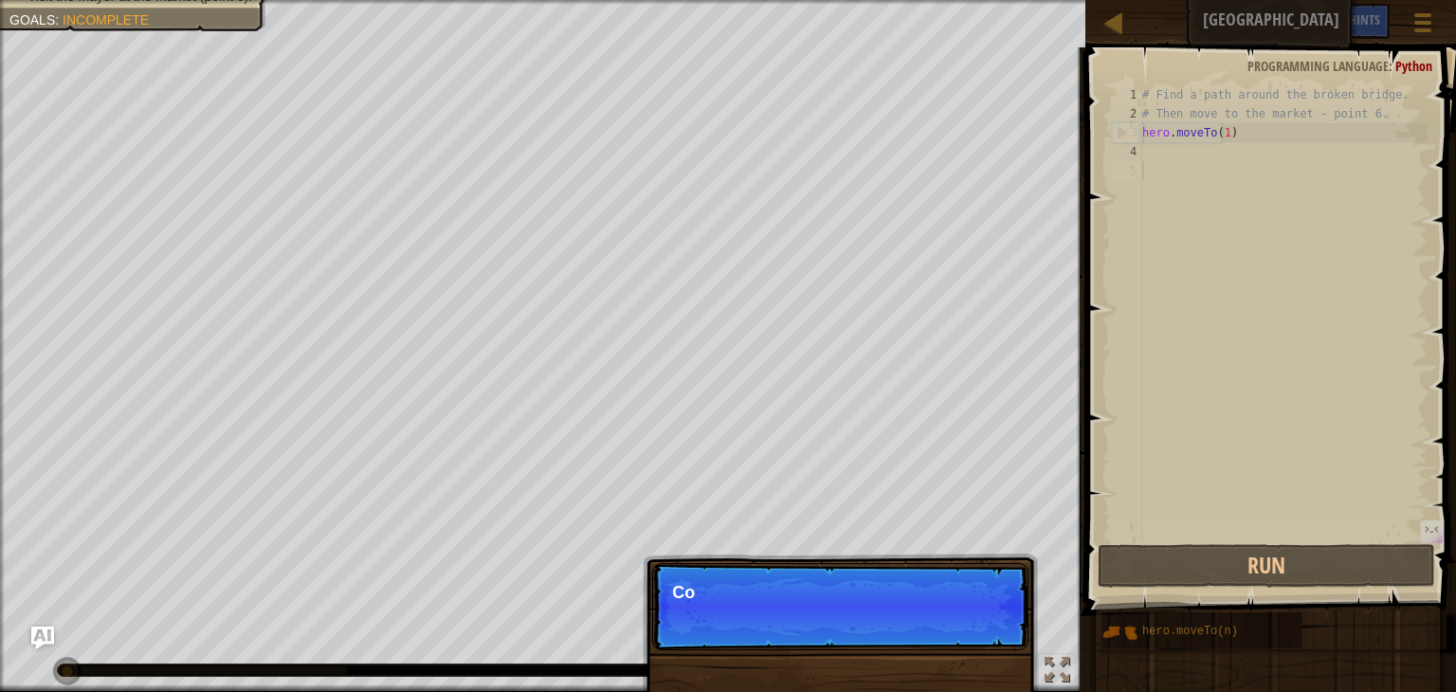
scroll to position [9, 0]
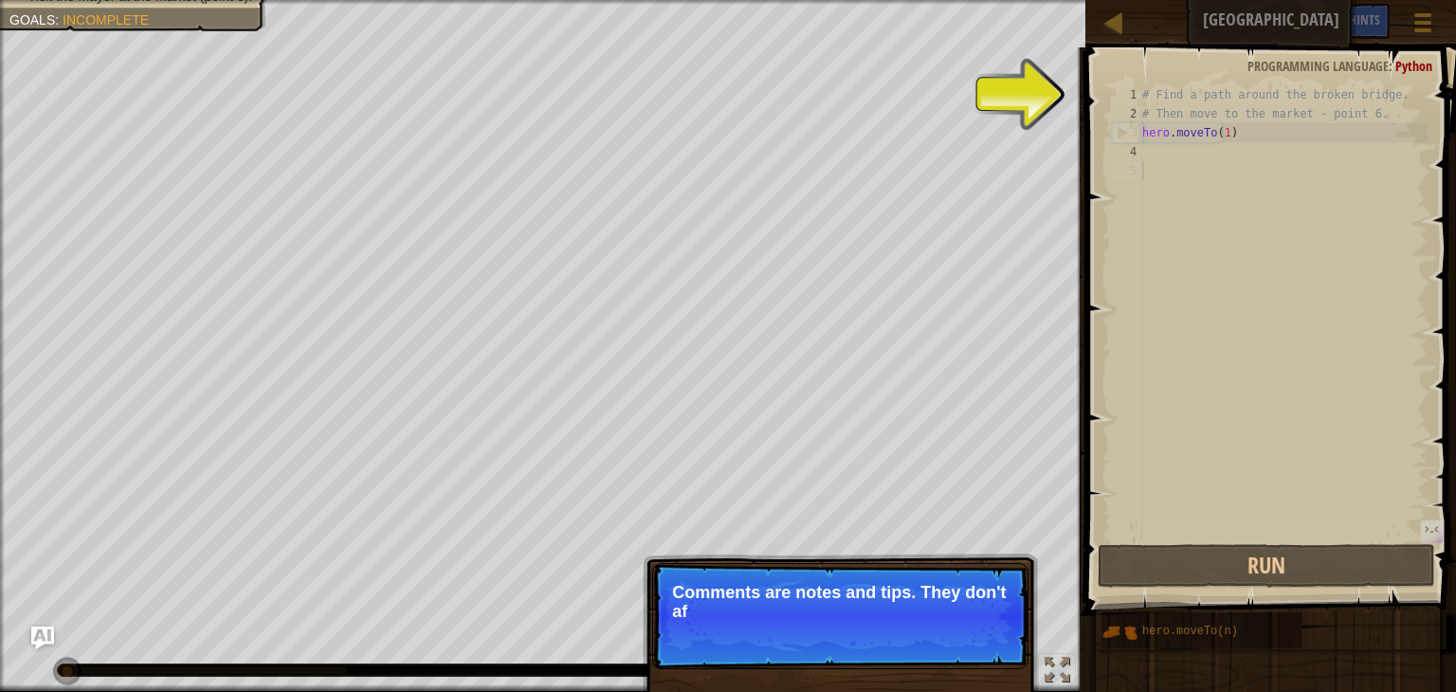
click at [970, 621] on p "Skip (esc) Continue Comments are notes and tips. They don't af" at bounding box center [840, 616] width 376 height 106
click at [970, 621] on p "Skip (esc) Continue Comments are notes and tips. They don't affect you" at bounding box center [840, 616] width 376 height 106
click at [970, 621] on p "Skip (esc) Continue Comments are notes and tips. They don't affect your hero bu…" at bounding box center [840, 616] width 376 height 106
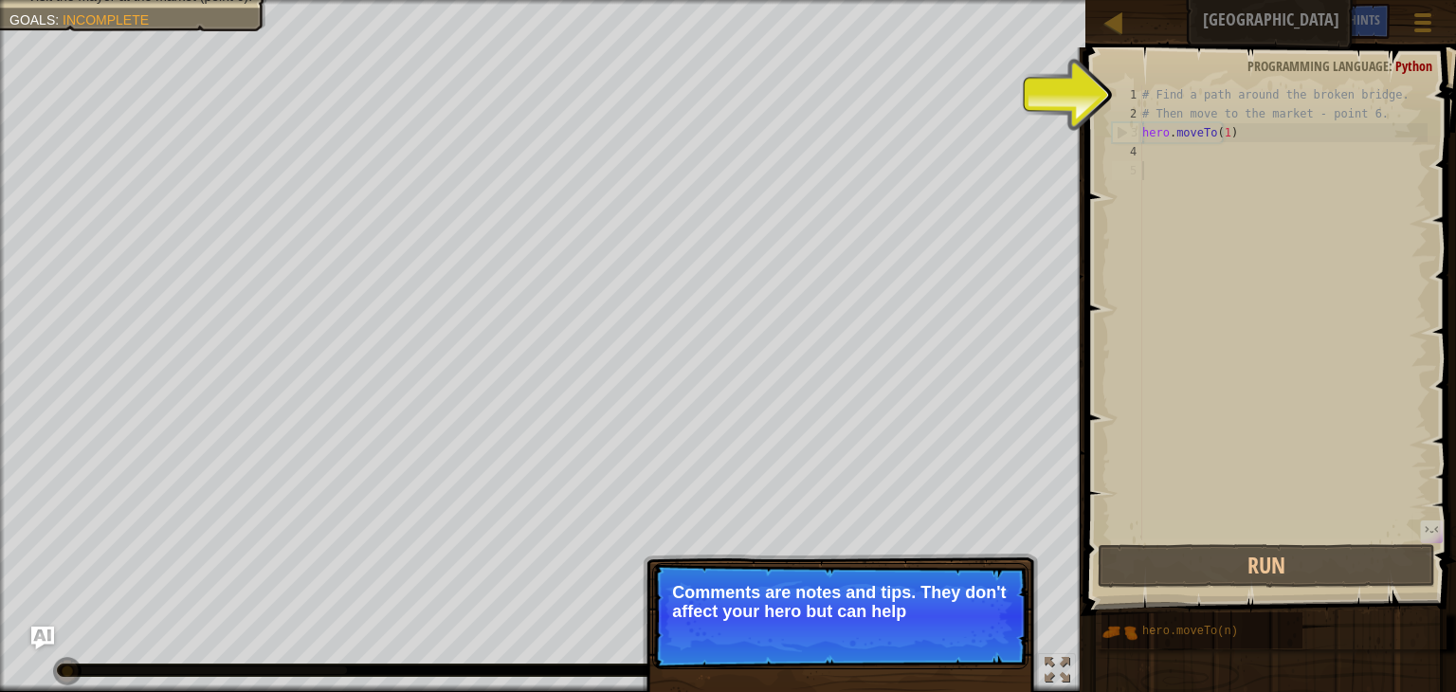
click at [970, 621] on p "Skip (esc) Continue Comments are notes and tips. They don't affect your hero bu…" at bounding box center [840, 616] width 376 height 106
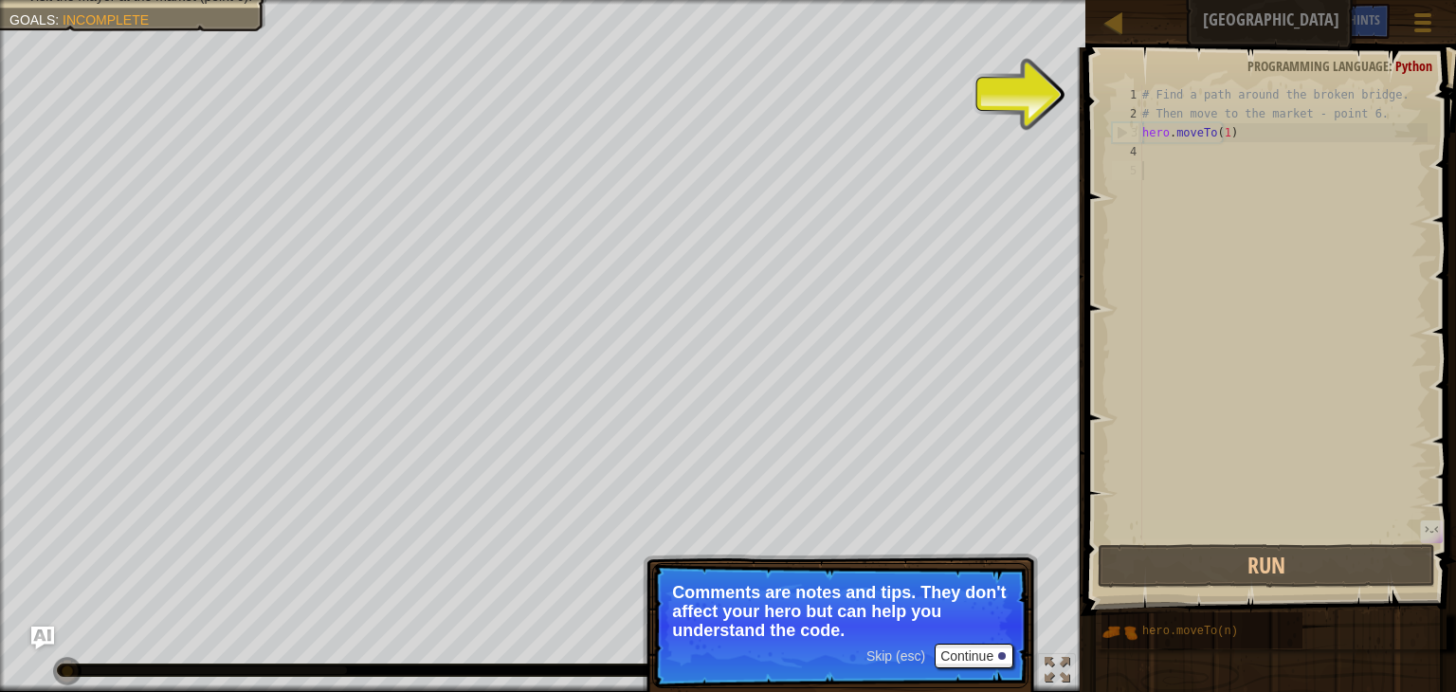
type textarea "hero.moveTo(1)"
click at [1231, 130] on div "# Find a path around the broken bridge. # Then move to the market - point 6. he…" at bounding box center [1282, 331] width 289 height 493
click at [970, 658] on button "Continue" at bounding box center [973, 656] width 79 height 25
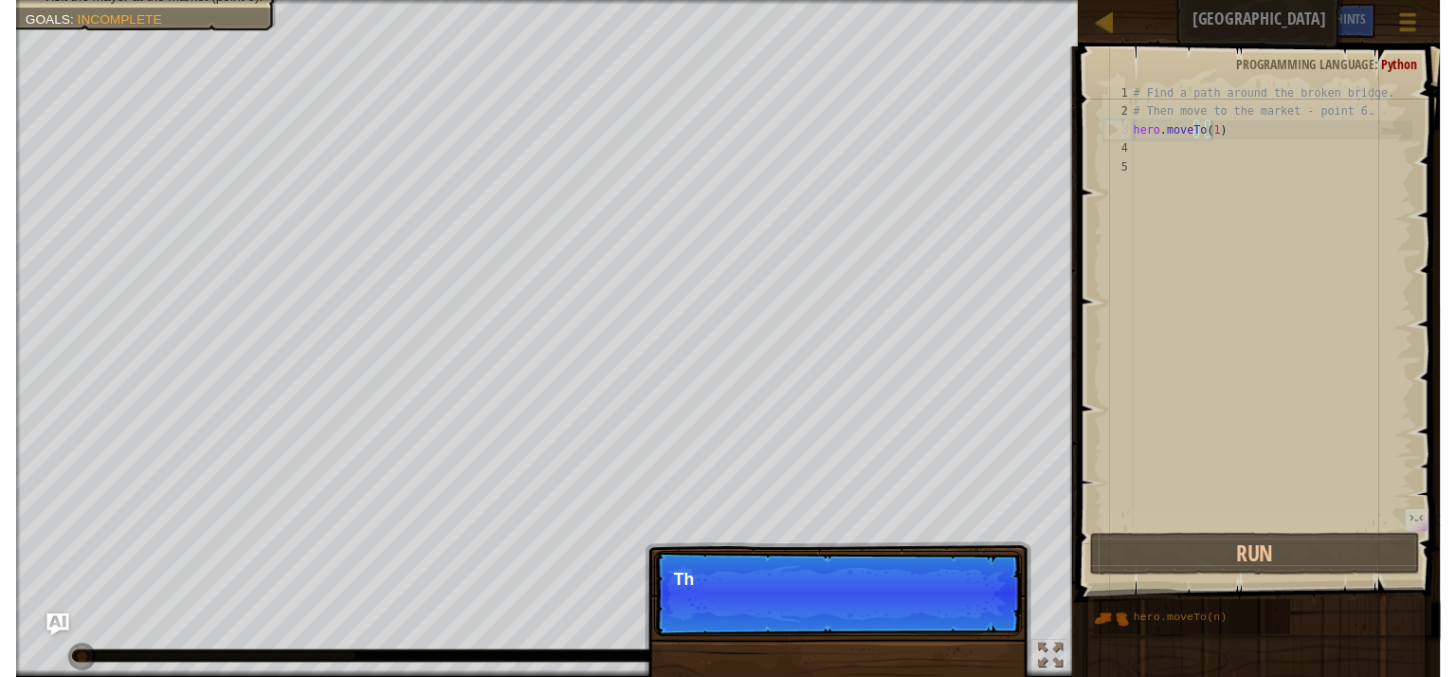
scroll to position [9, 5]
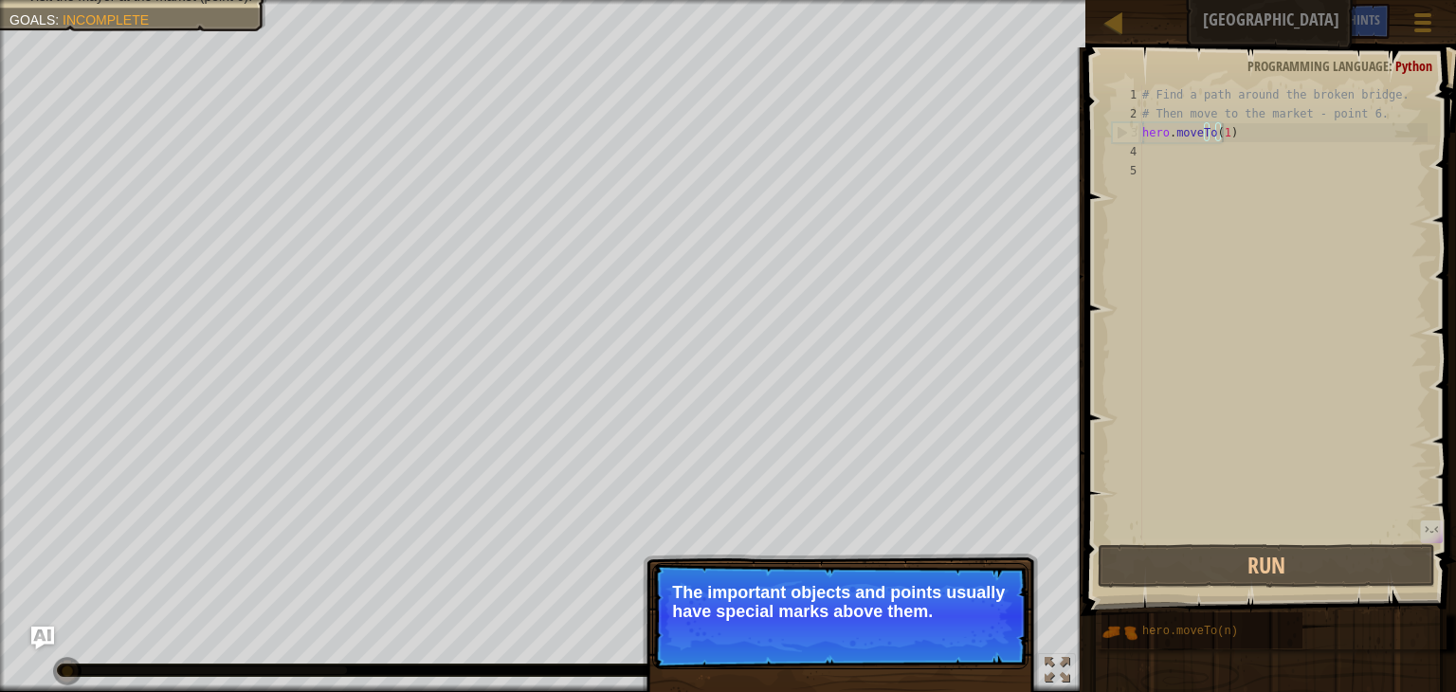
click at [877, 627] on p "Skip (esc) Continue The important objects and points usually have special marks…" at bounding box center [840, 616] width 376 height 106
click at [877, 627] on div "Skip (esc) Continue" at bounding box center [939, 637] width 147 height 25
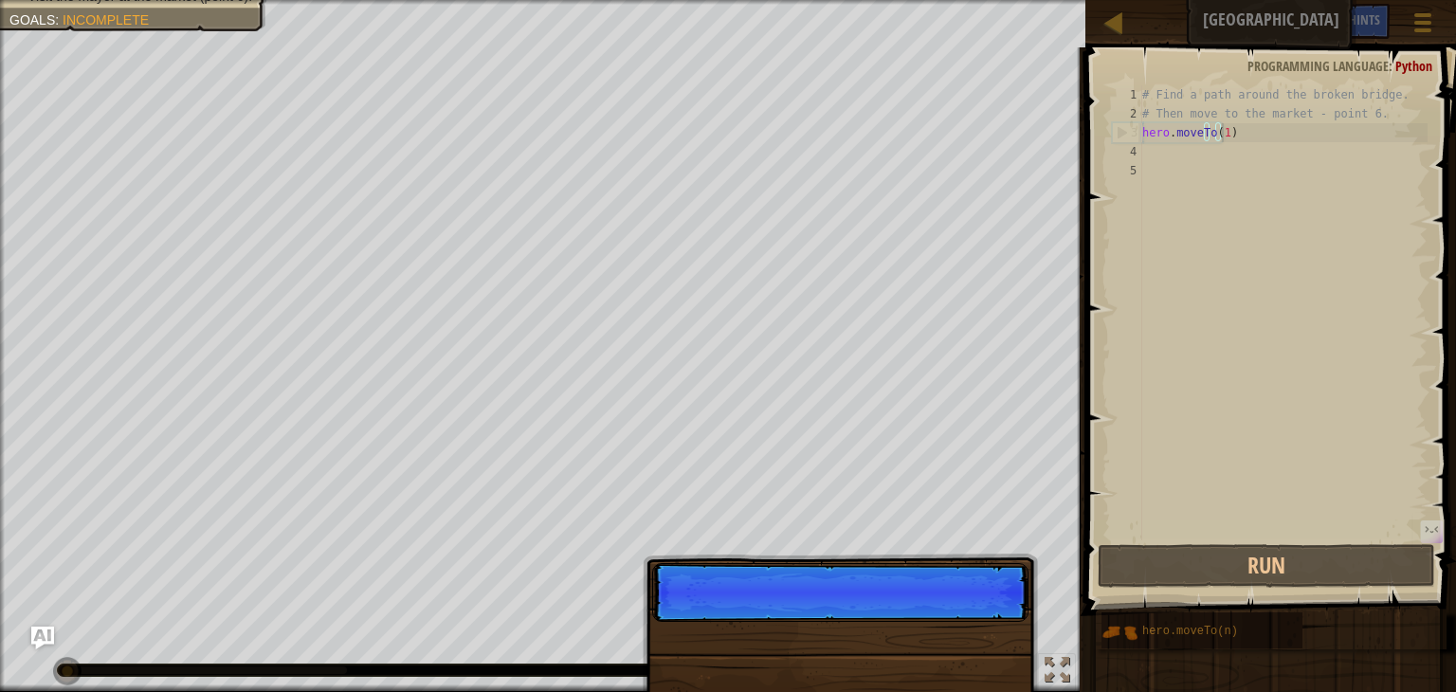
click at [877, 622] on p "Skip (esc) Continue" at bounding box center [840, 592] width 376 height 59
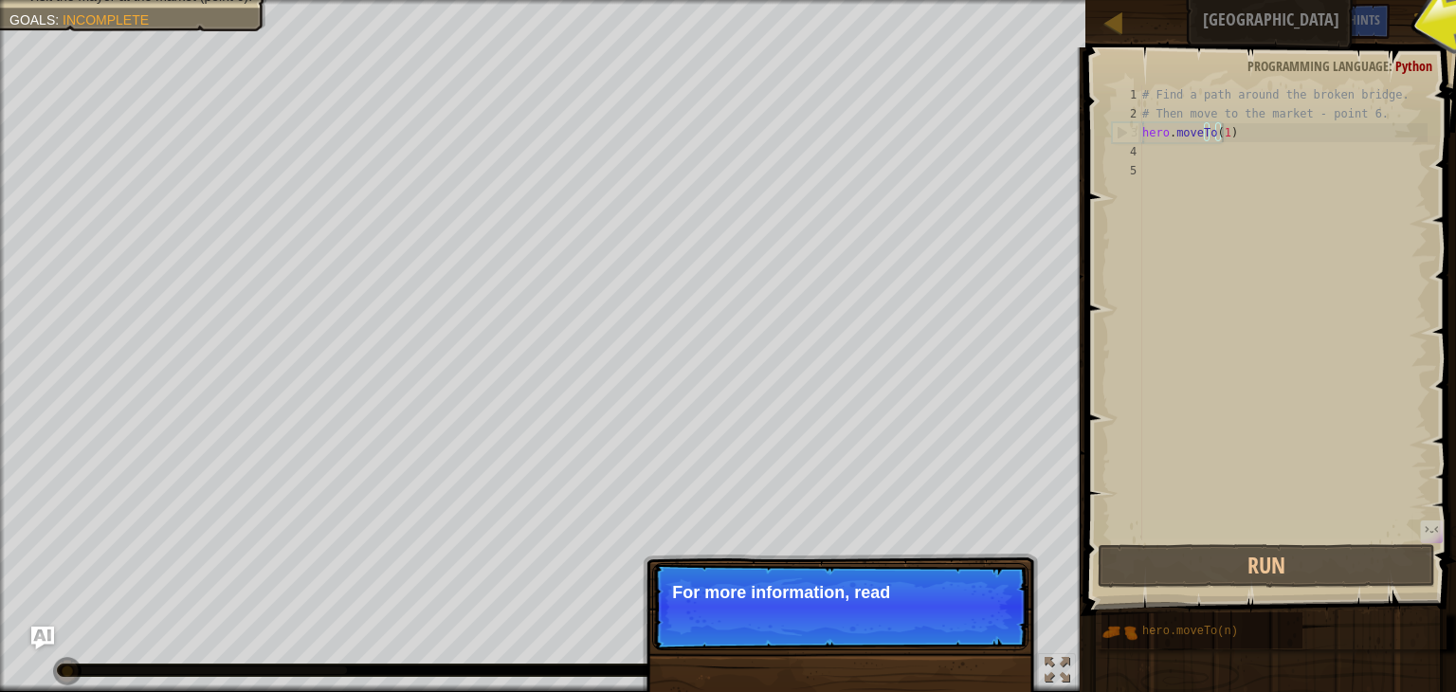
click at [877, 627] on p "Skip (esc) Continue For more information, read" at bounding box center [840, 606] width 376 height 87
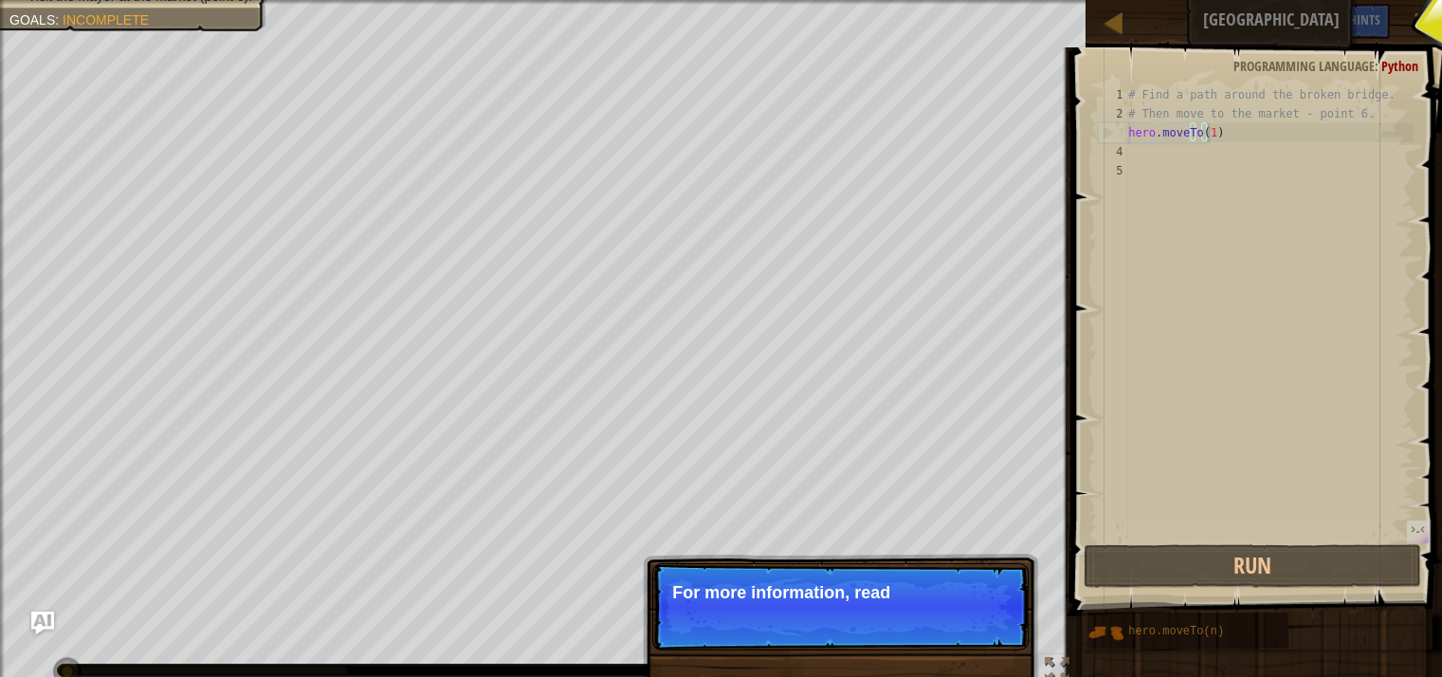
click at [877, 627] on p "Skip (esc) Continue For more information, read" at bounding box center [840, 606] width 376 height 87
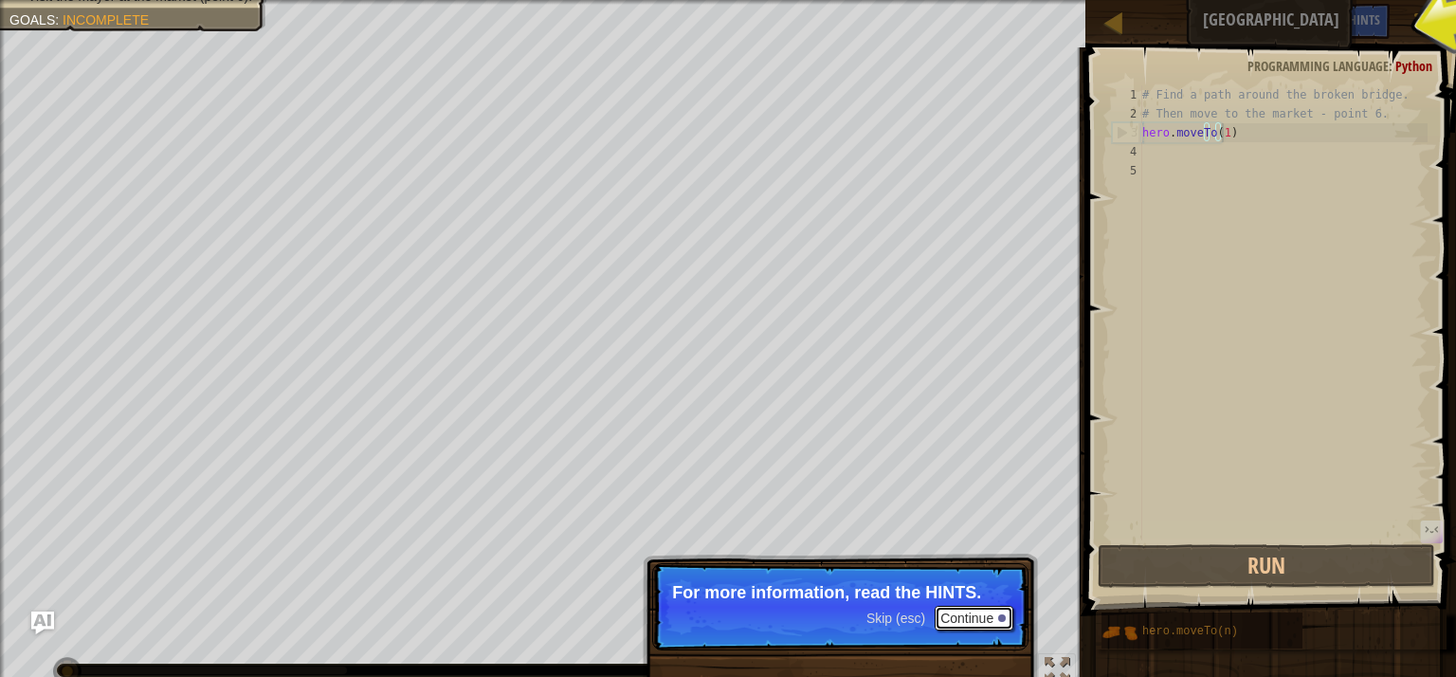
click at [984, 613] on button "Continue" at bounding box center [973, 618] width 79 height 25
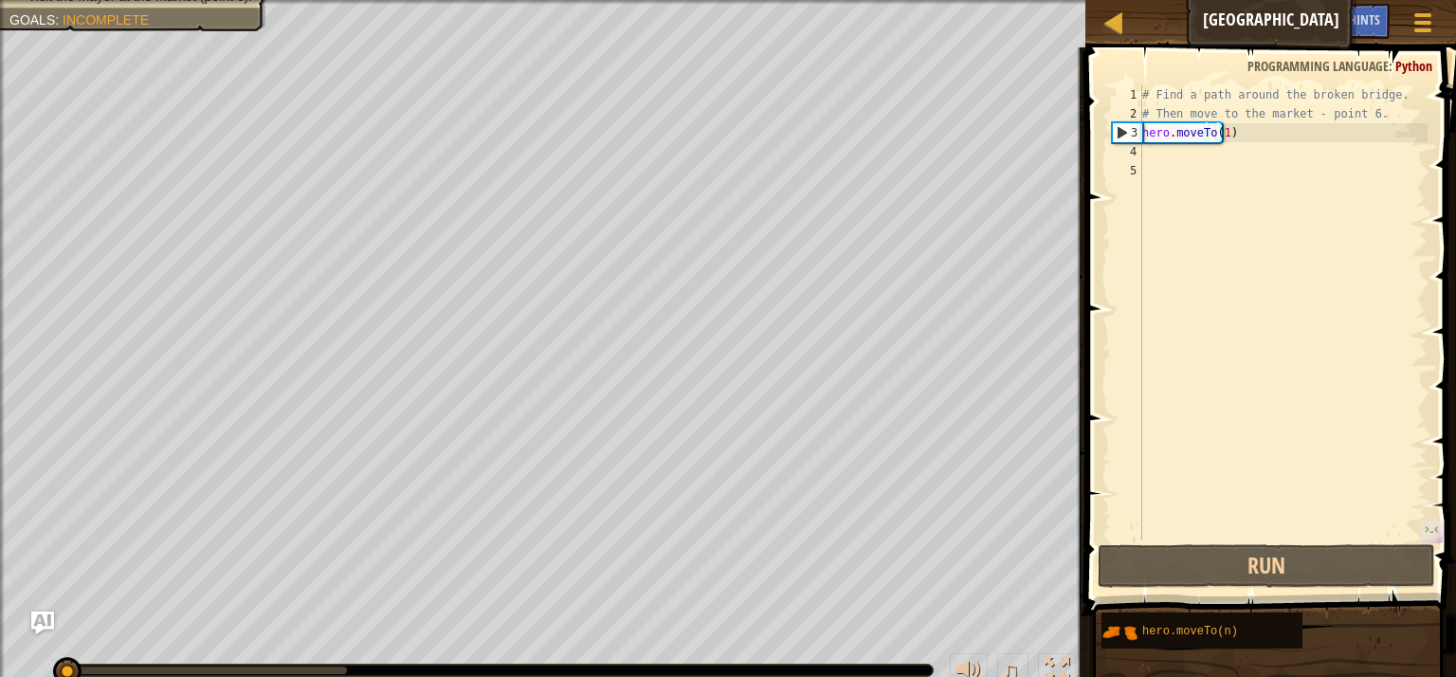
click at [984, 613] on div "Find a path around the broken bridge. Visit the mayor at the market (point 6). …" at bounding box center [728, 346] width 1456 height 692
click at [1245, 131] on div "# Find a path around the broken bridge. # Then move to the market - point 6. he…" at bounding box center [1282, 331] width 289 height 493
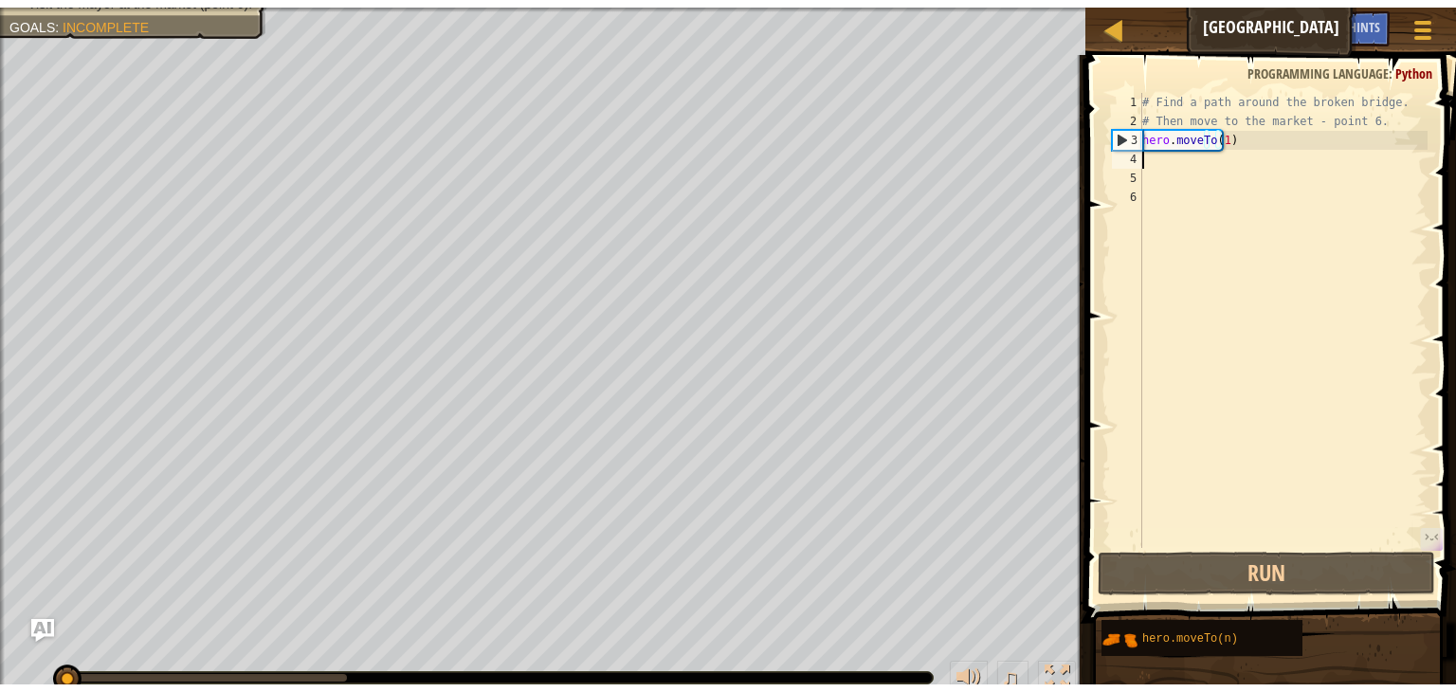
scroll to position [9, 0]
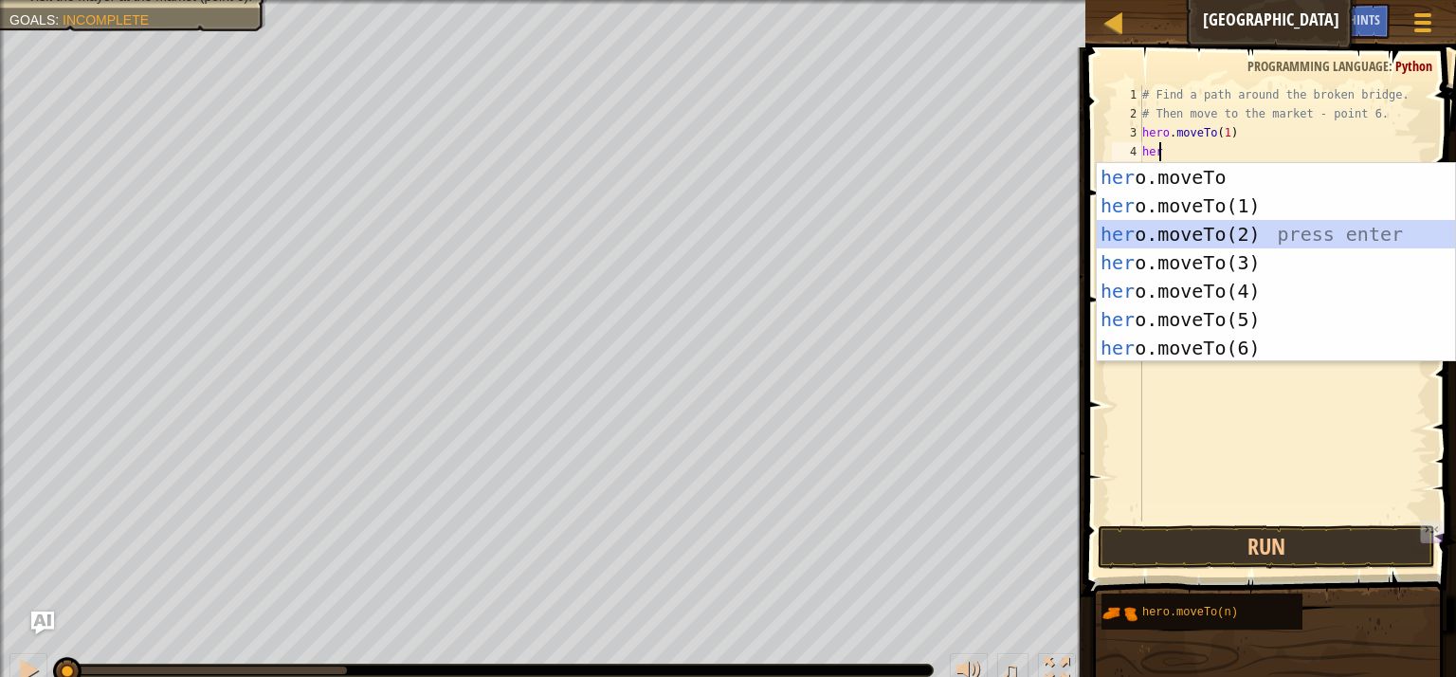
click at [1232, 231] on div "her o.moveTo press enter her o.moveTo(1) press enter her o.moveTo(2) press ente…" at bounding box center [1276, 291] width 358 height 256
type textarea "hero.moveTo(2)"
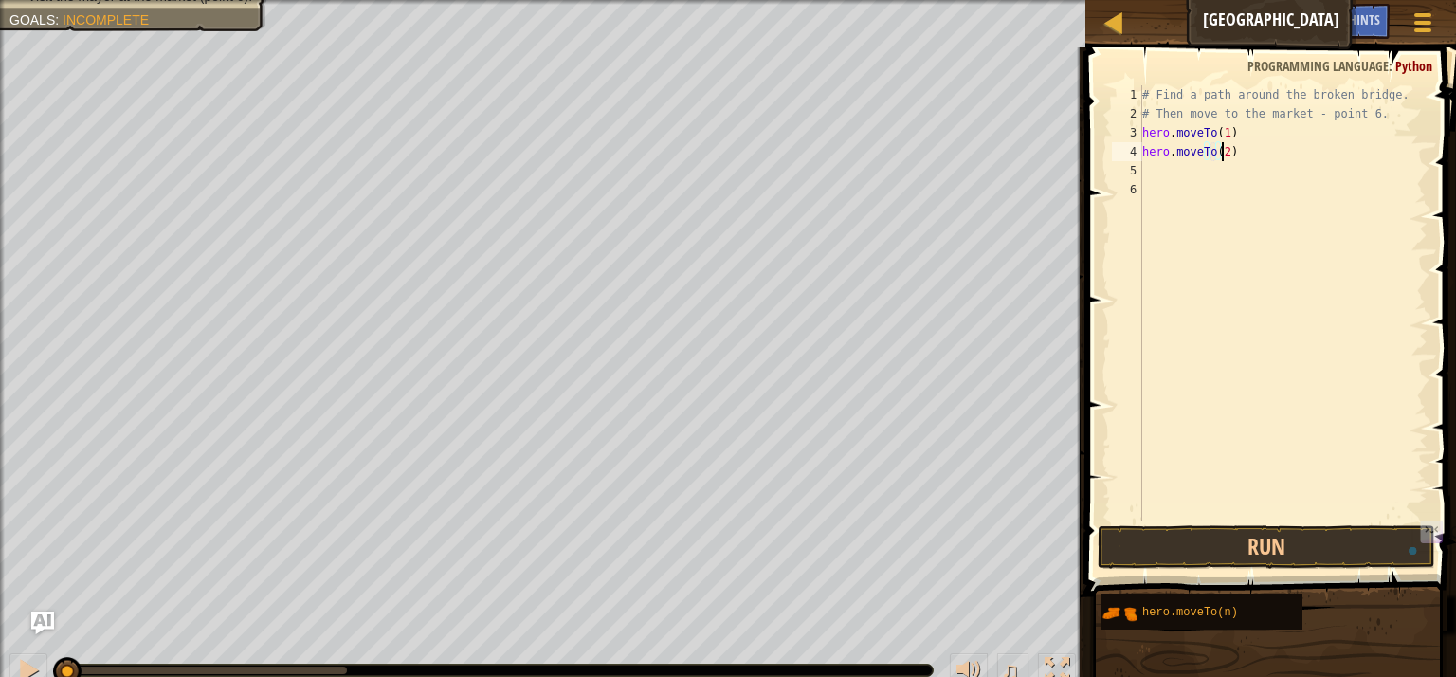
click at [1260, 157] on div "# Find a path around the broken bridge. # Then move to the market - point 6. he…" at bounding box center [1282, 322] width 289 height 474
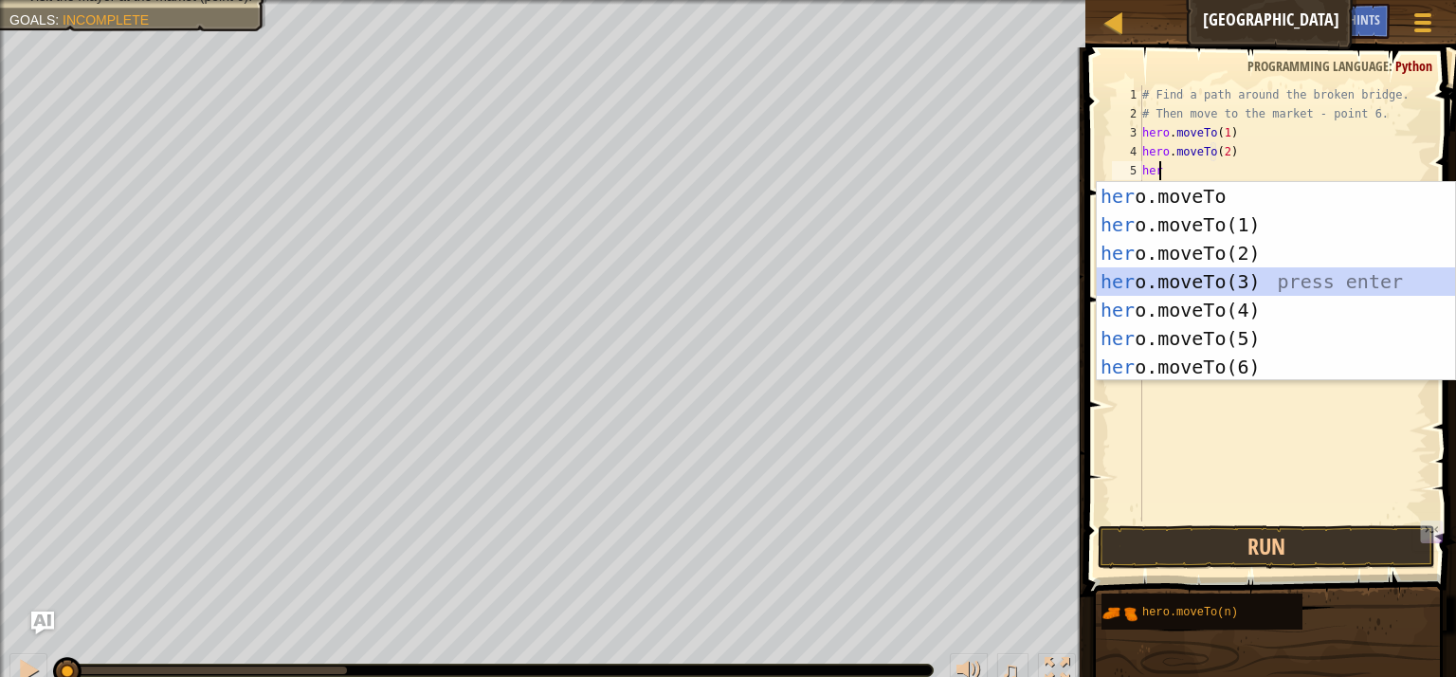
click at [1218, 281] on div "her o.moveTo press enter her o.moveTo(1) press enter her o.moveTo(2) press ente…" at bounding box center [1276, 310] width 358 height 256
type textarea "hero.moveTo(3)"
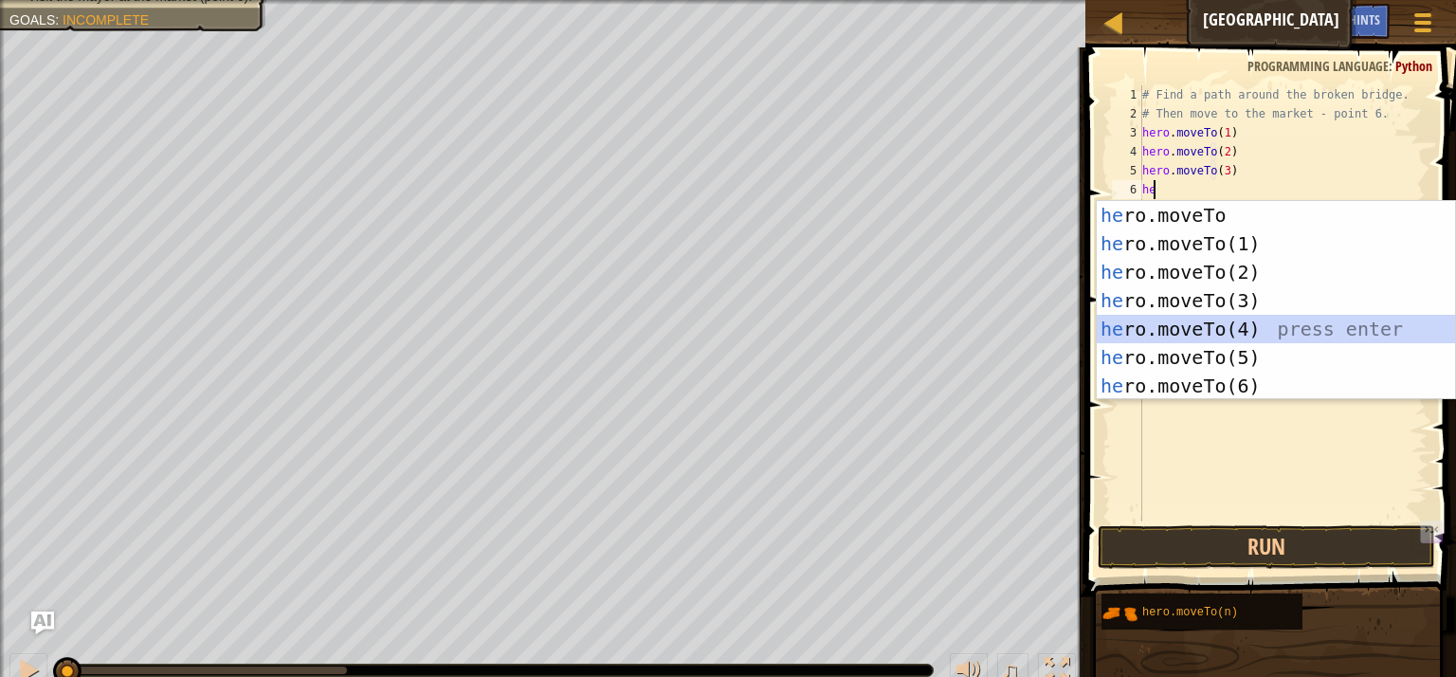
click at [1211, 335] on div "he ro.moveTo press enter he ro.moveTo(1) press enter he ro.moveTo(2) press ente…" at bounding box center [1276, 329] width 358 height 256
type textarea "hero.moveTo(4)"
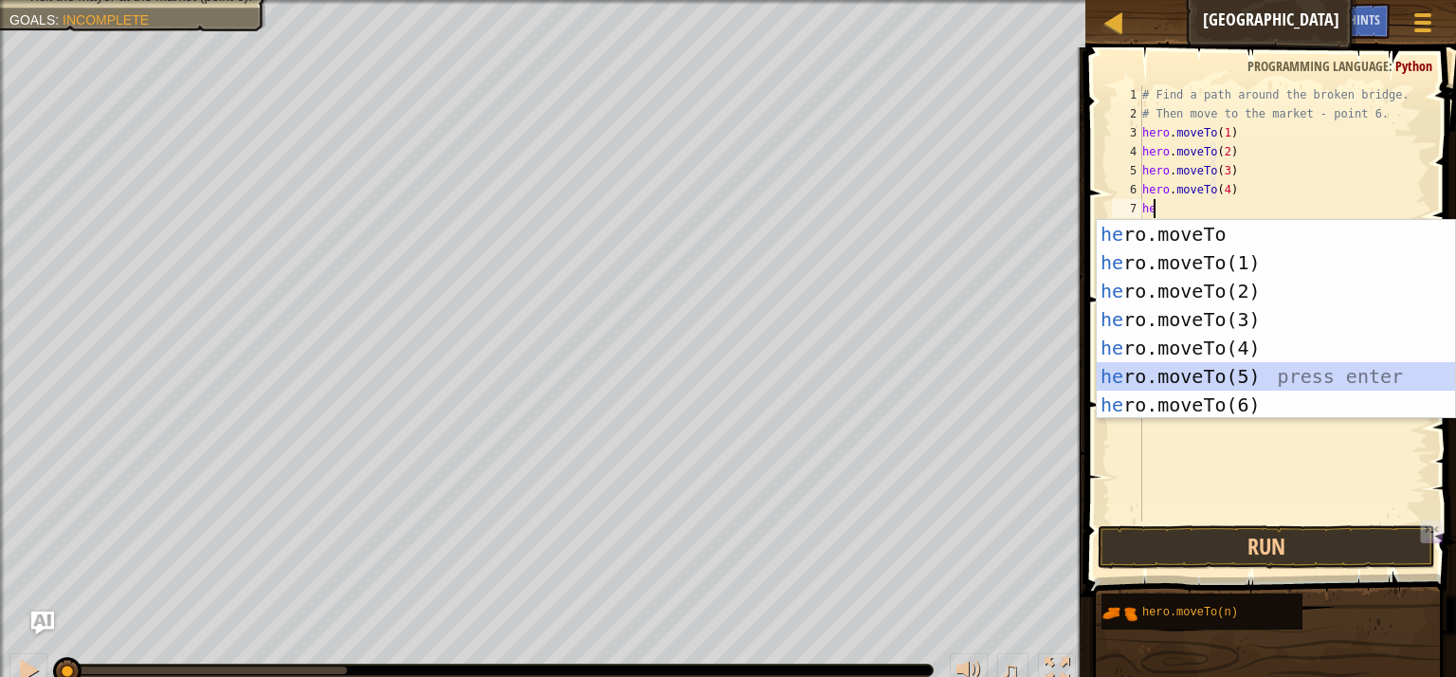
click at [1228, 384] on div "he ro.moveTo press enter he ro.moveTo(1) press enter he ro.moveTo(2) press ente…" at bounding box center [1276, 348] width 358 height 256
type textarea "hero.moveTo(5)"
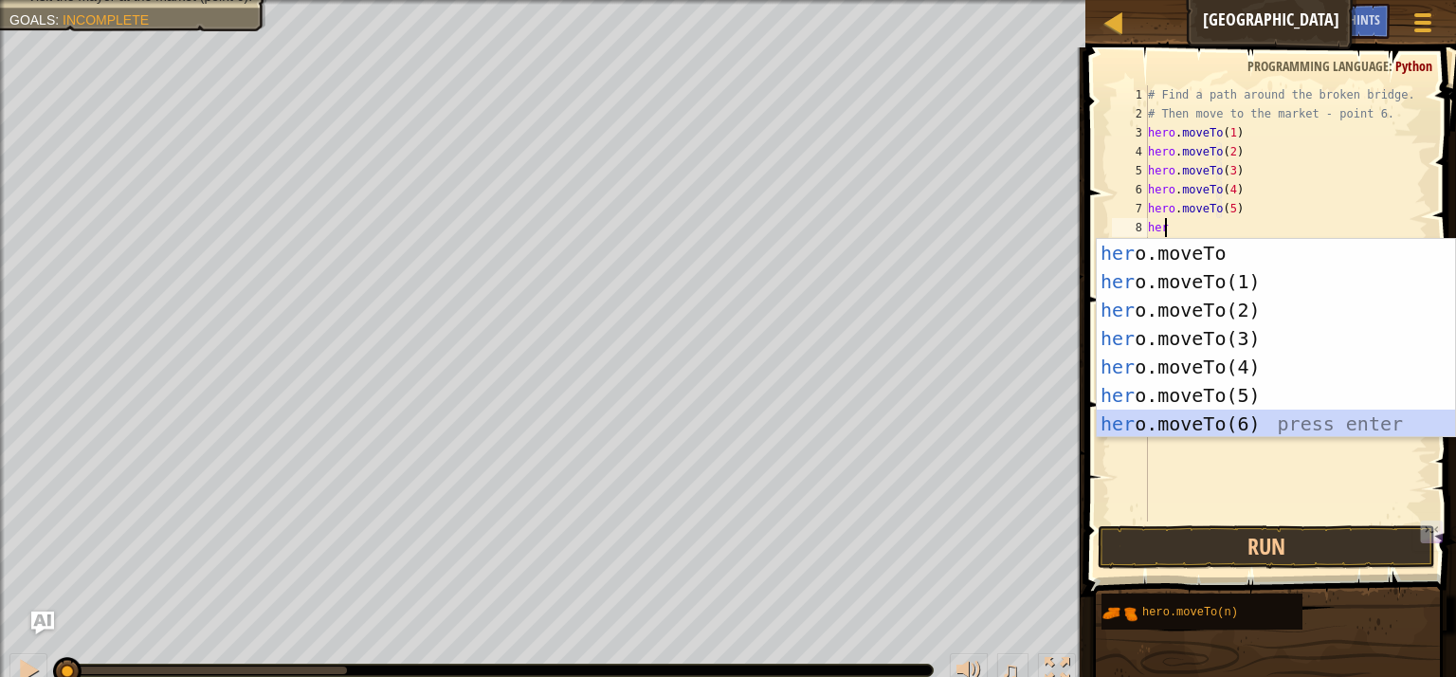
click at [1243, 424] on div "her o.moveTo press enter her o.moveTo(1) press enter her o.moveTo(2) press ente…" at bounding box center [1276, 367] width 358 height 256
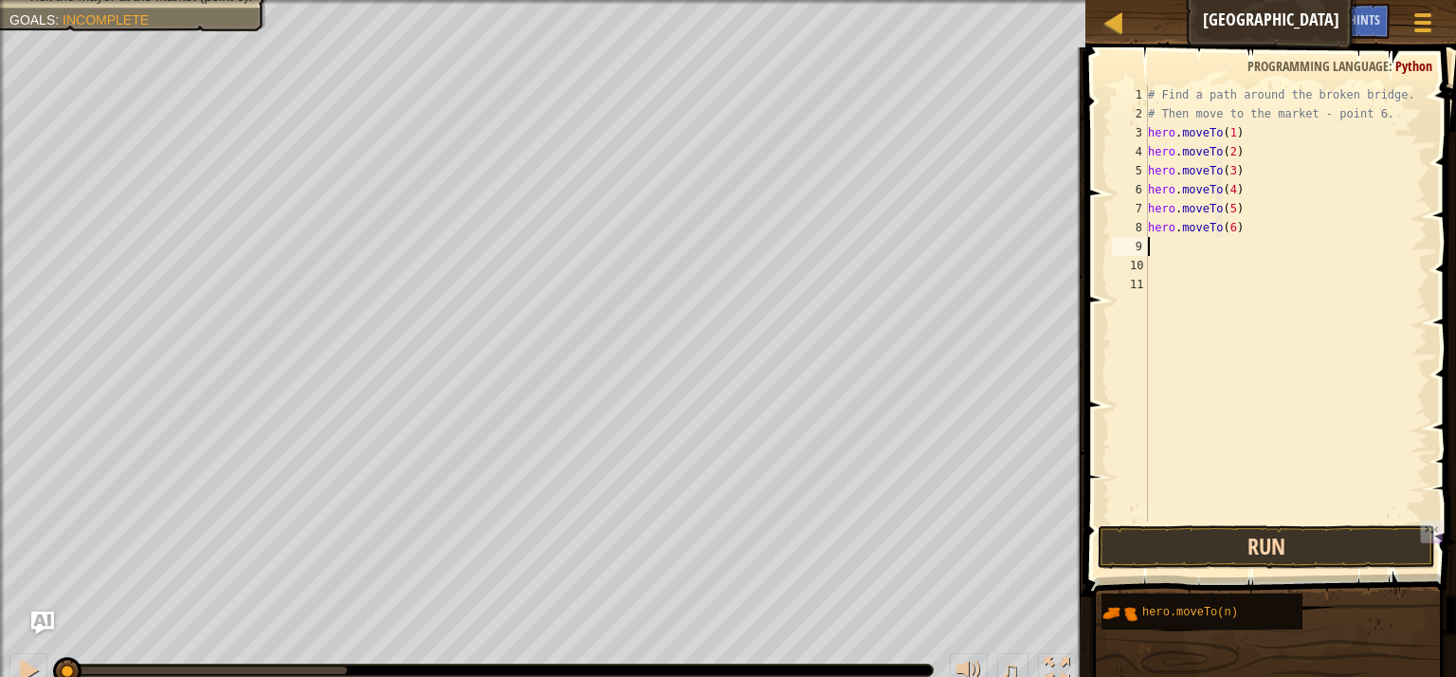
type textarea "hero.moveTo(6)"
click at [1293, 547] on button "Run" at bounding box center [1265, 547] width 337 height 44
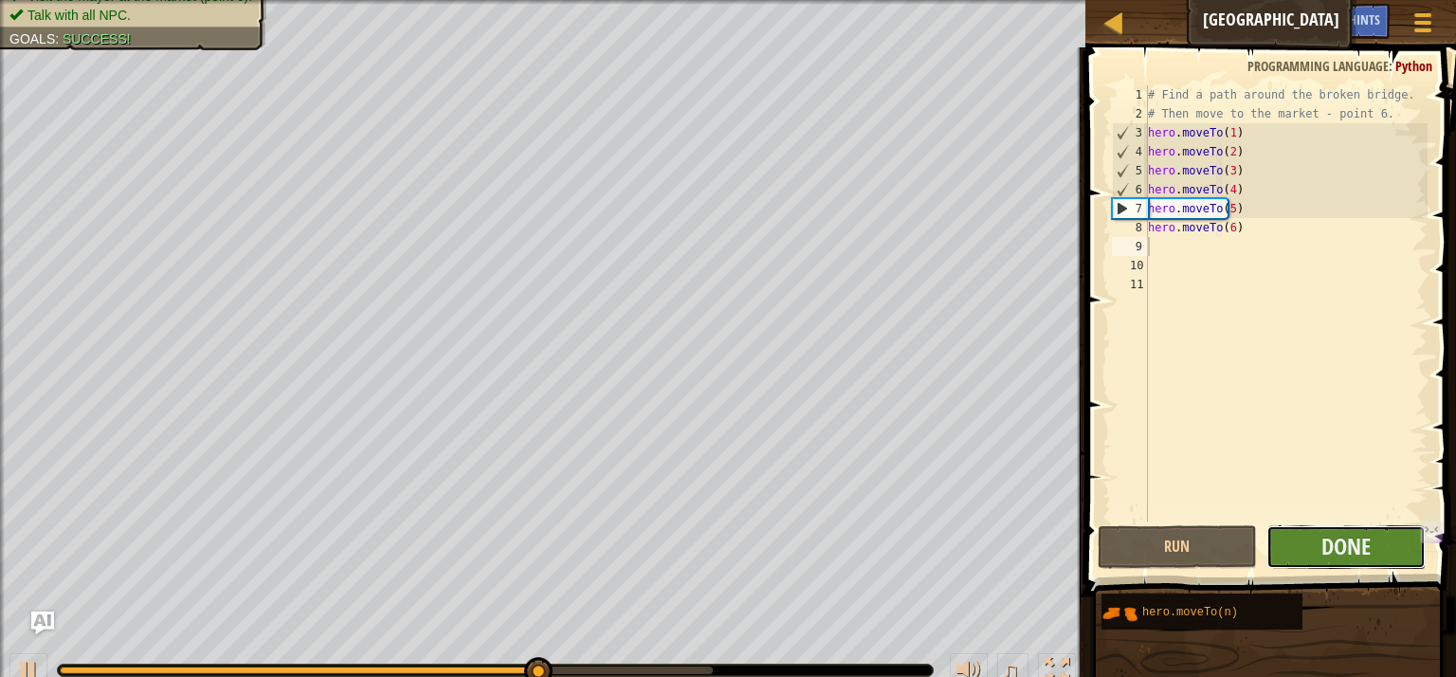
click at [1304, 549] on button "Done" at bounding box center [1345, 547] width 159 height 44
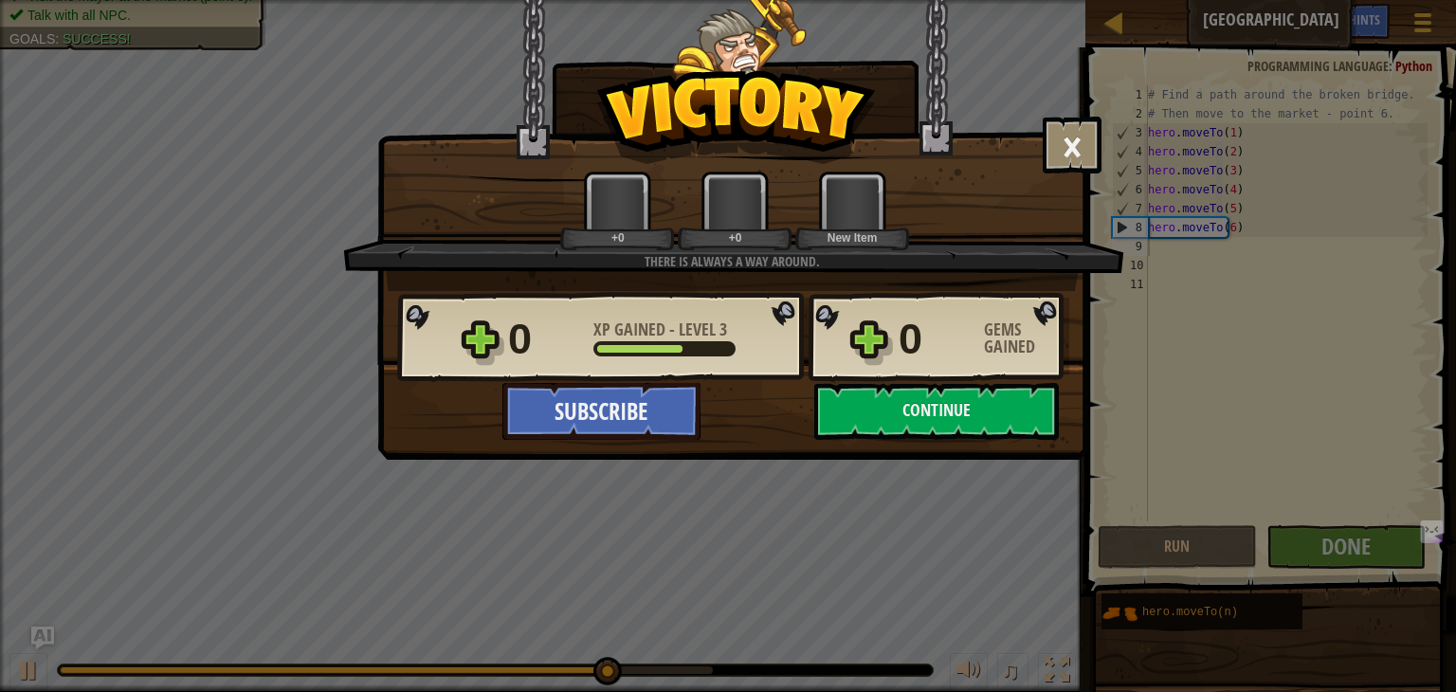
click at [911, 369] on div "0 XP Gained - Level 3 0 Gems Gained" at bounding box center [733, 337] width 672 height 91
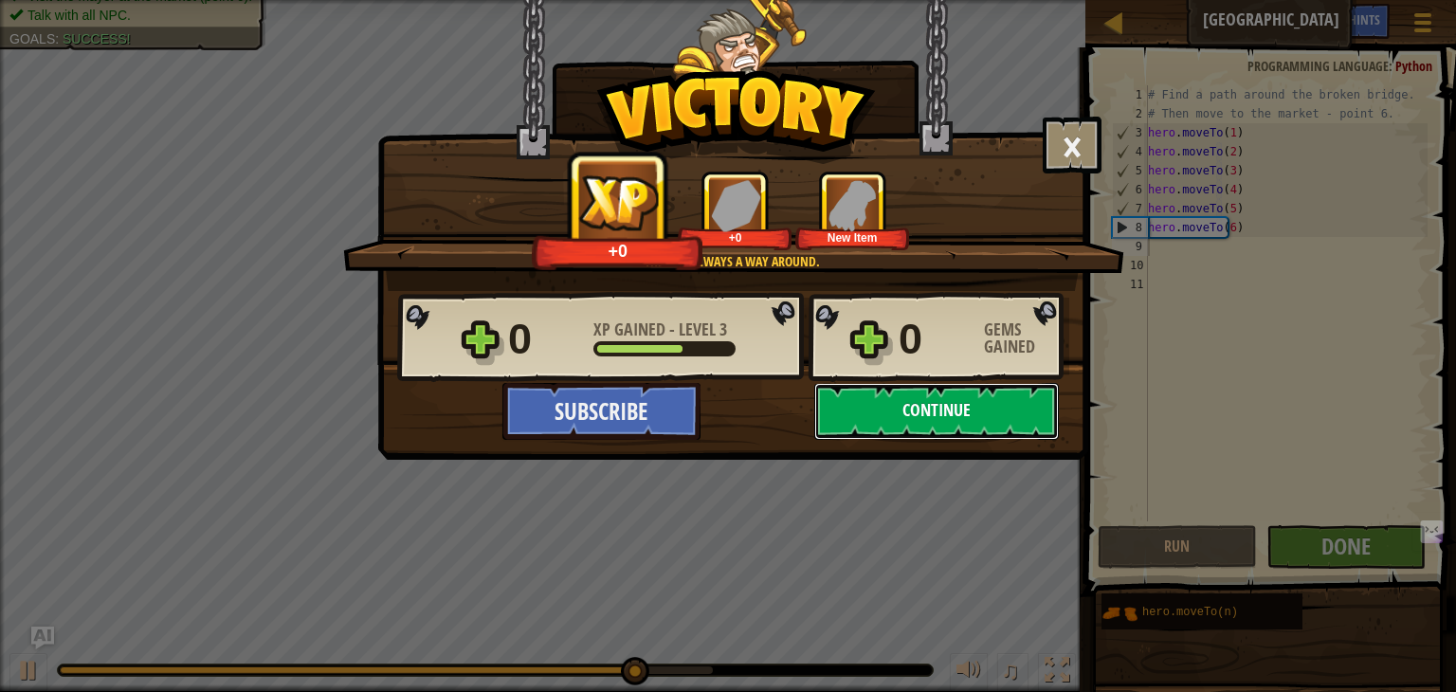
click at [916, 395] on button "Continue" at bounding box center [936, 411] width 245 height 57
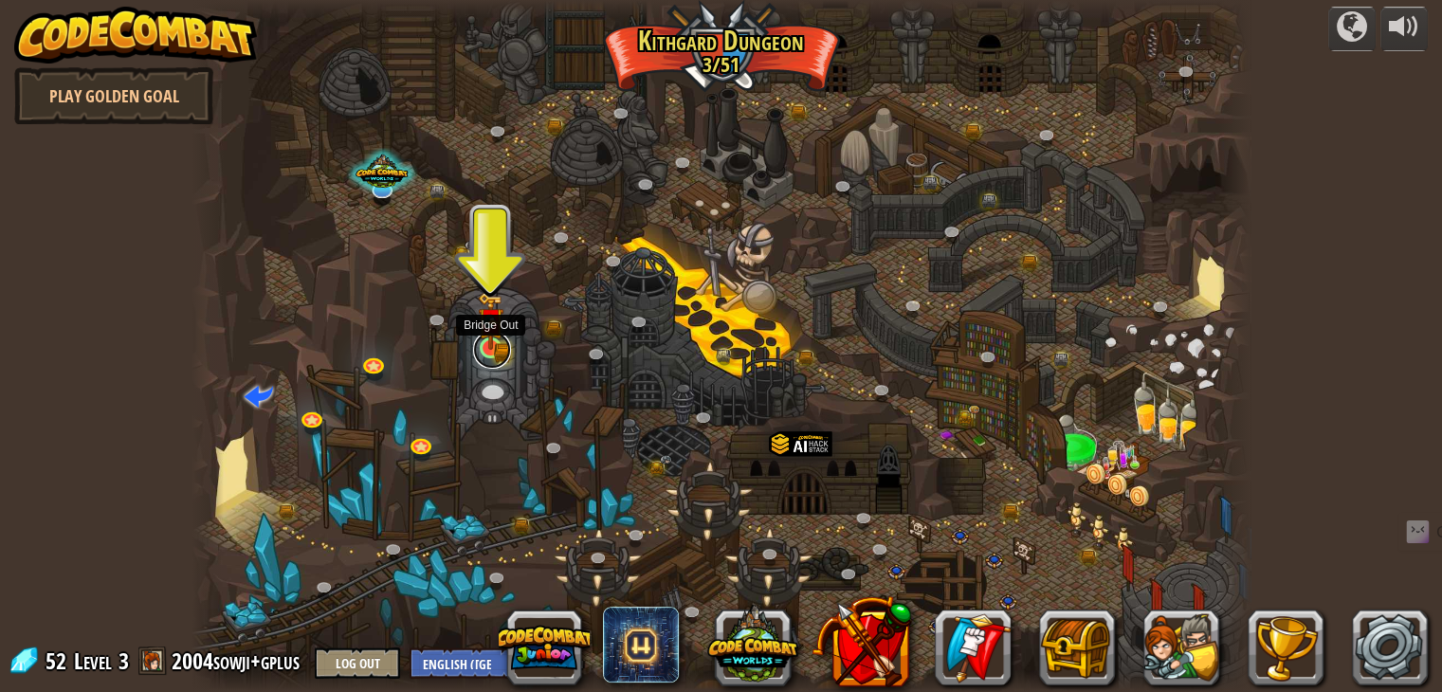
click at [504, 347] on link at bounding box center [492, 350] width 38 height 38
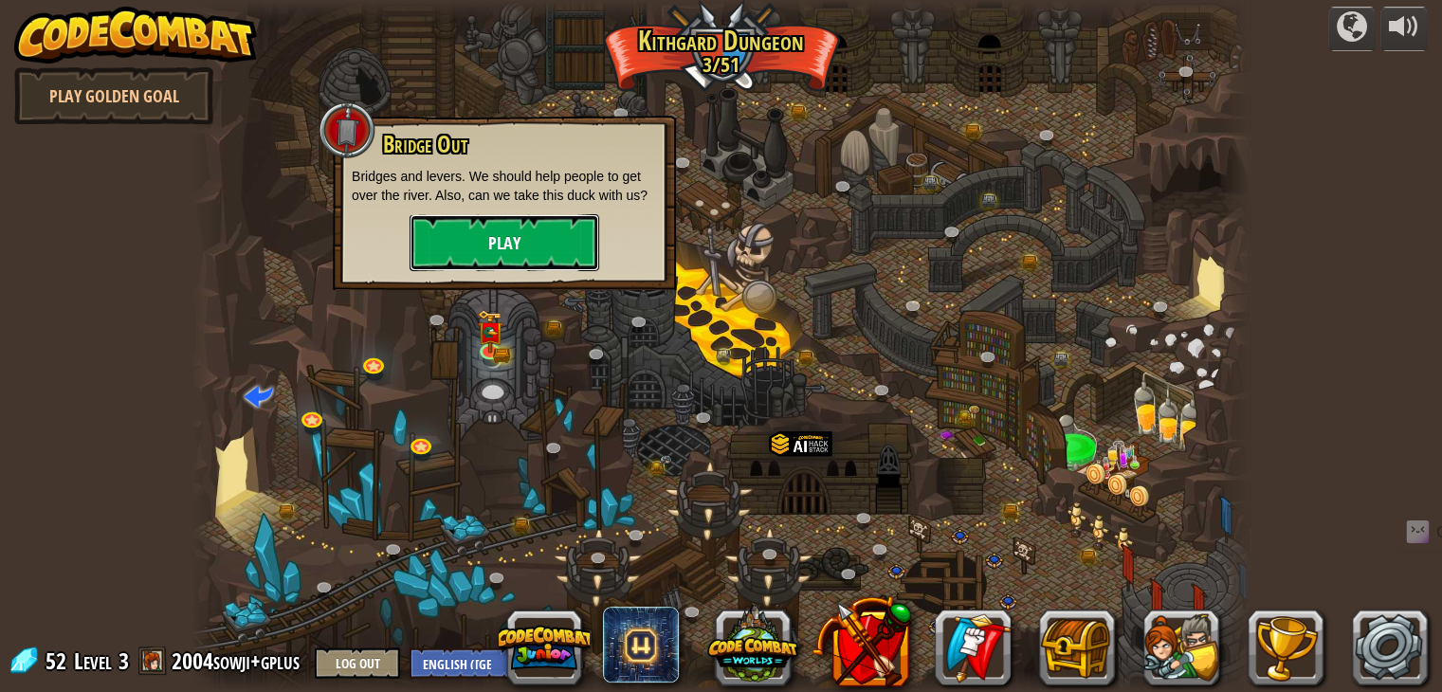
click at [556, 249] on button "Play" at bounding box center [504, 242] width 190 height 57
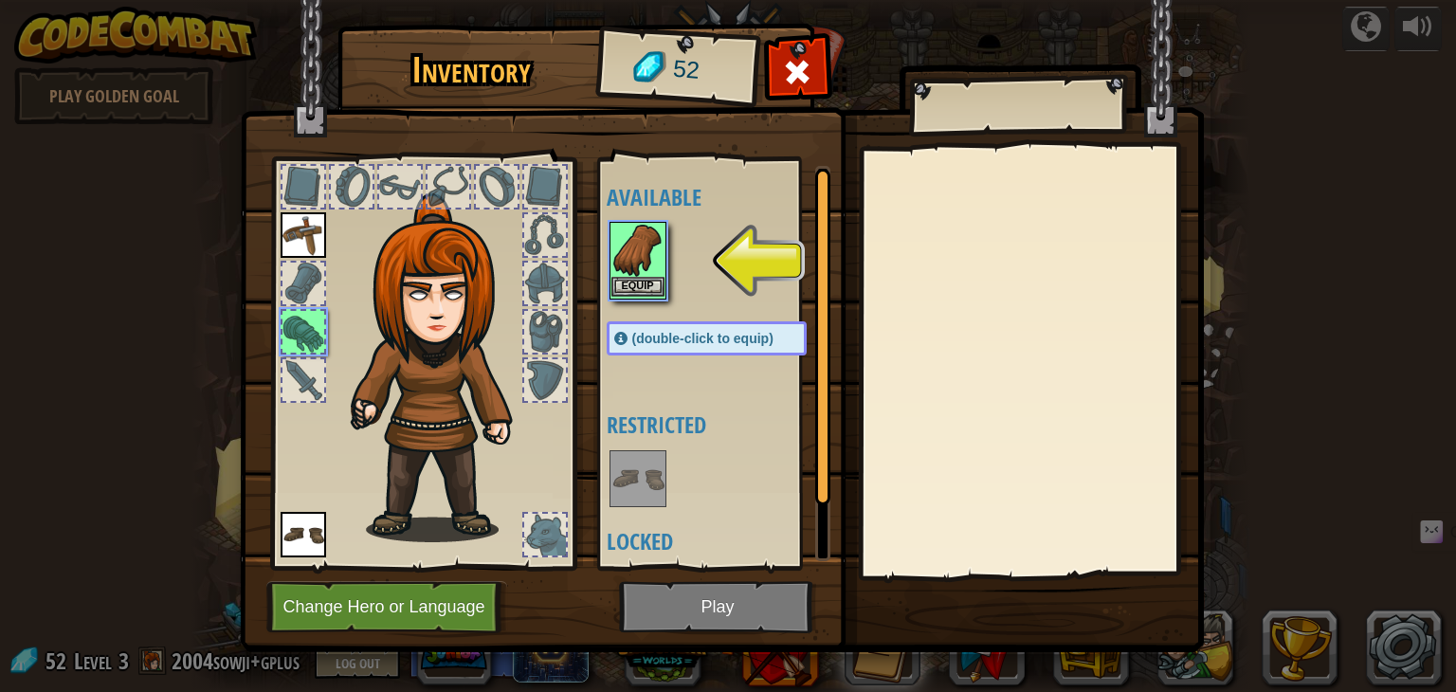
click at [622, 273] on img at bounding box center [637, 250] width 53 height 53
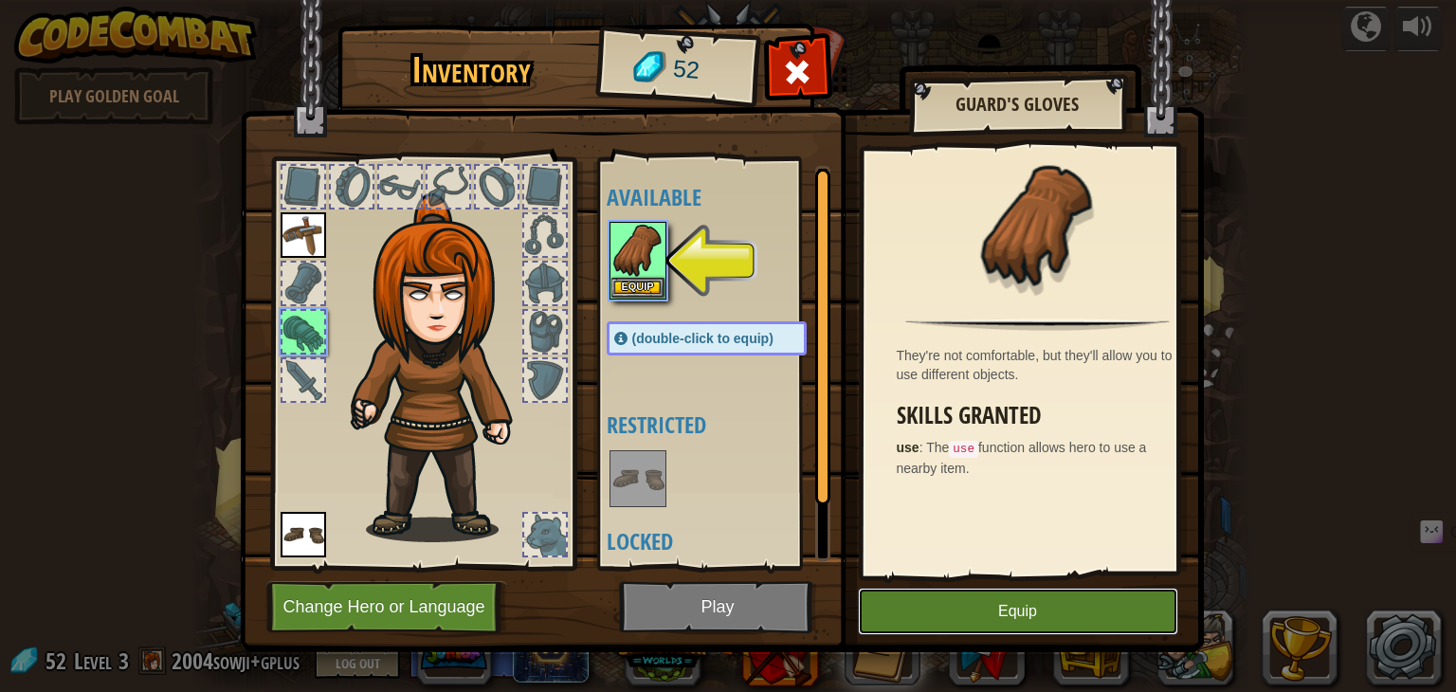
click at [970, 611] on button "Equip" at bounding box center [1018, 611] width 320 height 47
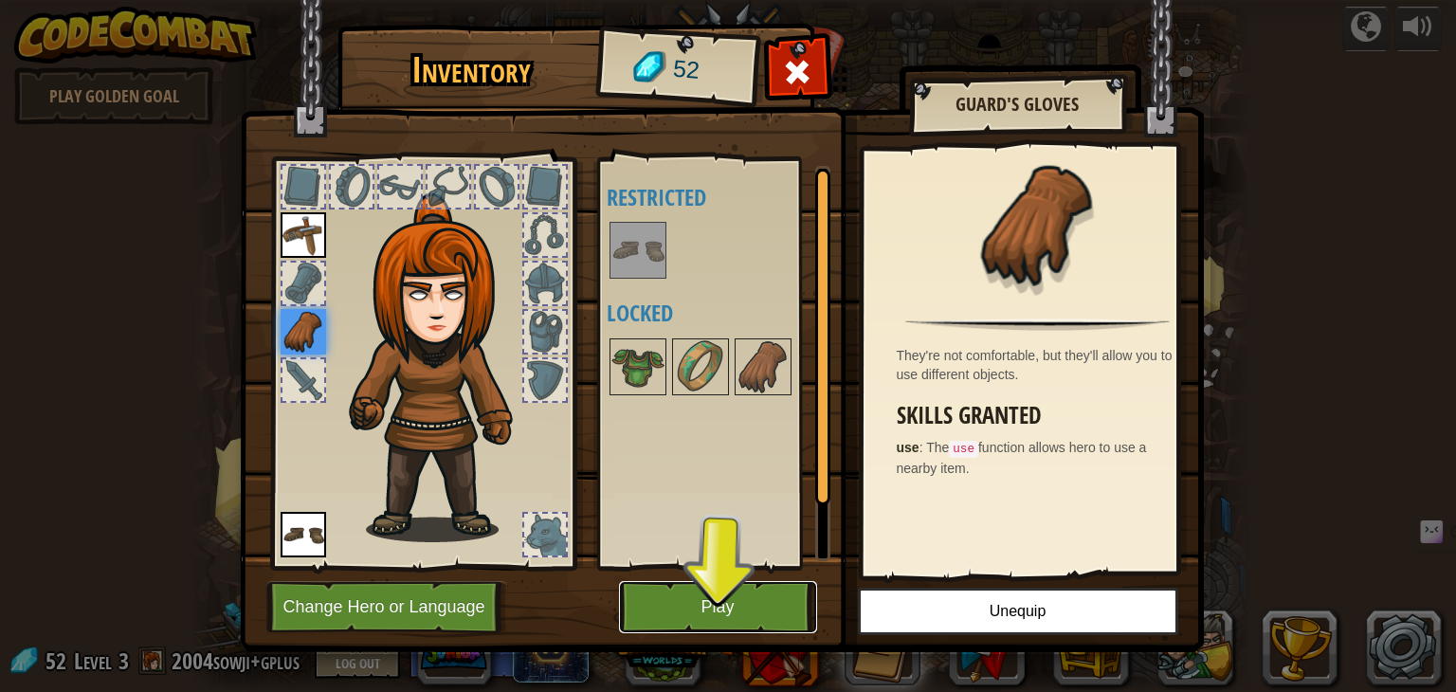
click at [754, 595] on button "Play" at bounding box center [718, 607] width 198 height 52
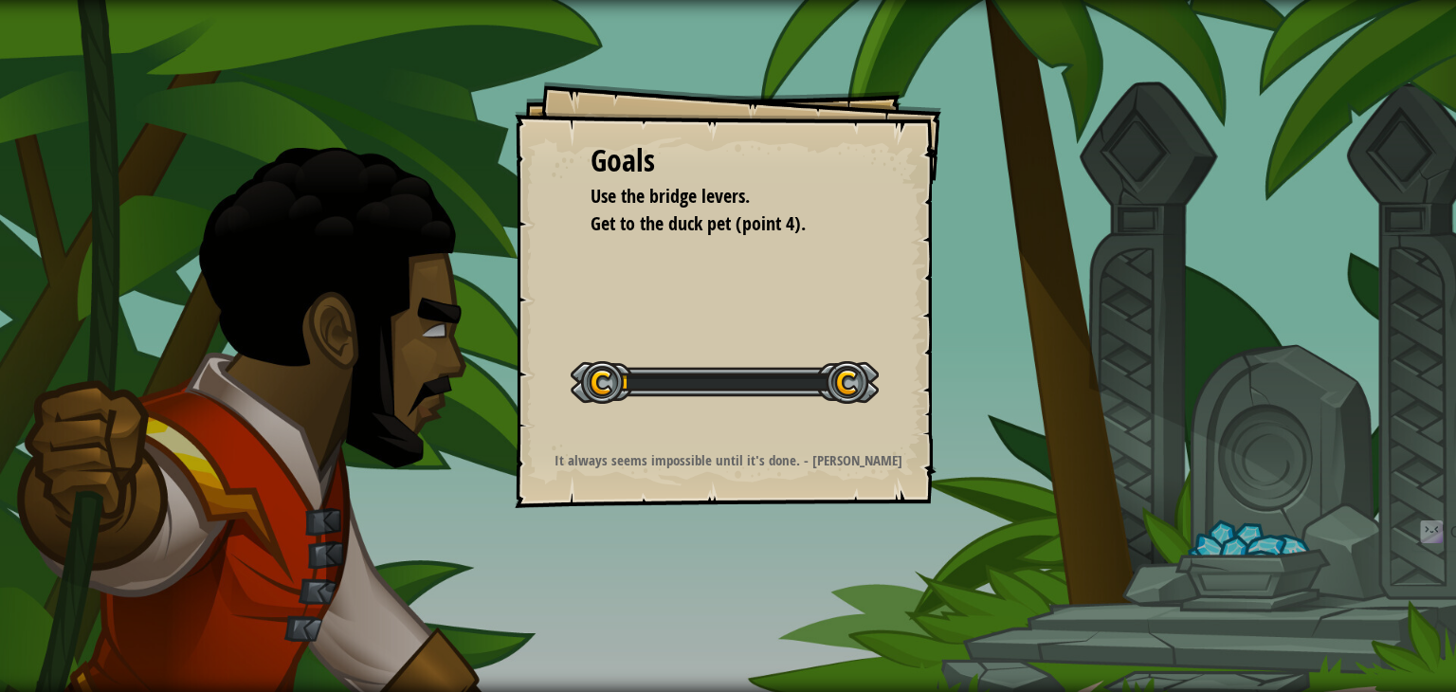
click at [754, 595] on div "Goals Use the bridge levers. Get to the duck pet (point 4). Start Level Error l…" at bounding box center [728, 346] width 1456 height 692
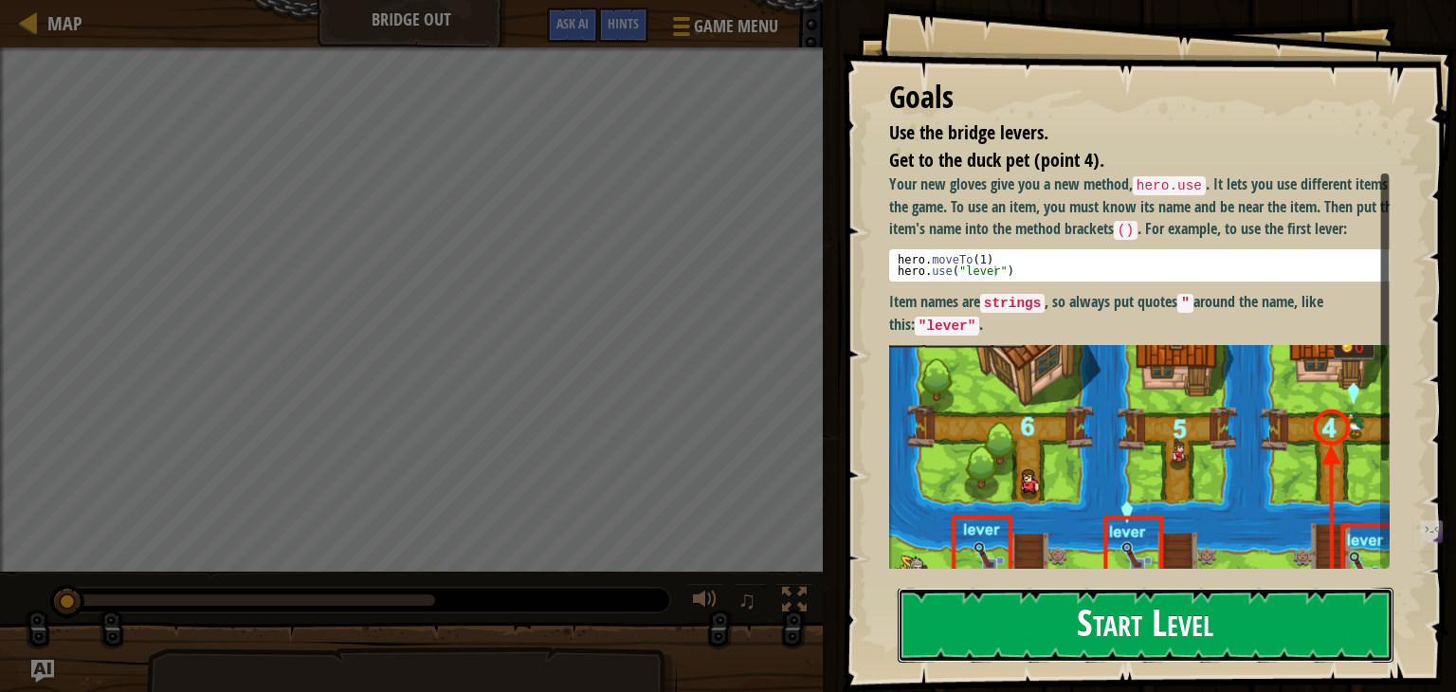
click at [1019, 620] on button "Start Level" at bounding box center [1146, 625] width 496 height 75
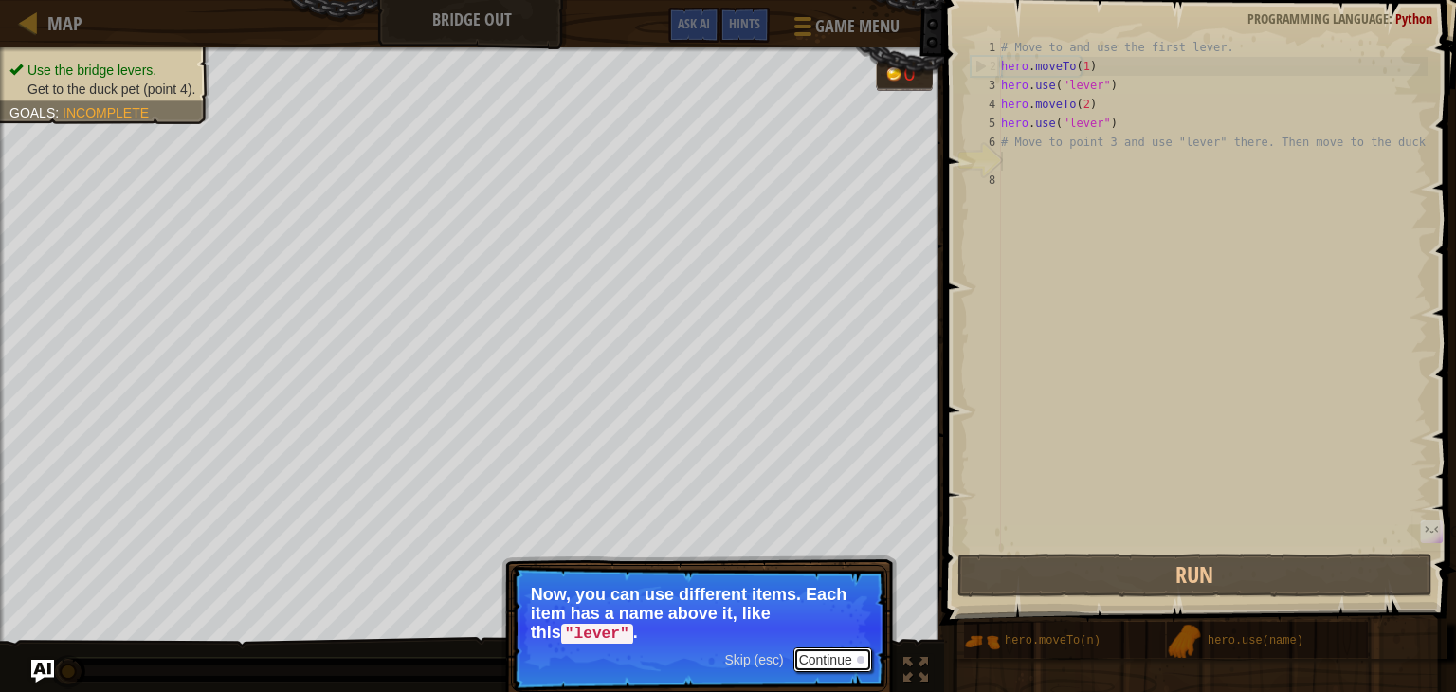
click at [825, 659] on button "Continue" at bounding box center [832, 659] width 79 height 25
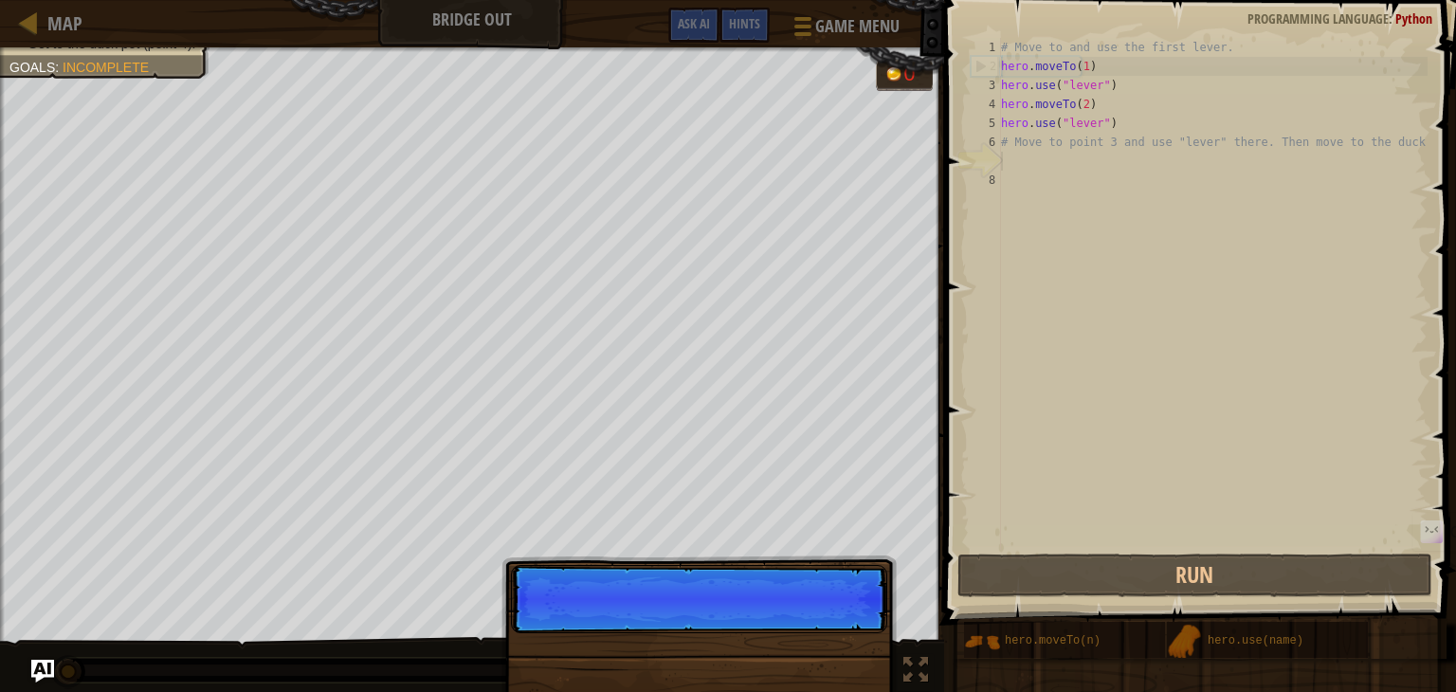
scroll to position [9, 0]
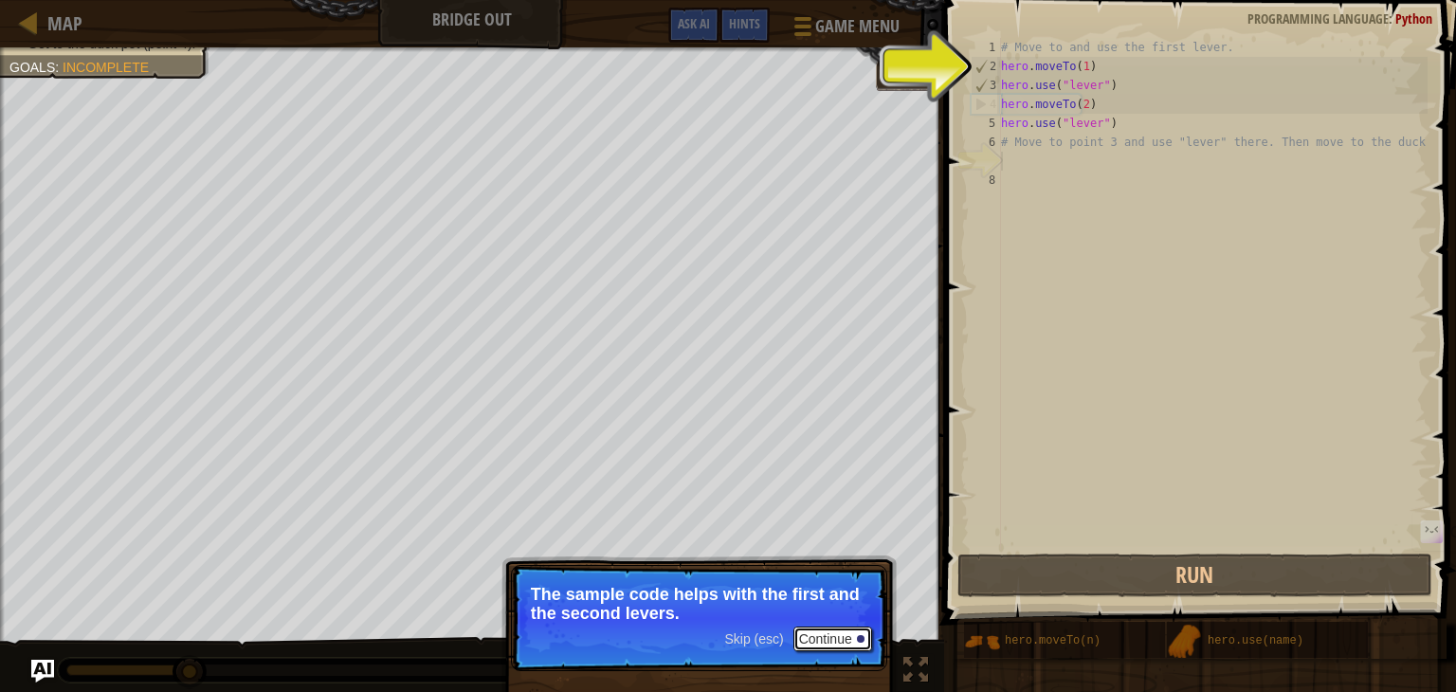
click at [843, 634] on button "Continue" at bounding box center [832, 638] width 79 height 25
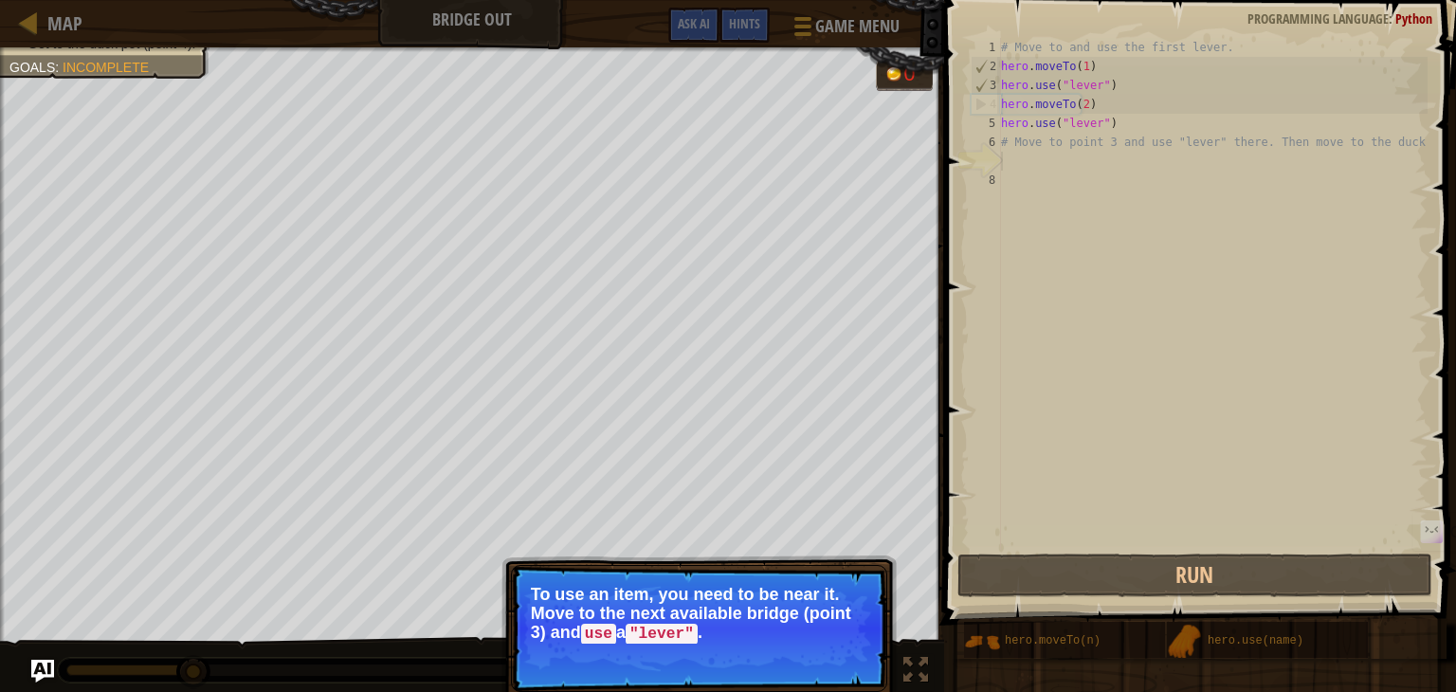
click at [828, 630] on p "To use an item, you need to be near it. Move to the next available bridge (poin…" at bounding box center [699, 614] width 336 height 59
click at [818, 661] on button "Continue" at bounding box center [832, 659] width 79 height 25
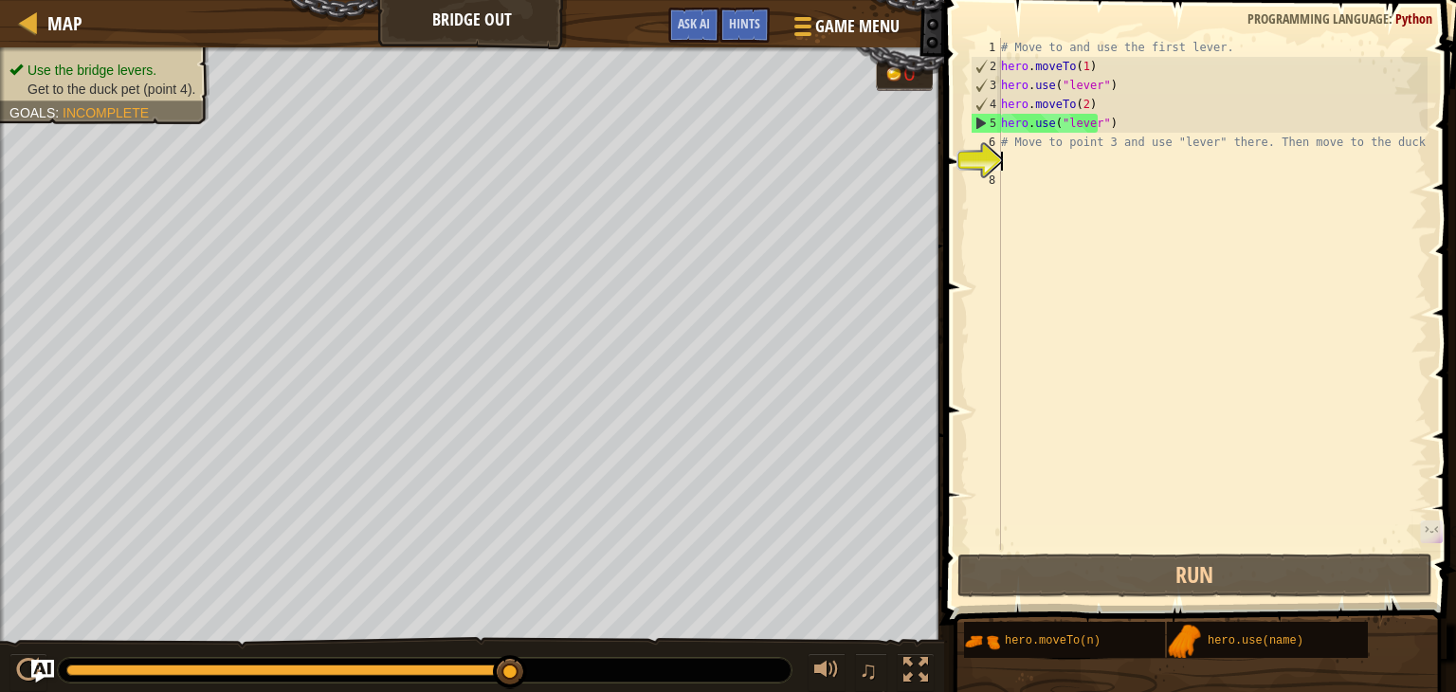
click at [1016, 167] on div "# Move to and use the first lever. hero . moveTo ( 1 ) hero . use ( "lever" ) h…" at bounding box center [1212, 313] width 430 height 550
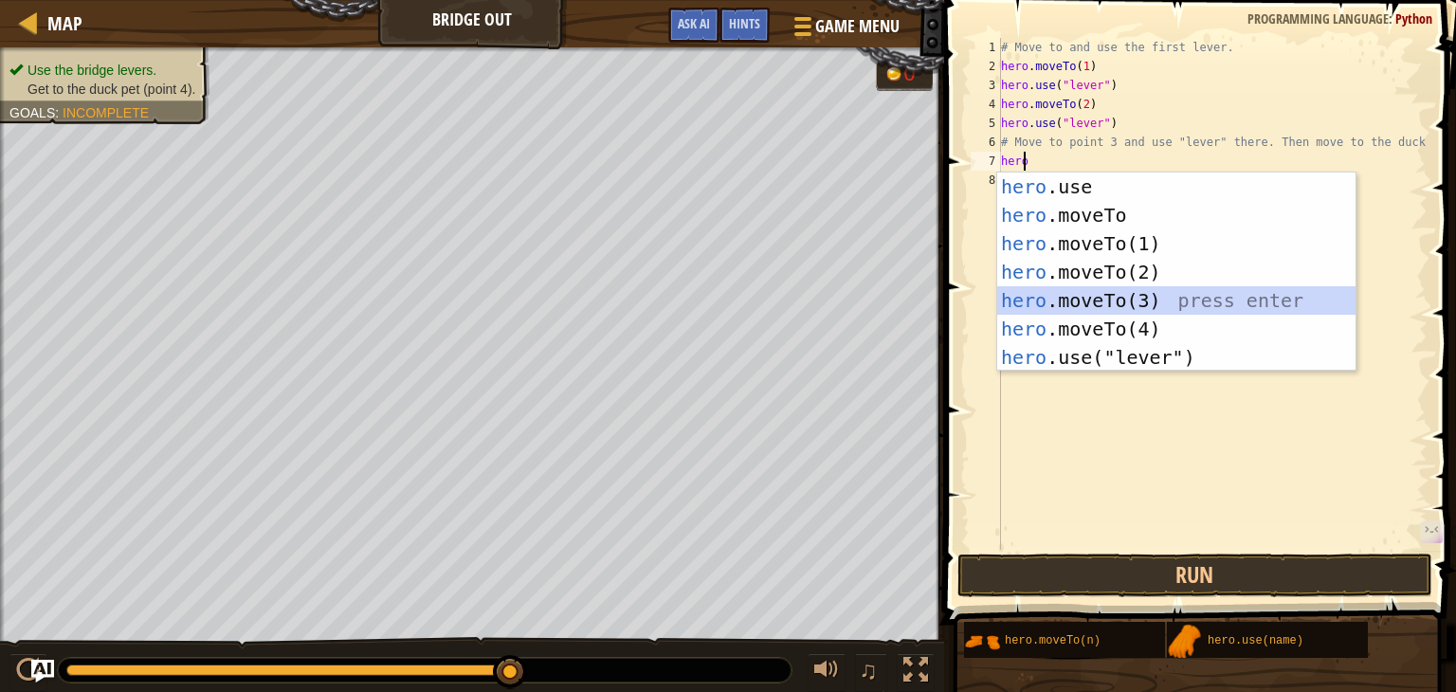
click at [1050, 299] on div "hero .use press enter hero .moveTo press enter hero .moveTo(1) press enter hero…" at bounding box center [1176, 300] width 358 height 256
type textarea "hero.moveTo(3)"
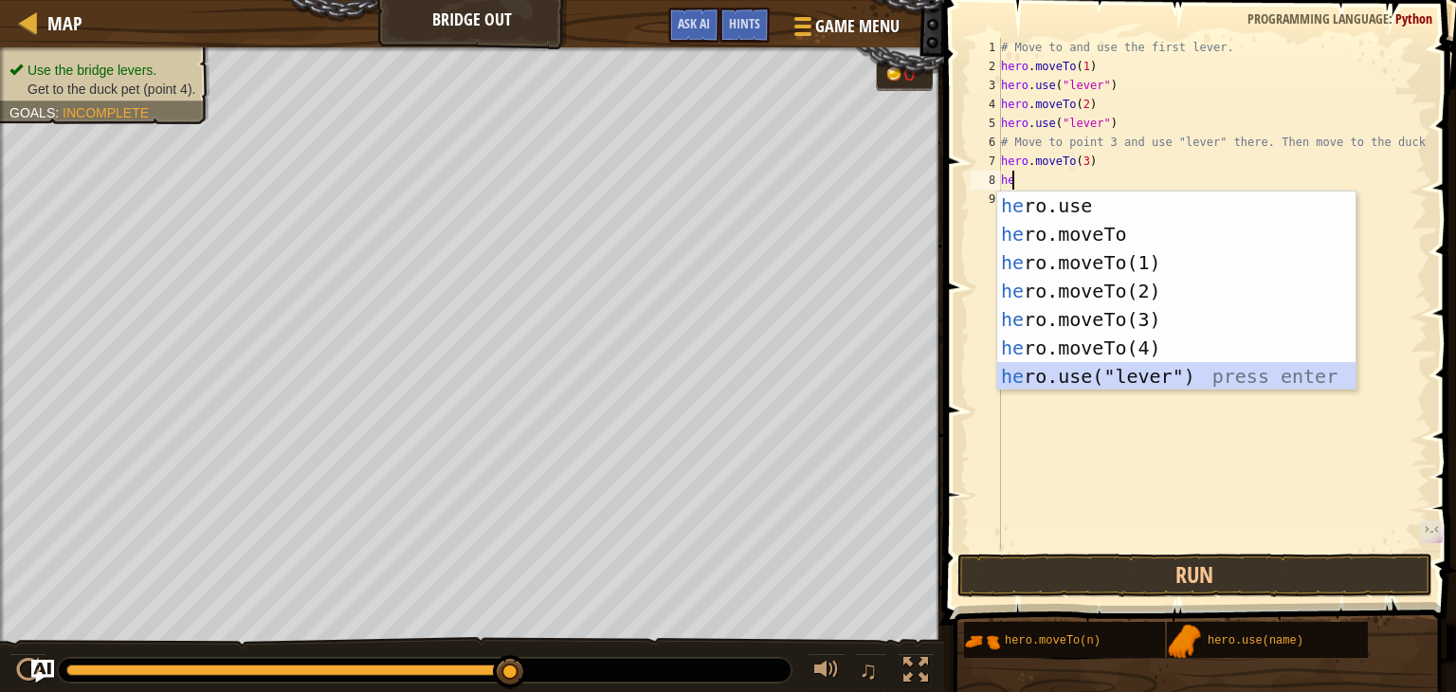
click at [1115, 376] on div "he ro.use press enter he ro.moveTo press enter he ro.moveTo(1) press enter he r…" at bounding box center [1176, 319] width 358 height 256
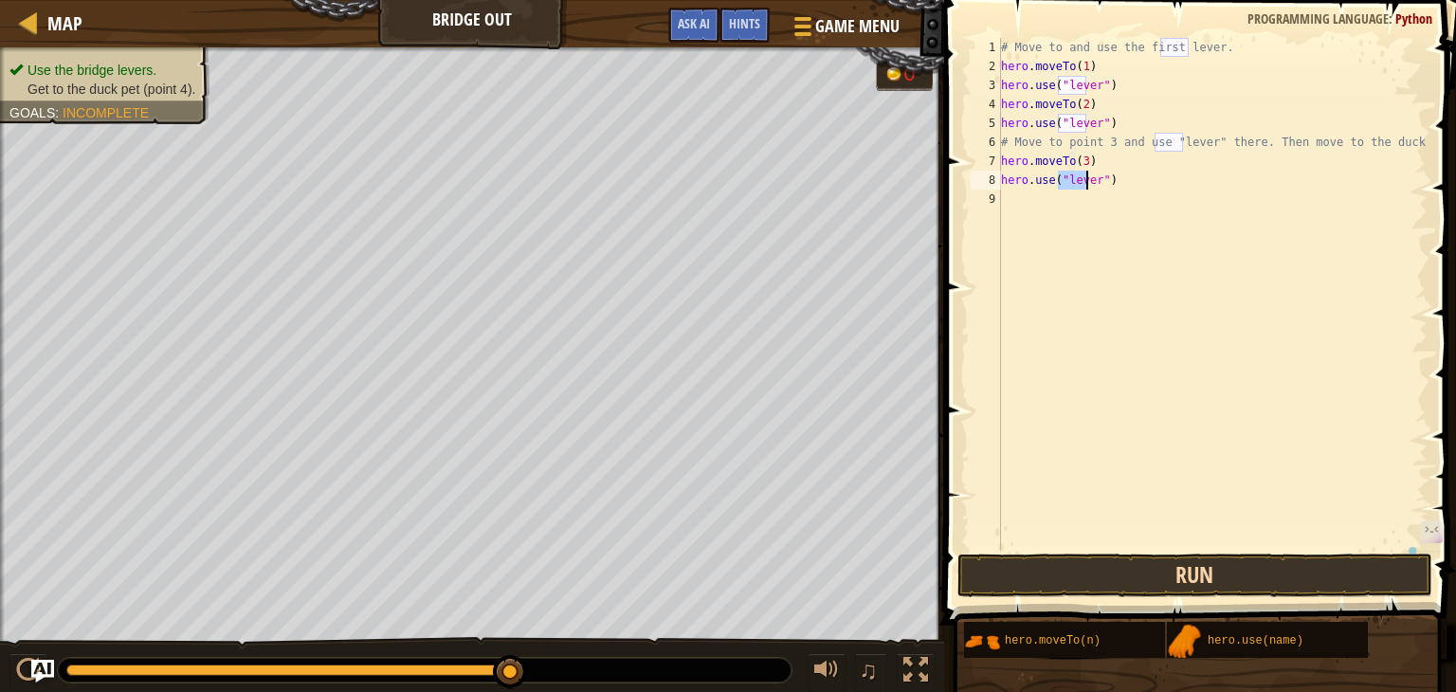
type textarea "hero.use("lever")"
click at [1139, 570] on button "Run" at bounding box center [1194, 575] width 475 height 44
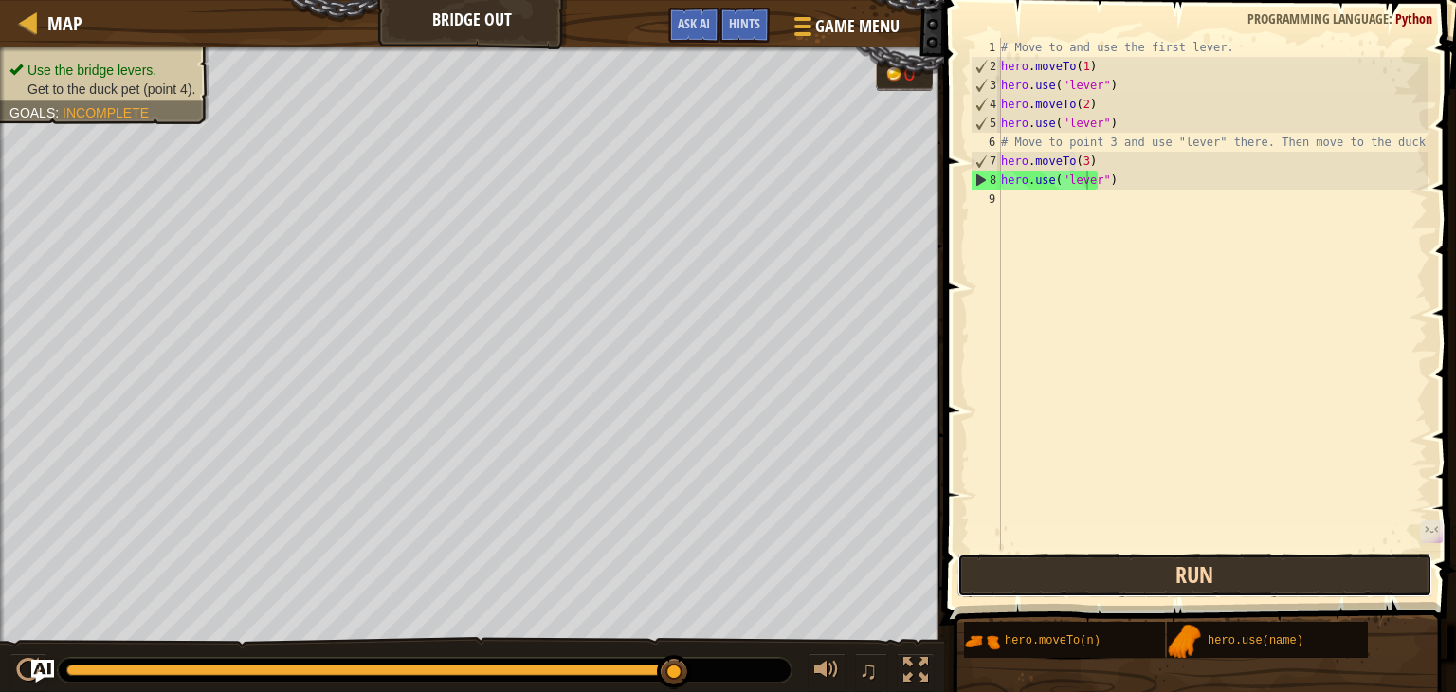
click at [1046, 588] on button "Run" at bounding box center [1194, 575] width 475 height 44
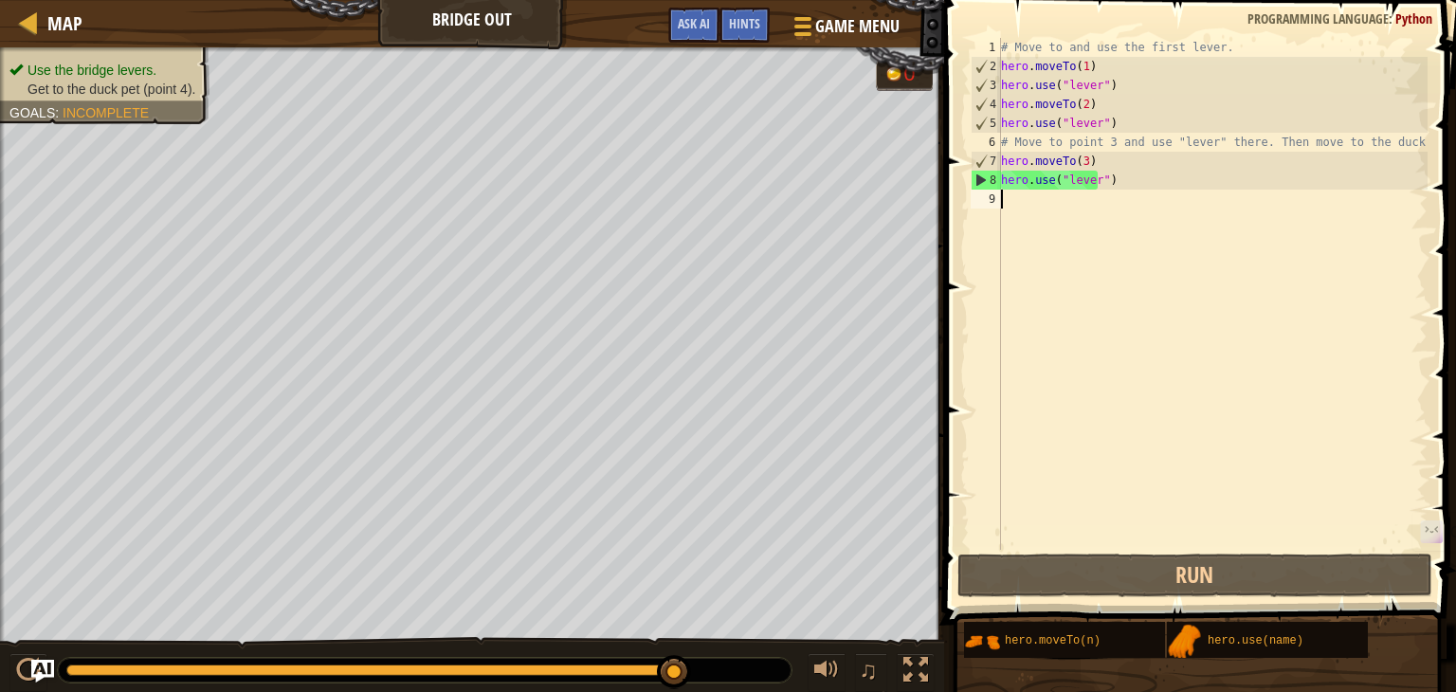
click at [1096, 210] on div "# Move to and use the first lever. hero . moveTo ( 1 ) hero . use ( "lever" ) h…" at bounding box center [1212, 313] width 430 height 550
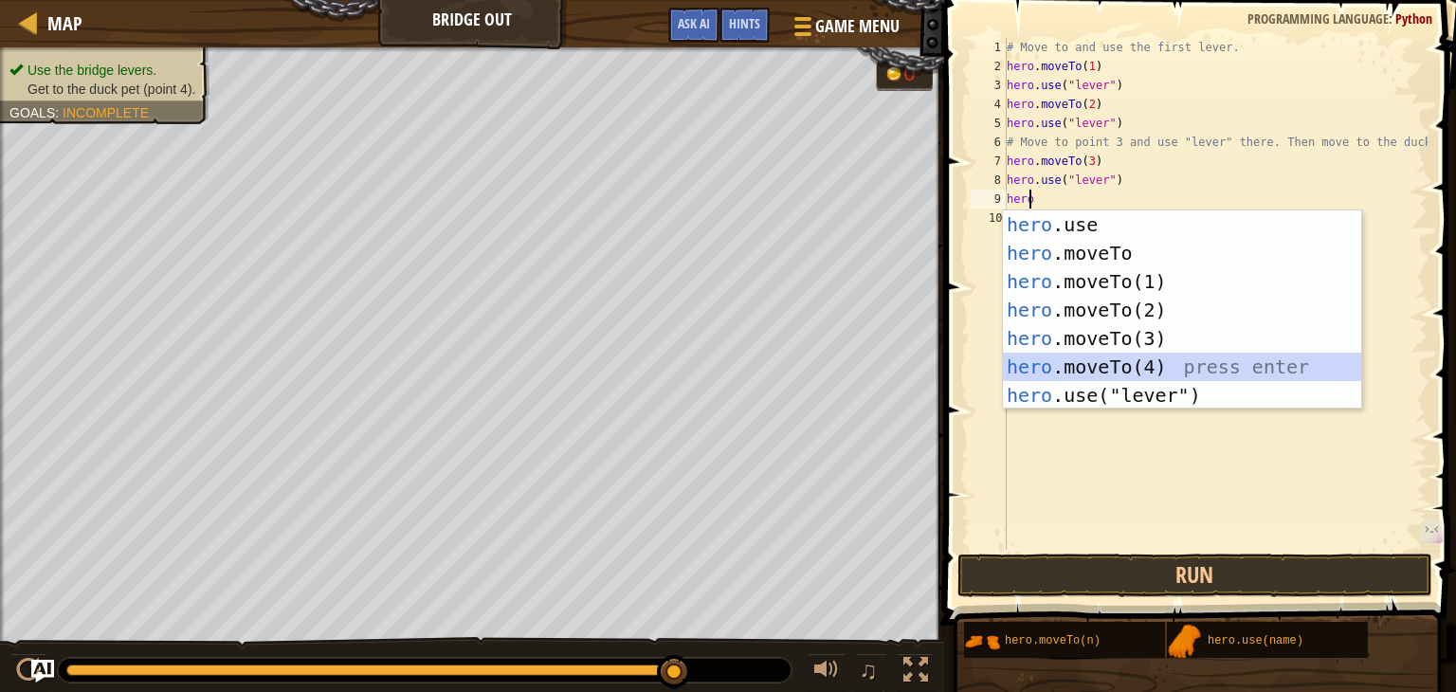
click at [1079, 356] on div "hero .use press enter hero .moveTo press enter hero .moveTo(1) press enter hero…" at bounding box center [1182, 338] width 358 height 256
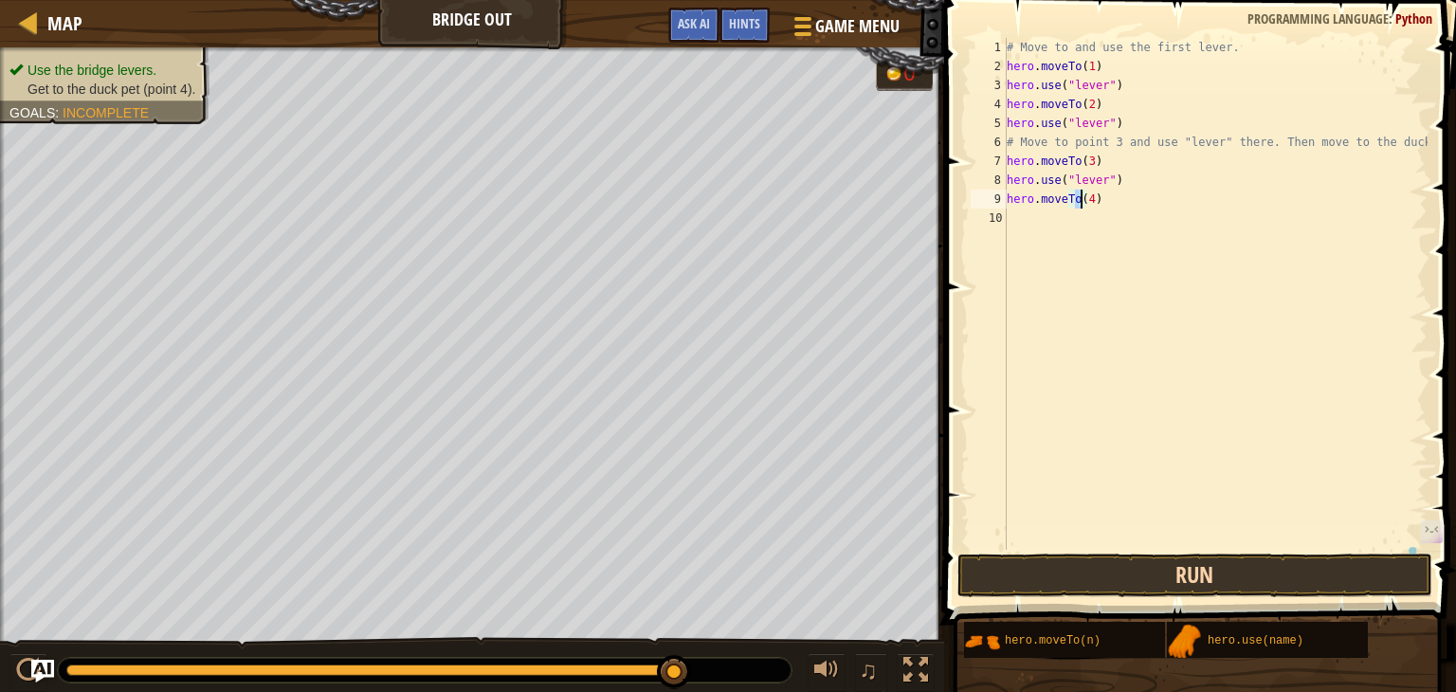
type textarea "hero.moveTo(4)"
click at [1207, 571] on button "Run" at bounding box center [1194, 575] width 475 height 44
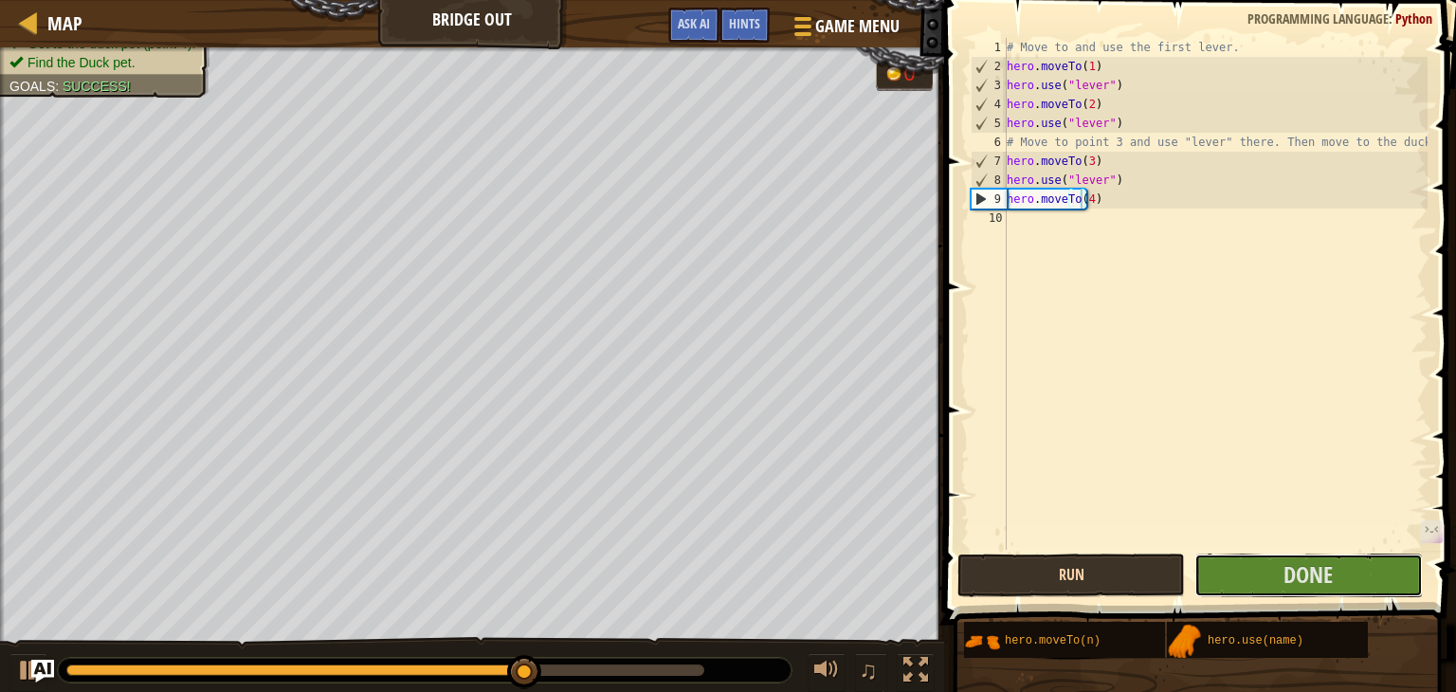
click at [1207, 571] on button "Done" at bounding box center [1307, 575] width 227 height 44
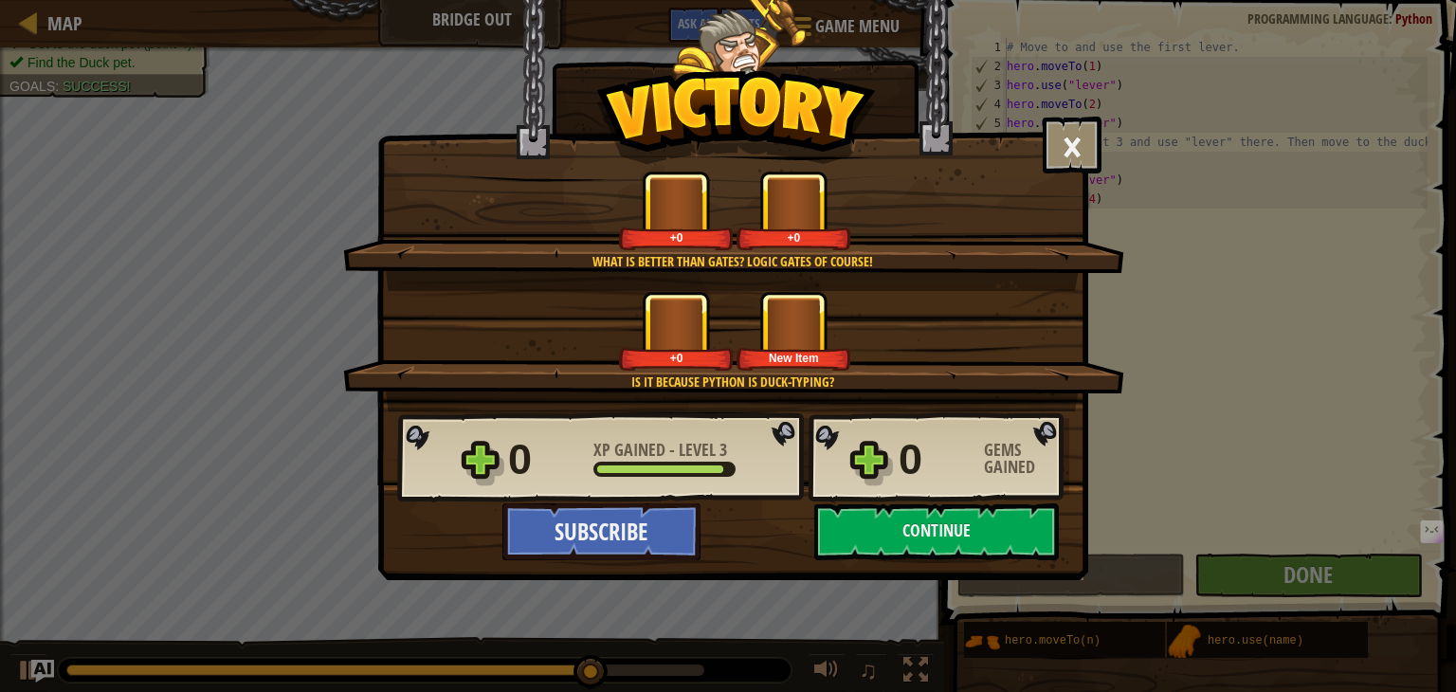
click at [875, 350] on div "+0 New Item" at bounding box center [734, 331] width 735 height 80
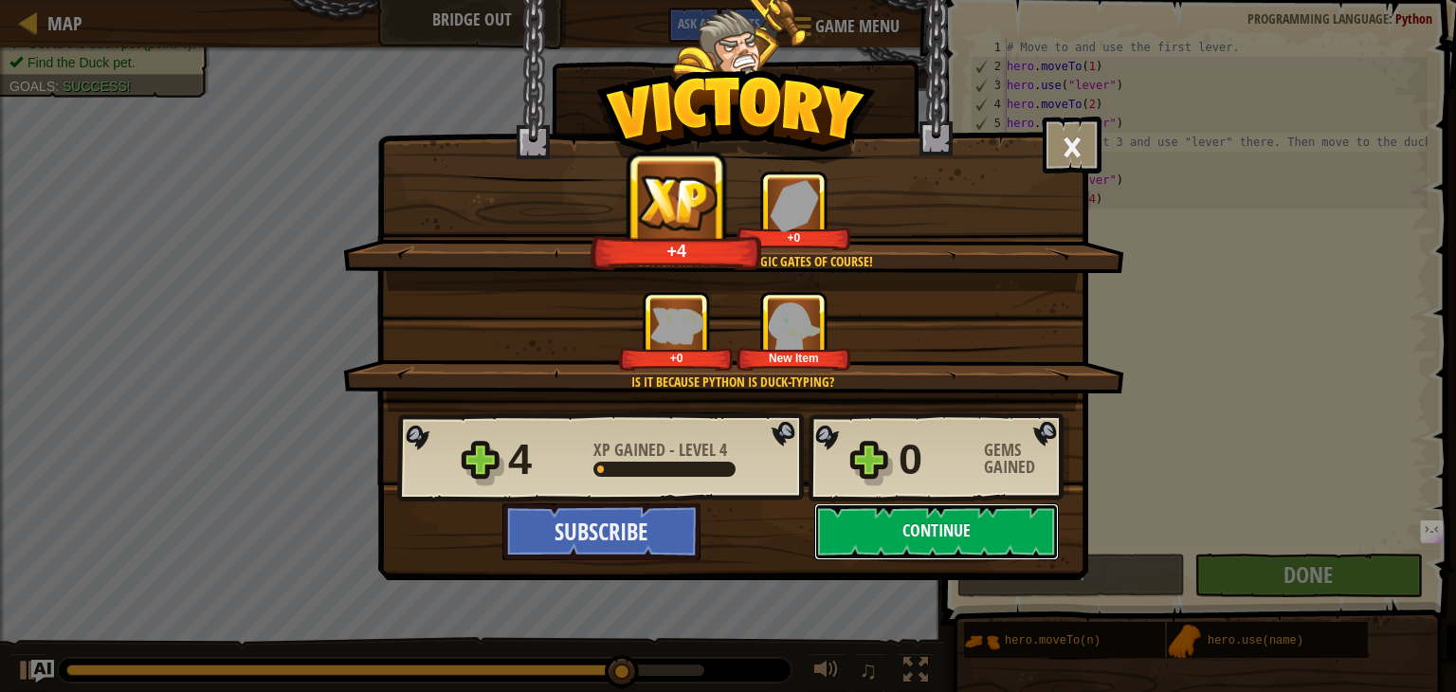
click at [918, 542] on button "Continue" at bounding box center [936, 531] width 245 height 57
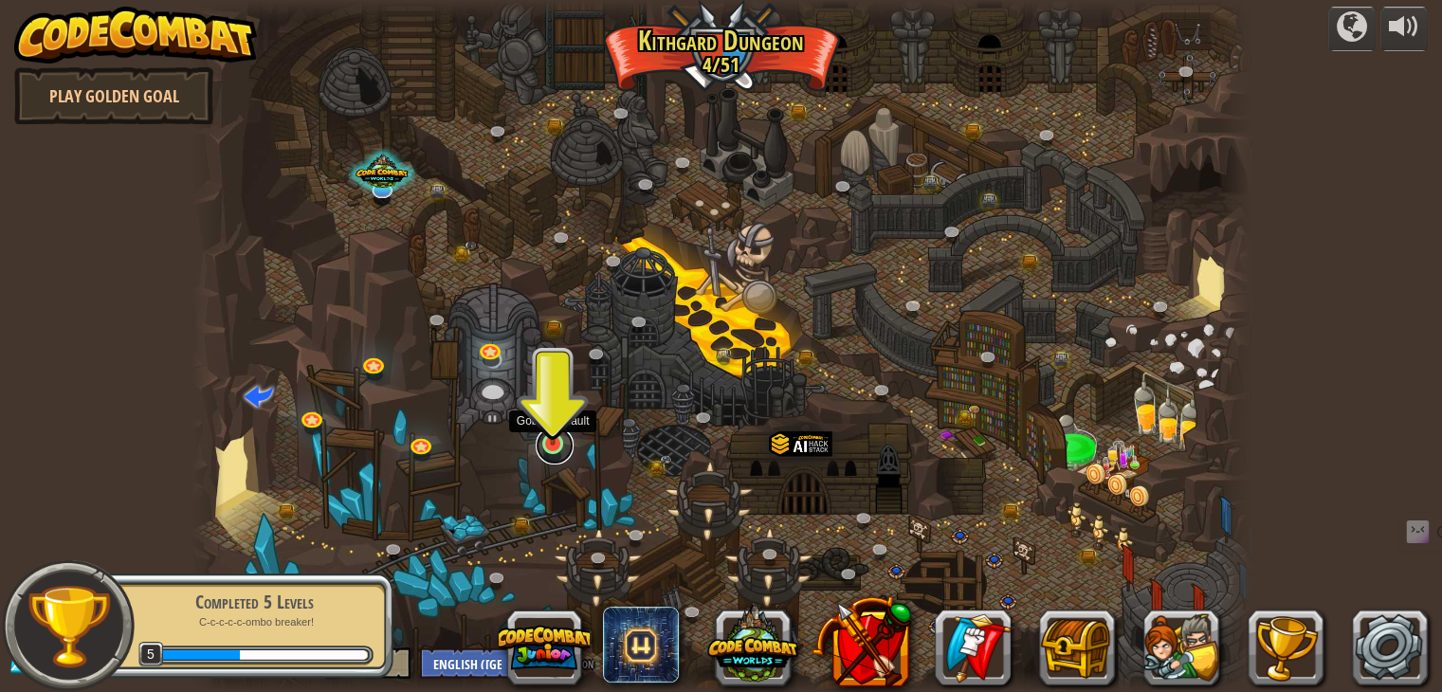
click at [561, 452] on link at bounding box center [554, 445] width 38 height 38
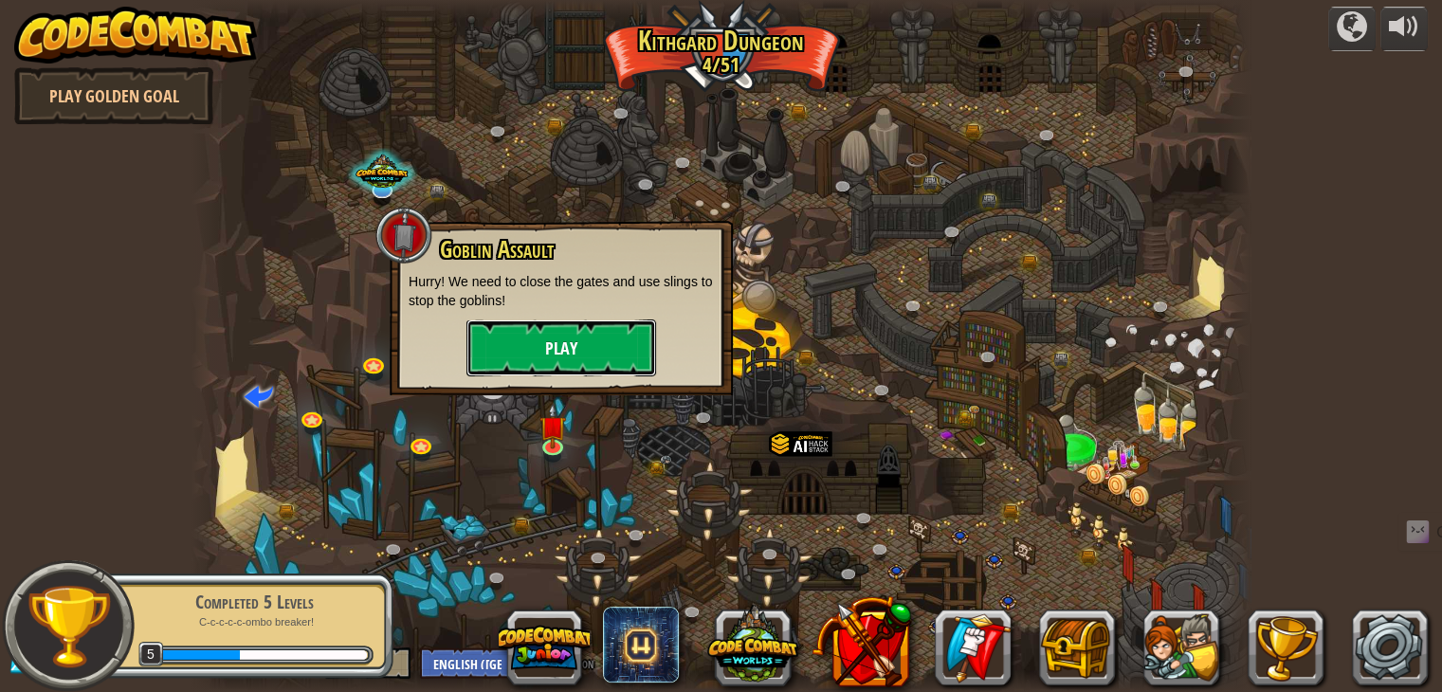
click at [582, 352] on button "Play" at bounding box center [561, 347] width 190 height 57
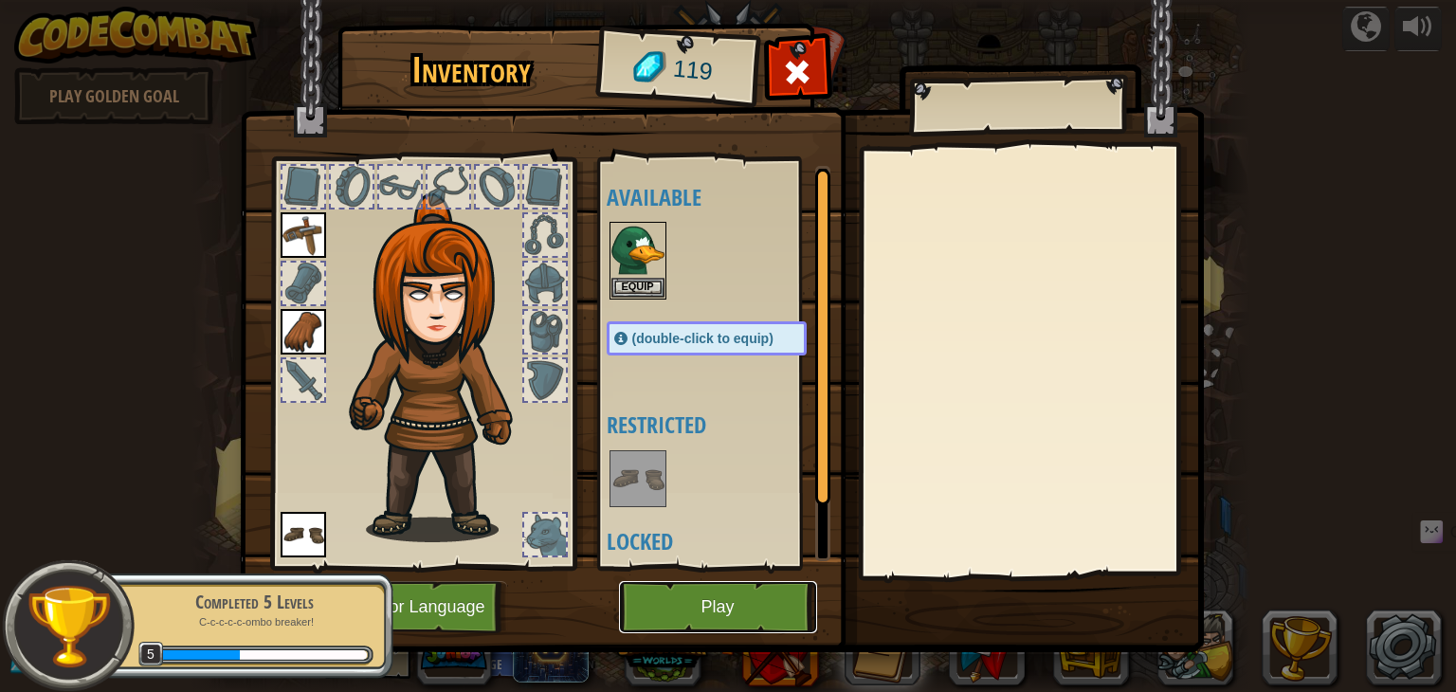
click at [703, 611] on button "Play" at bounding box center [718, 607] width 198 height 52
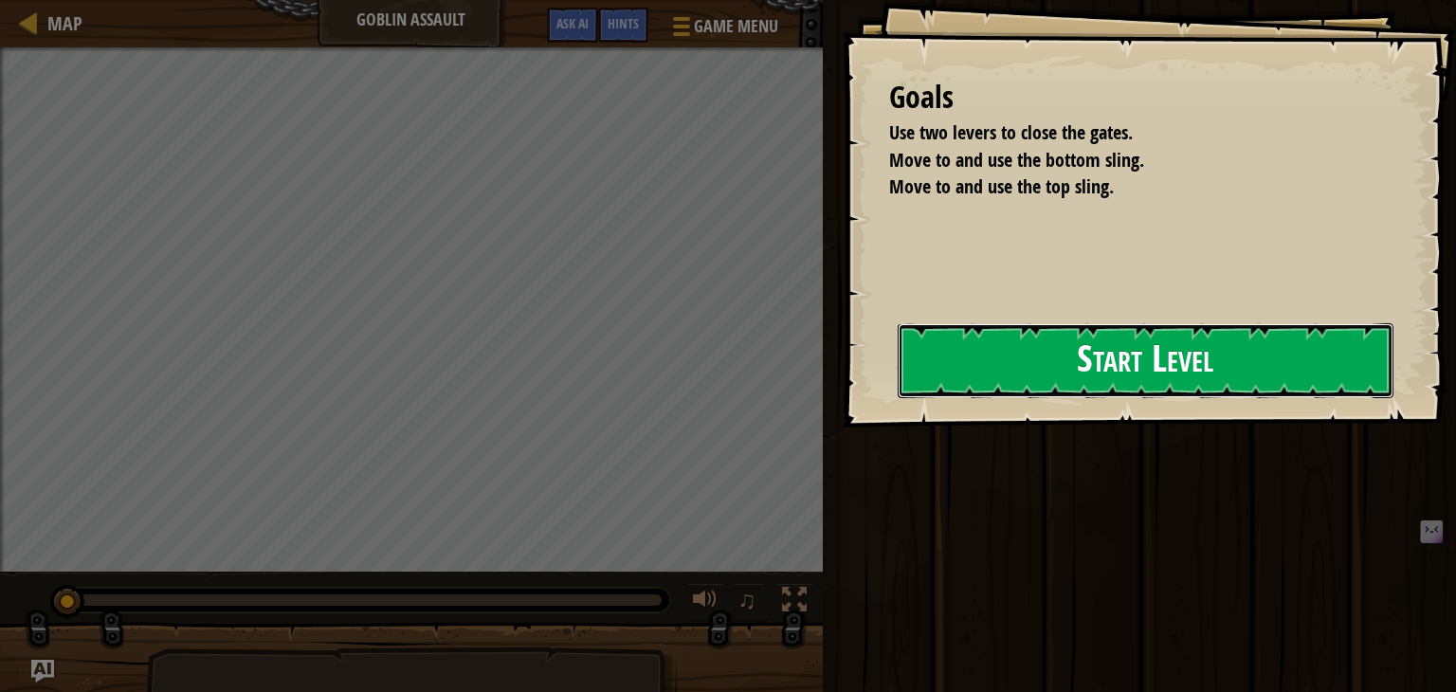
click at [974, 364] on button "Start Level" at bounding box center [1146, 360] width 496 height 75
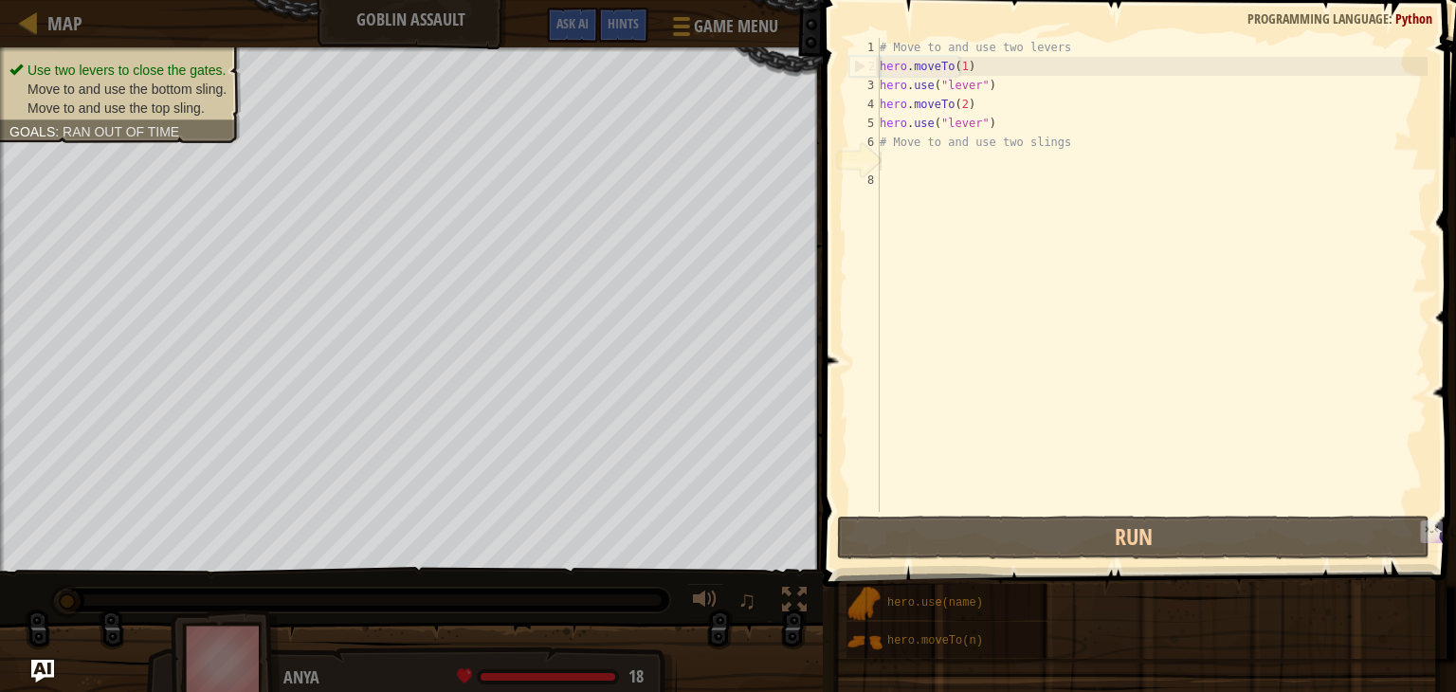
click at [974, 364] on div "# Move to and use two levers hero . moveTo ( 1 ) hero . use ( "lever" ) hero . …" at bounding box center [1152, 294] width 552 height 512
